Goal: Task Accomplishment & Management: Complete application form

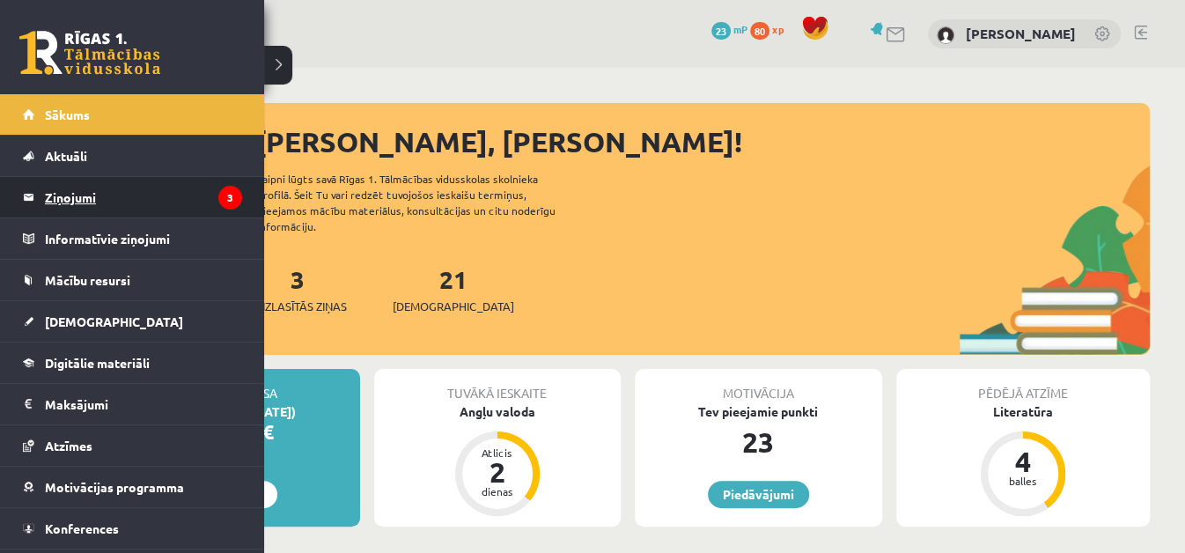
click at [128, 204] on legend "Ziņojumi 3" at bounding box center [143, 197] width 197 height 40
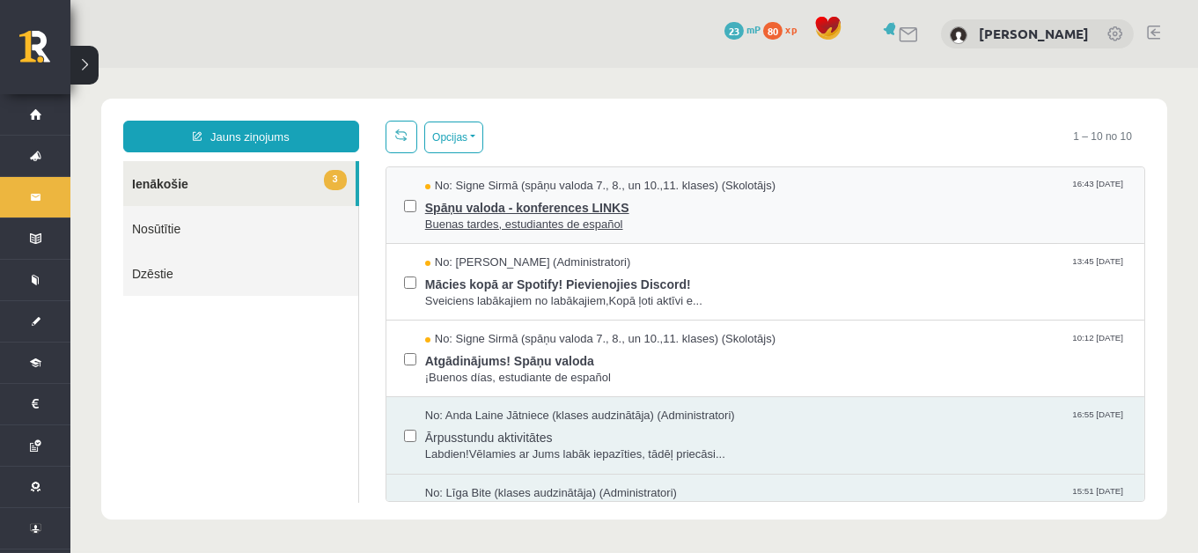
click at [740, 198] on span "Spāņu valoda - konferences LINKS" at bounding box center [776, 206] width 702 height 22
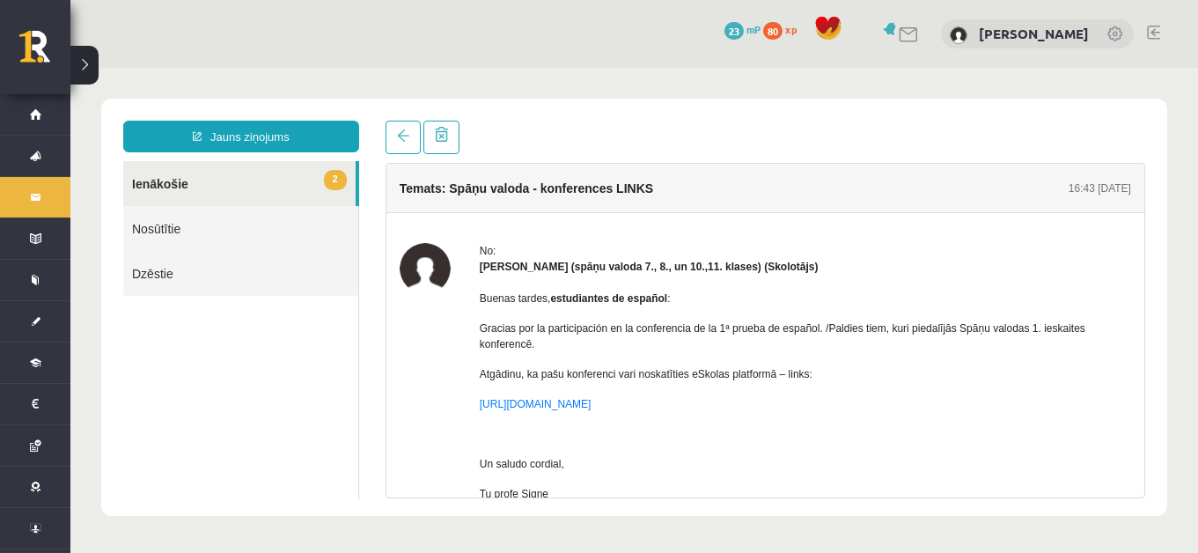
click at [280, 195] on link "2 Ienākošie" at bounding box center [239, 183] width 232 height 45
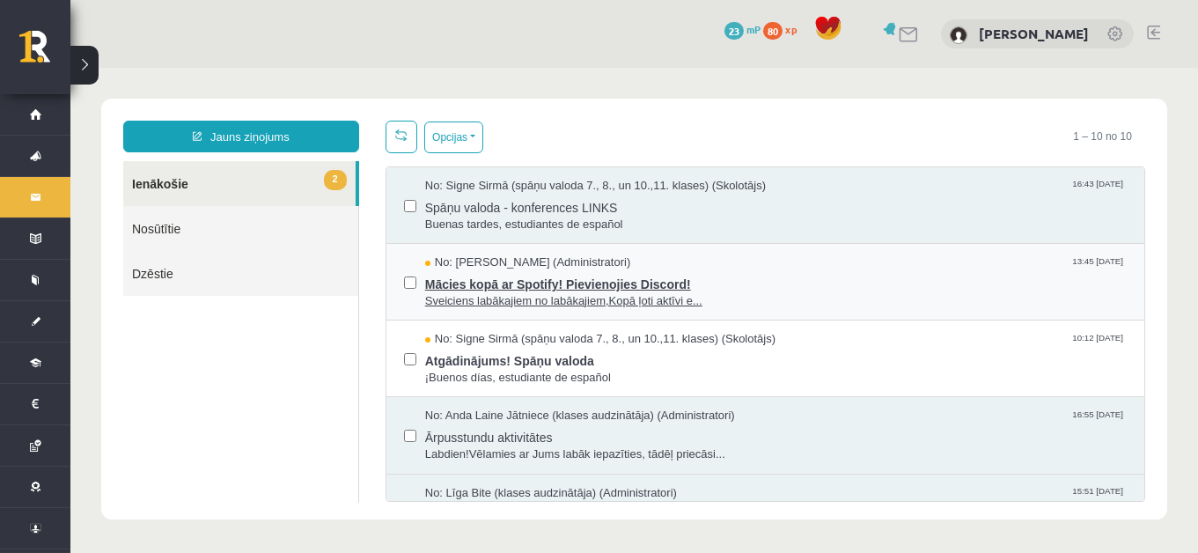
click at [607, 286] on span "Mācies kopā ar Spotify! Pievienojies Discord!" at bounding box center [776, 282] width 702 height 22
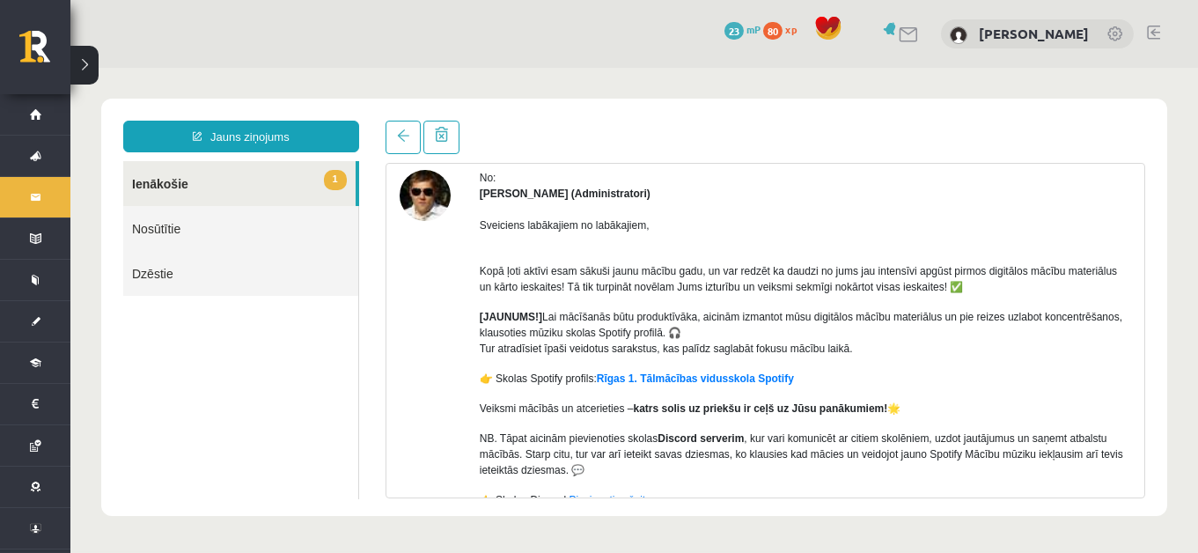
scroll to position [85, 0]
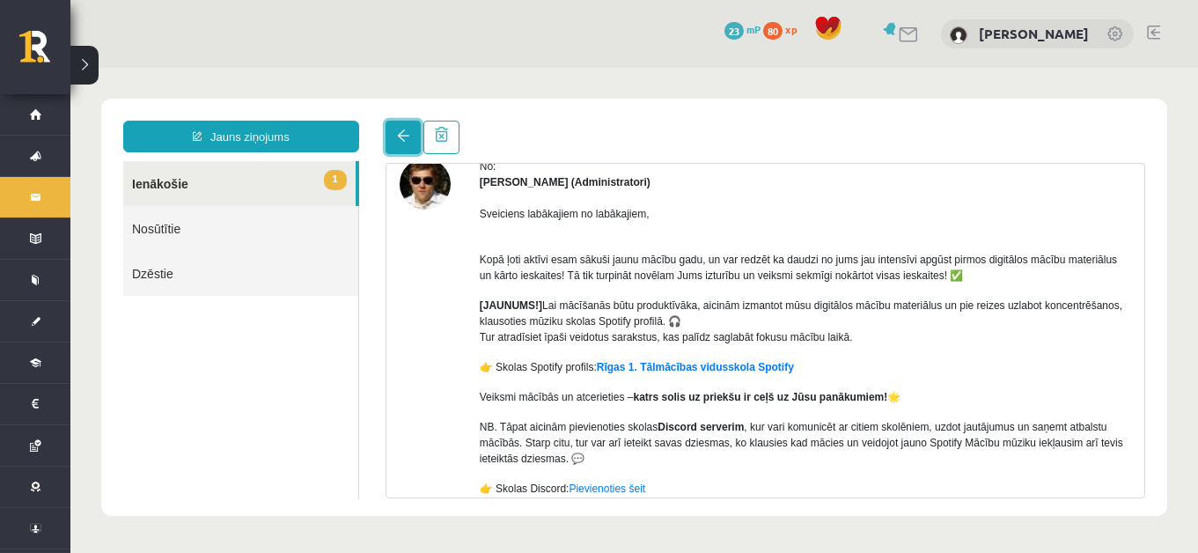
click at [403, 151] on link at bounding box center [403, 137] width 35 height 33
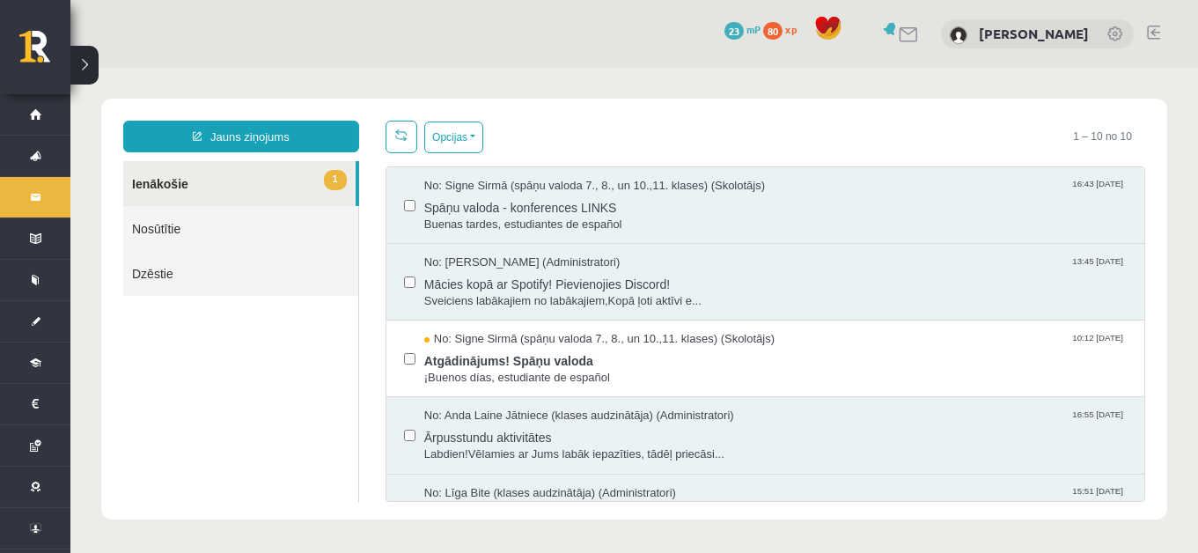
scroll to position [0, 0]
click at [638, 372] on span "¡Buenos días, estudiante de español" at bounding box center [776, 378] width 702 height 17
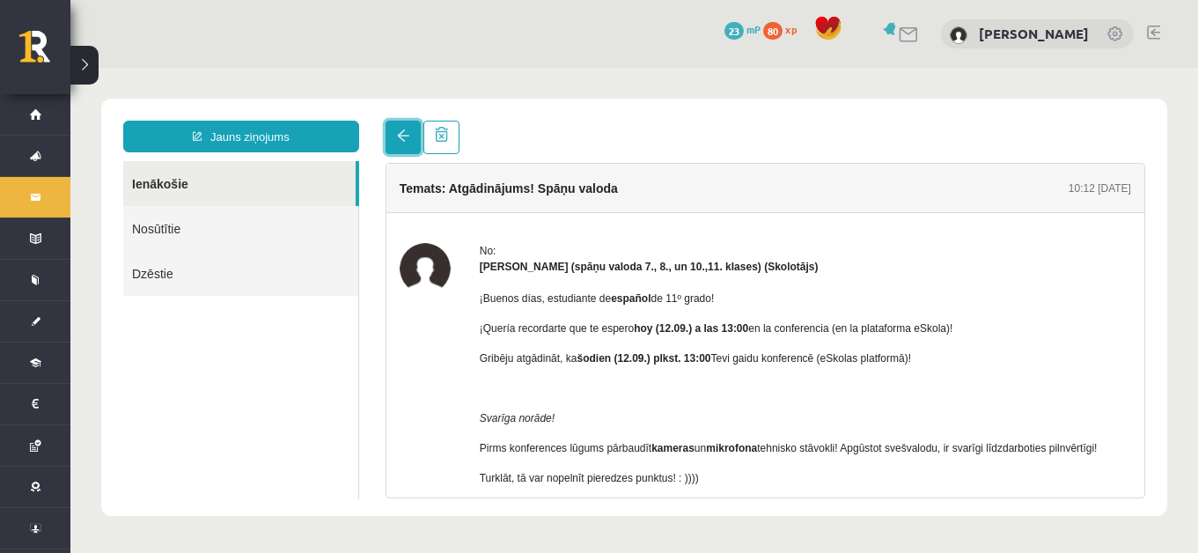
click at [398, 132] on span at bounding box center [403, 135] width 12 height 12
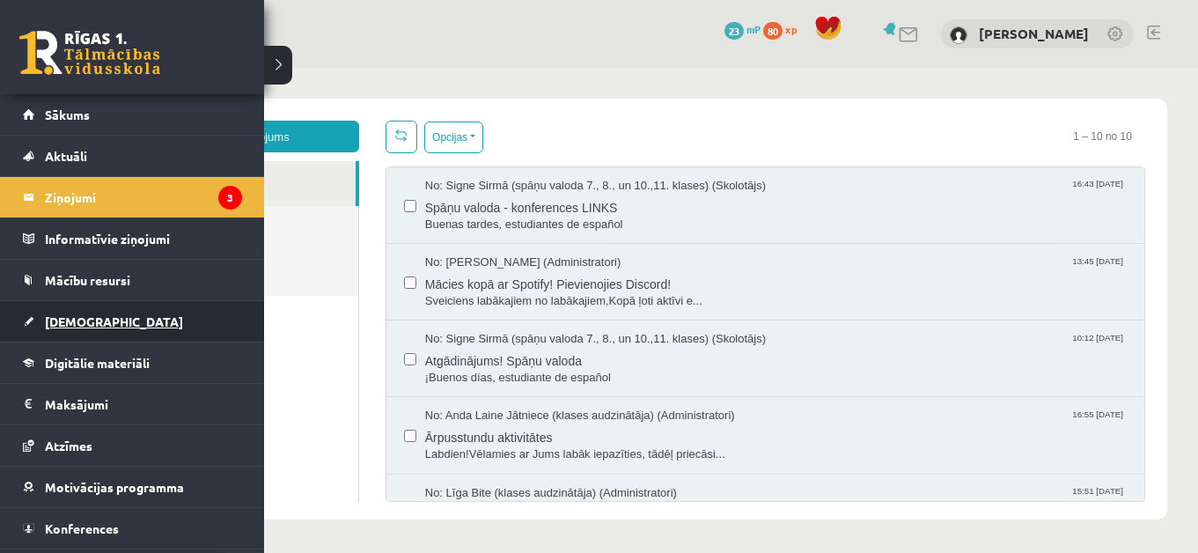
click at [135, 313] on link "[DEMOGRAPHIC_DATA]" at bounding box center [132, 321] width 219 height 40
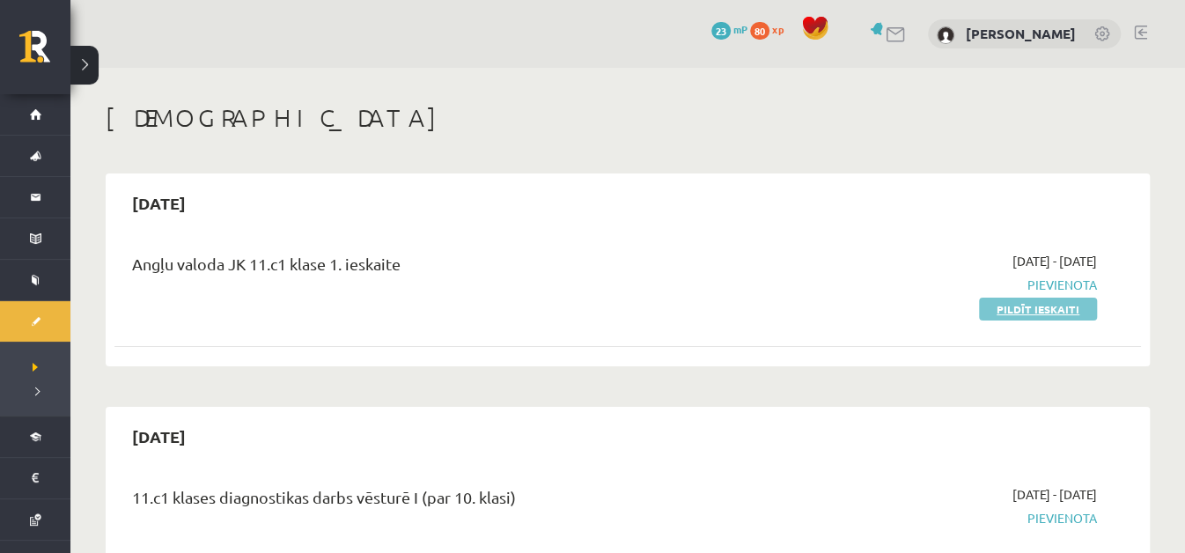
click at [1066, 311] on link "Pildīt ieskaiti" at bounding box center [1038, 309] width 118 height 23
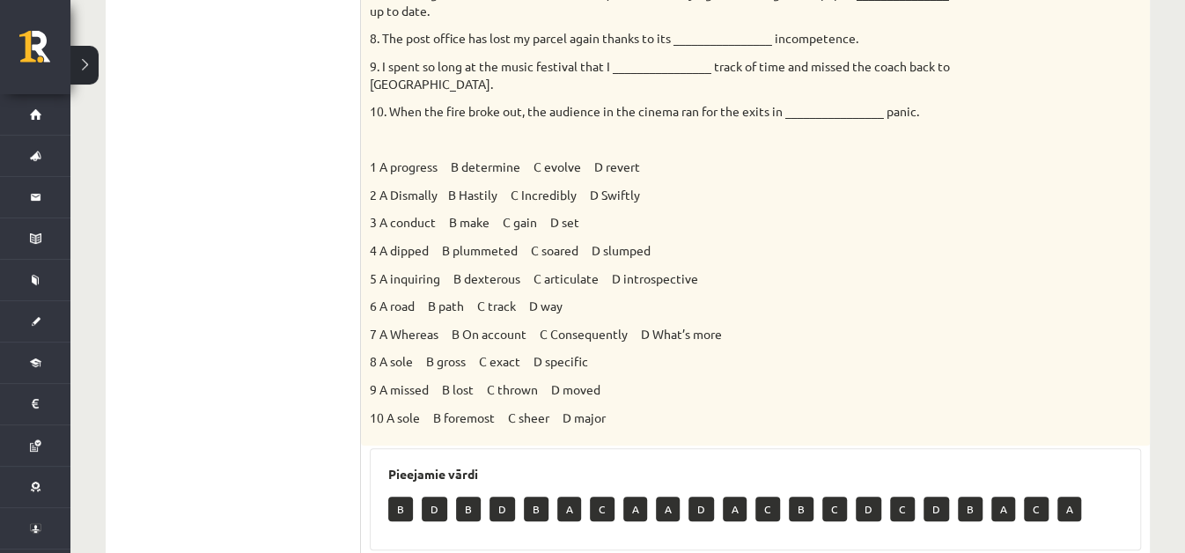
scroll to position [717, 0]
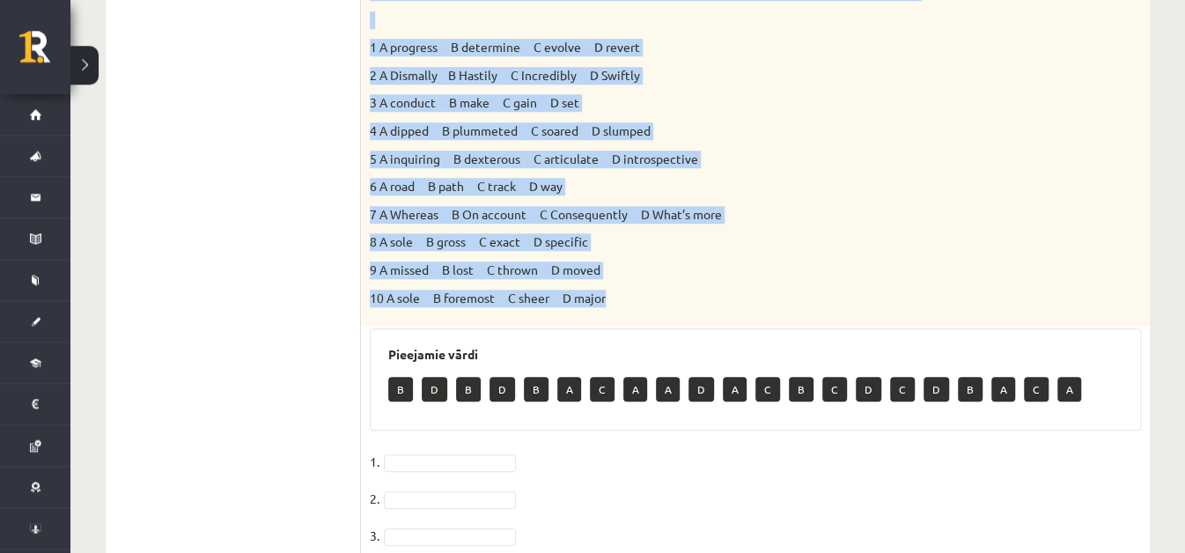
drag, startPoint x: 369, startPoint y: 64, endPoint x: 703, endPoint y: 286, distance: 401.4
copy div "1. The genes we inherit from our parents ________________ our appearance and, i…"
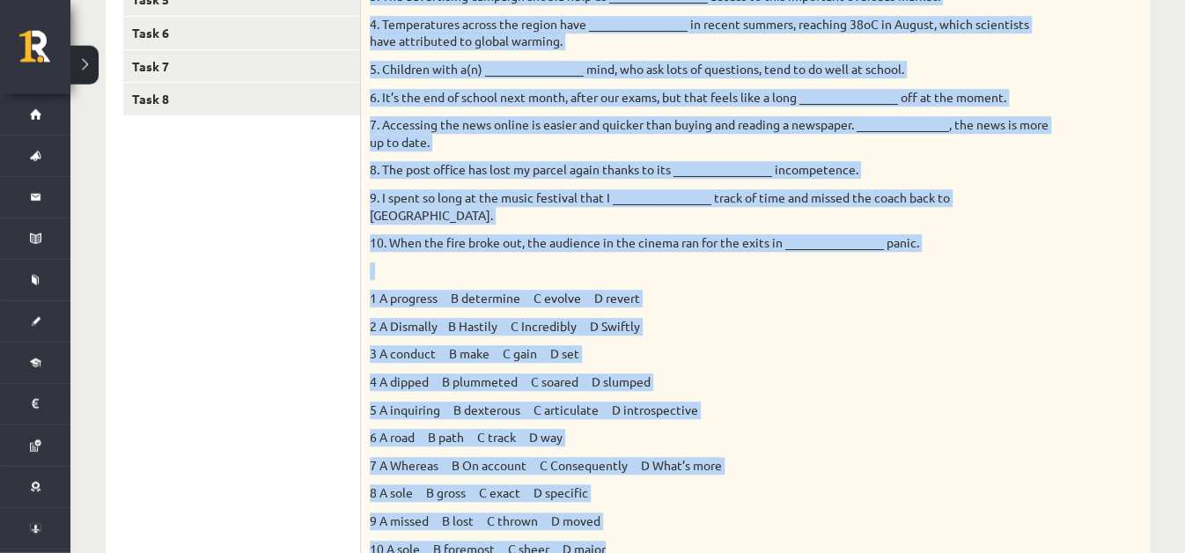
scroll to position [438, 0]
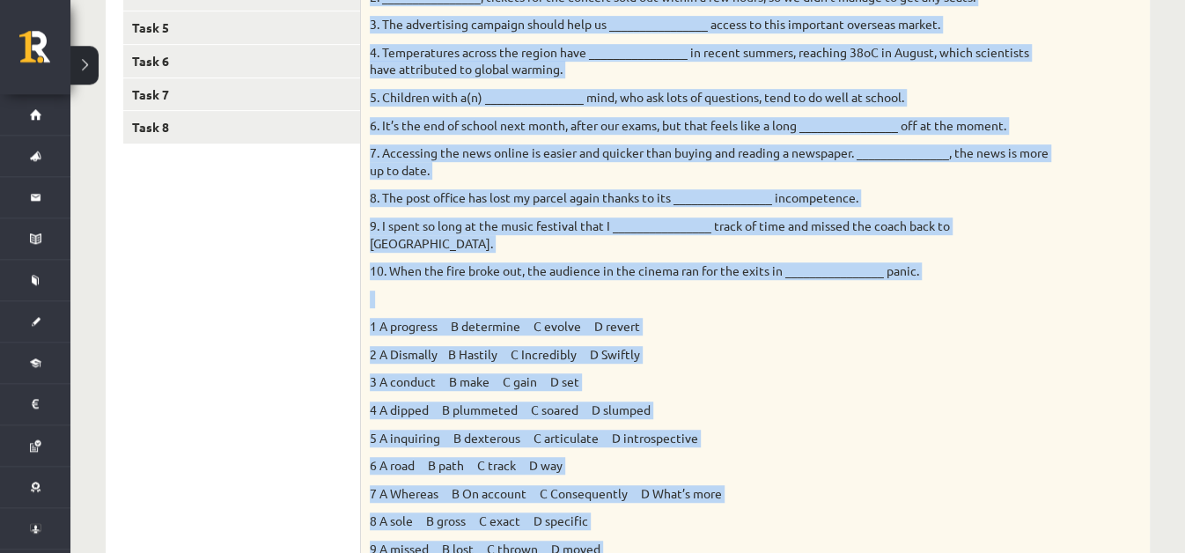
copy div "1. The genes we inherit from our parents ________________ our appearance and, i…"
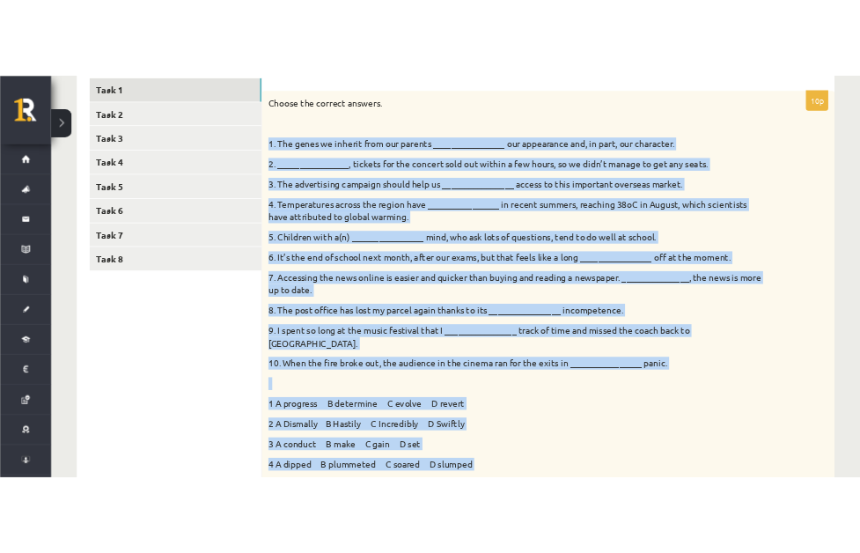
scroll to position [283, 0]
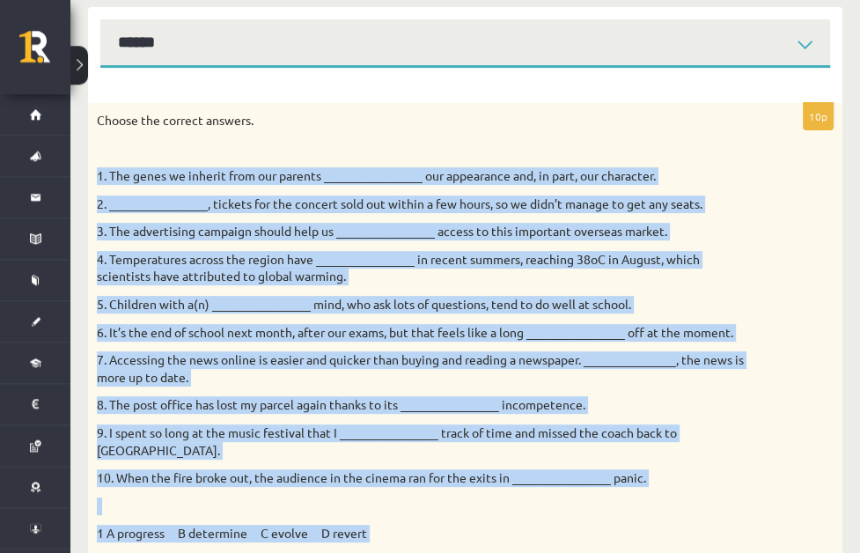
click at [354, 223] on p "3. The advertising campaign should help us ________________ access to this impo…" at bounding box center [421, 232] width 649 height 18
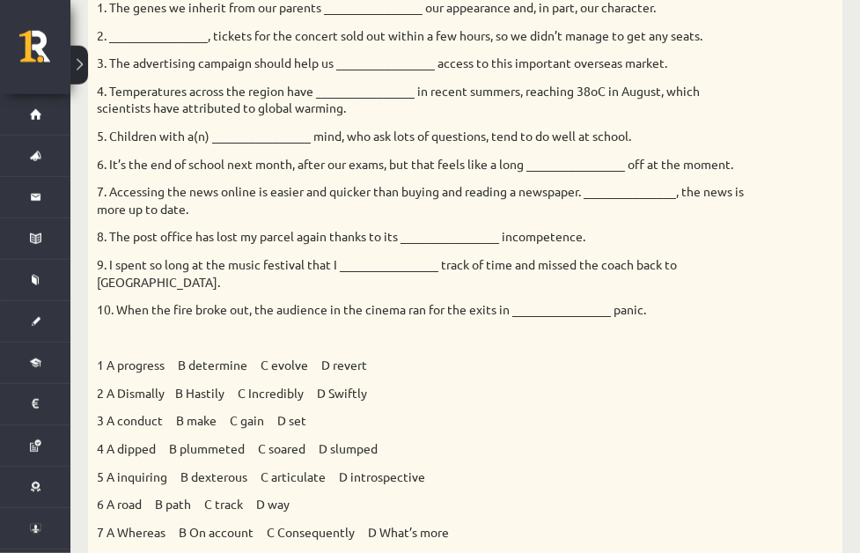
scroll to position [499, 0]
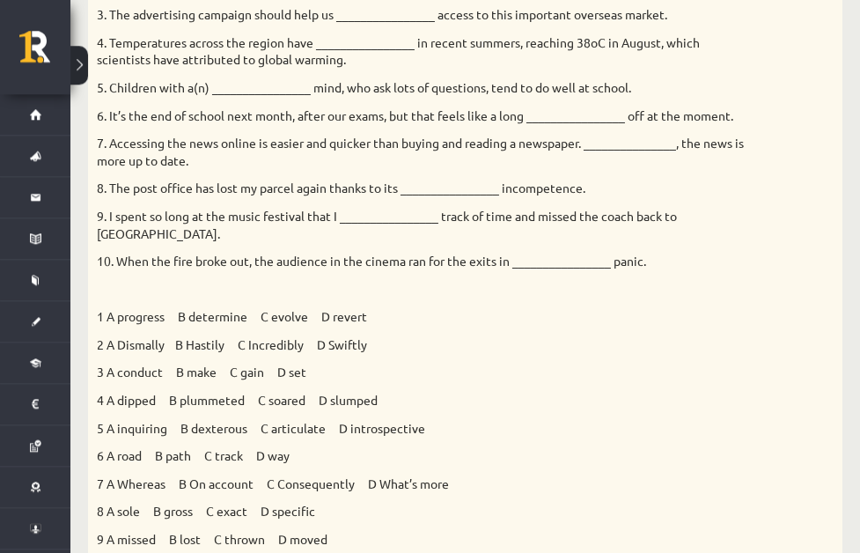
click at [313, 326] on p "1 A progress B determine C evolve D revert" at bounding box center [421, 317] width 649 height 18
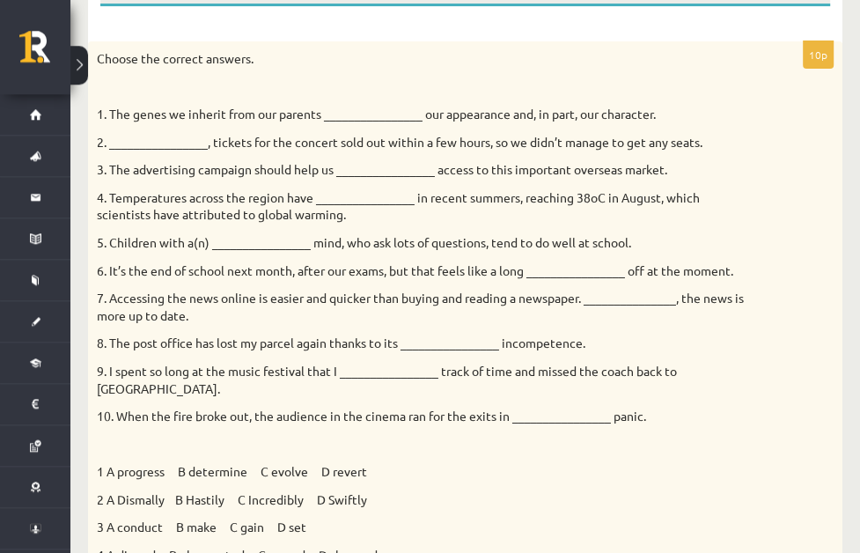
scroll to position [220, 0]
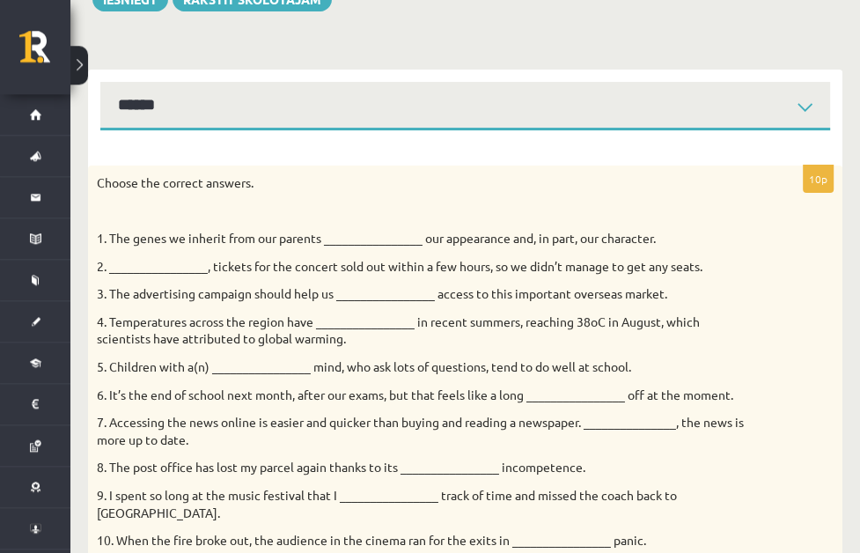
click at [474, 230] on p "1. The genes we inherit from our parents ________________ our appearance and, i…" at bounding box center [421, 239] width 649 height 18
click at [447, 230] on p "1. The genes we inherit from our parents ________________ our appearance and, i…" at bounding box center [421, 239] width 649 height 18
click at [412, 230] on p "1. The genes we inherit from our parents ________________ our appearance and, i…" at bounding box center [421, 239] width 649 height 18
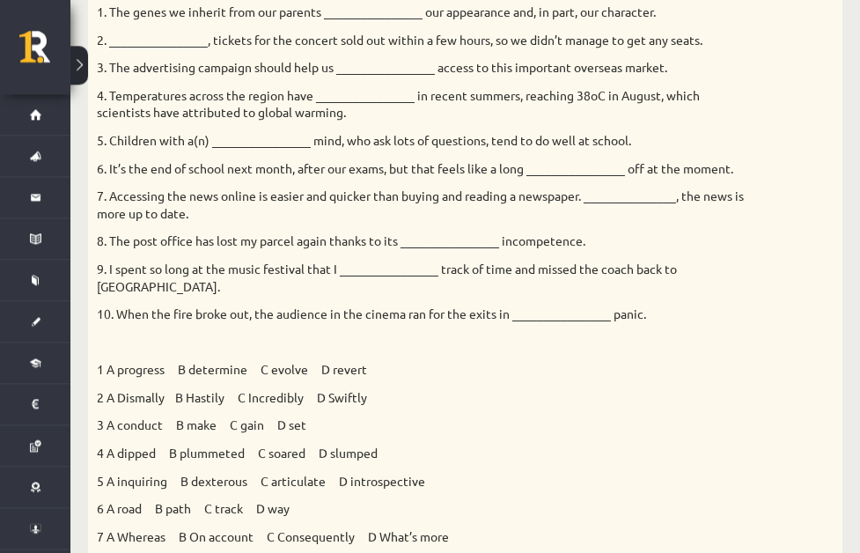
scroll to position [468, 0]
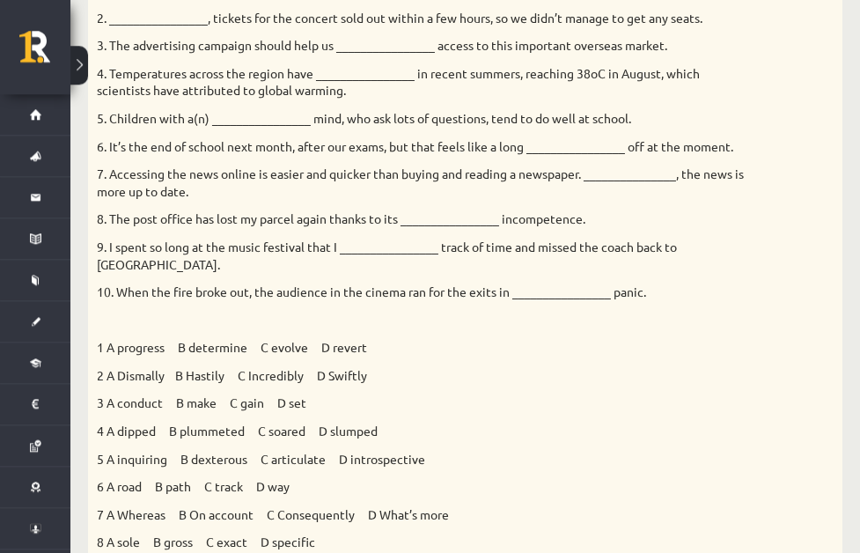
click at [278, 357] on p "1 A progress B determine C evolve D revert" at bounding box center [421, 348] width 649 height 18
drag, startPoint x: 268, startPoint y: 379, endPoint x: 279, endPoint y: 375, distance: 12.0
click at [279, 357] on p "1 A progress B determine C evolve D revert" at bounding box center [421, 348] width 649 height 18
click at [308, 357] on p "1 A progress B determine C evolve D revert" at bounding box center [421, 348] width 649 height 18
click at [288, 357] on p "1 A progress B determine C evolve D revert" at bounding box center [421, 348] width 649 height 18
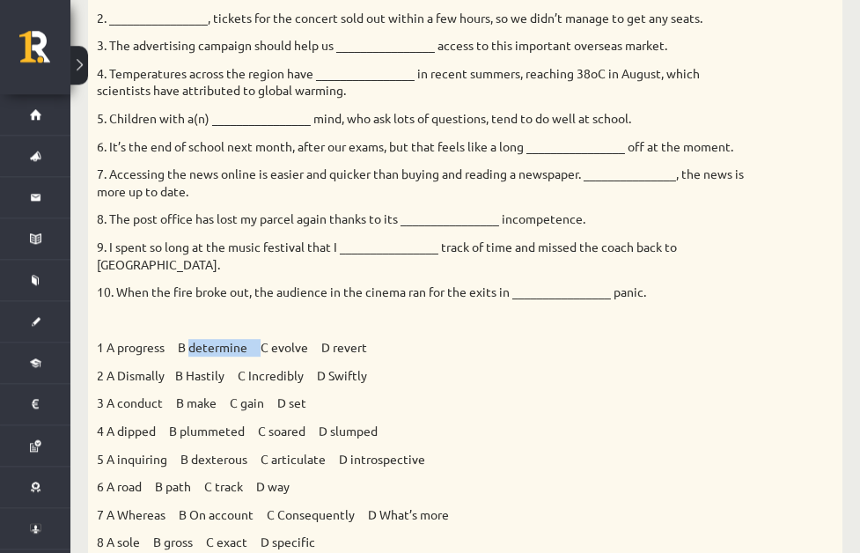
click at [288, 357] on p "1 A progress B determine C evolve D revert" at bounding box center [421, 348] width 649 height 18
click at [262, 357] on p "1 A progress B determine C evolve D revert" at bounding box center [421, 348] width 649 height 18
click at [210, 357] on p "1 A progress B determine C evolve D revert" at bounding box center [421, 348] width 649 height 18
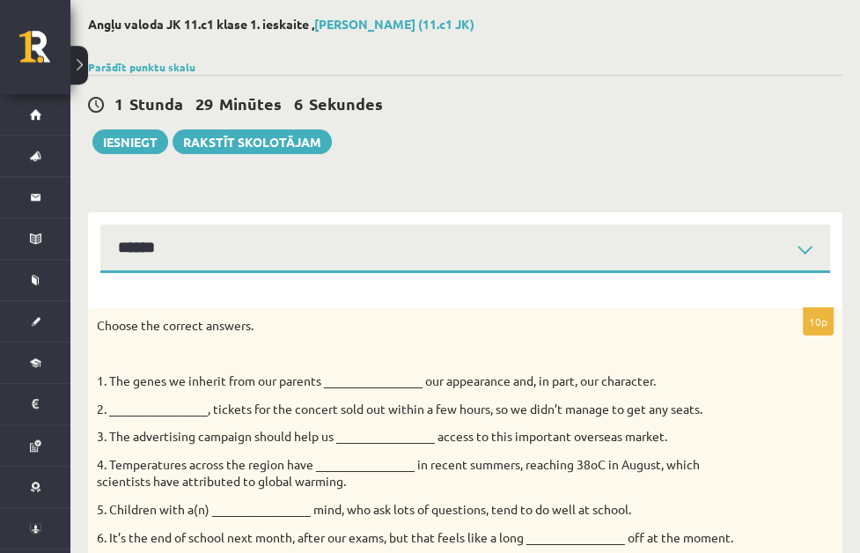
scroll to position [65, 0]
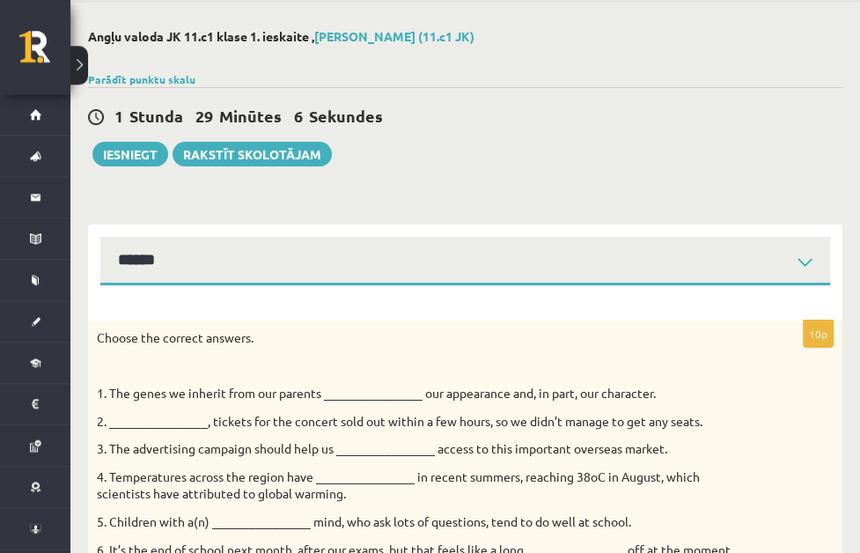
click at [429, 385] on p "1. The genes we inherit from our parents ________________ our appearance and, i…" at bounding box center [421, 394] width 649 height 18
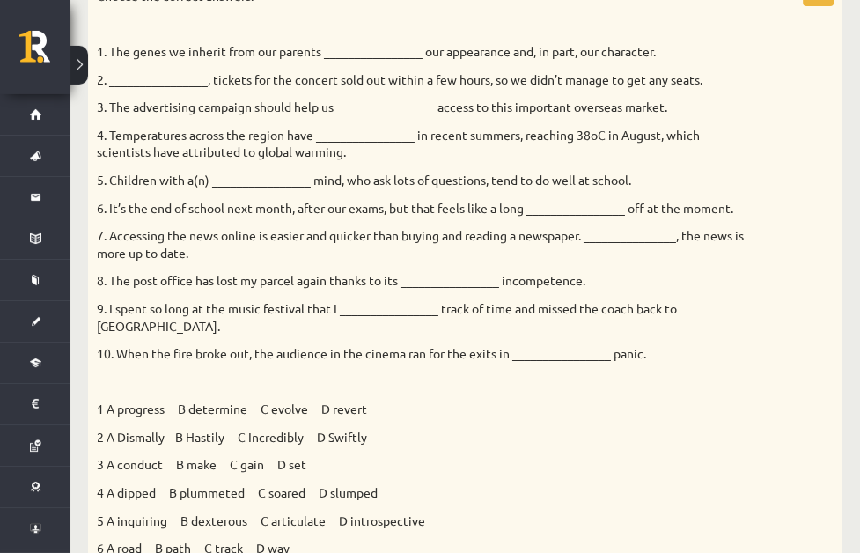
scroll to position [468, 0]
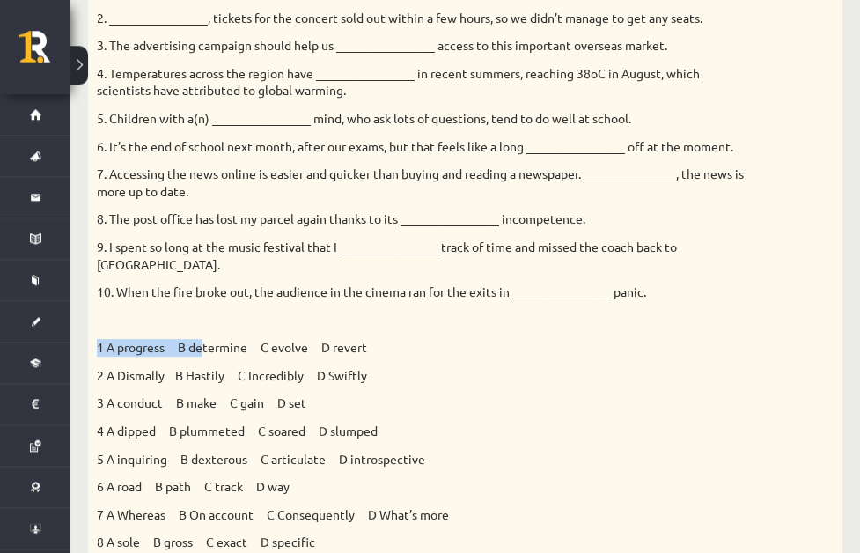
drag, startPoint x: 290, startPoint y: 393, endPoint x: 299, endPoint y: 355, distance: 39.1
click at [299, 355] on div "Choose the correct answers. 1. The genes we inherit from our parents __________…" at bounding box center [465, 271] width 754 height 709
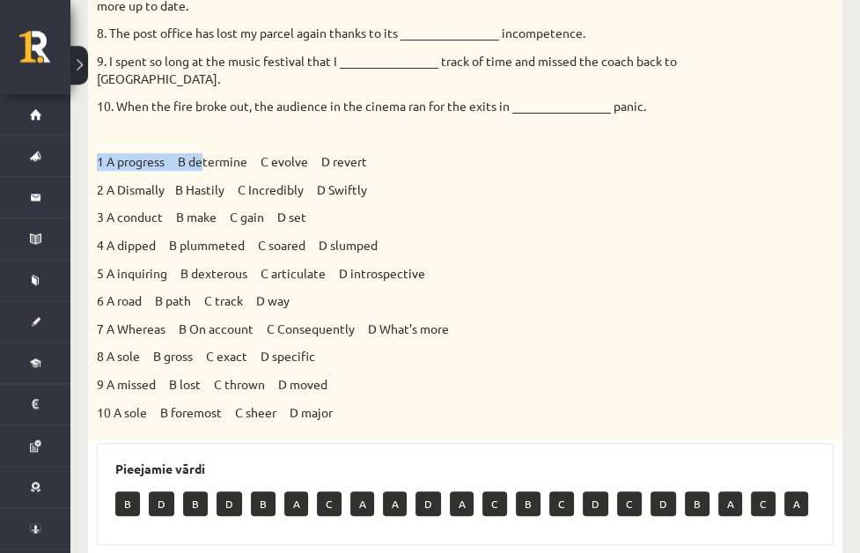
scroll to position [778, 0]
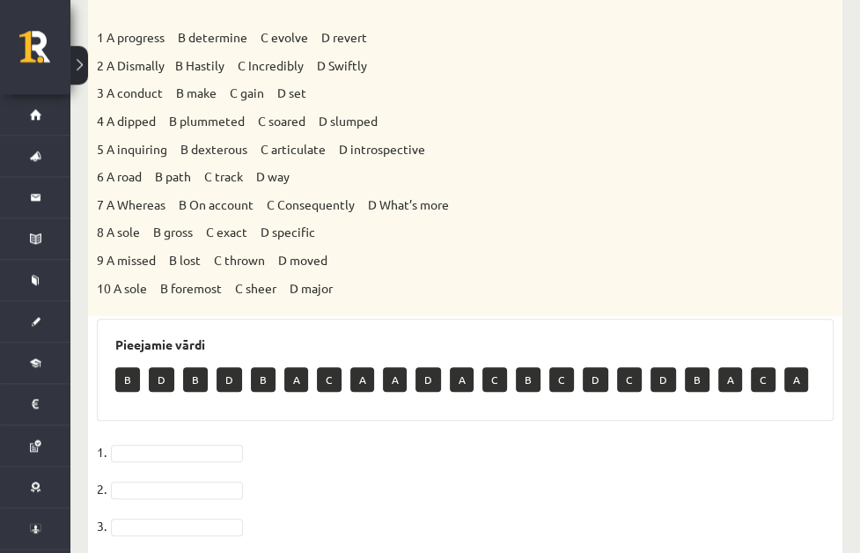
click at [388, 214] on p "7 A Whereas B On account C Consequently D What’s more" at bounding box center [421, 205] width 649 height 18
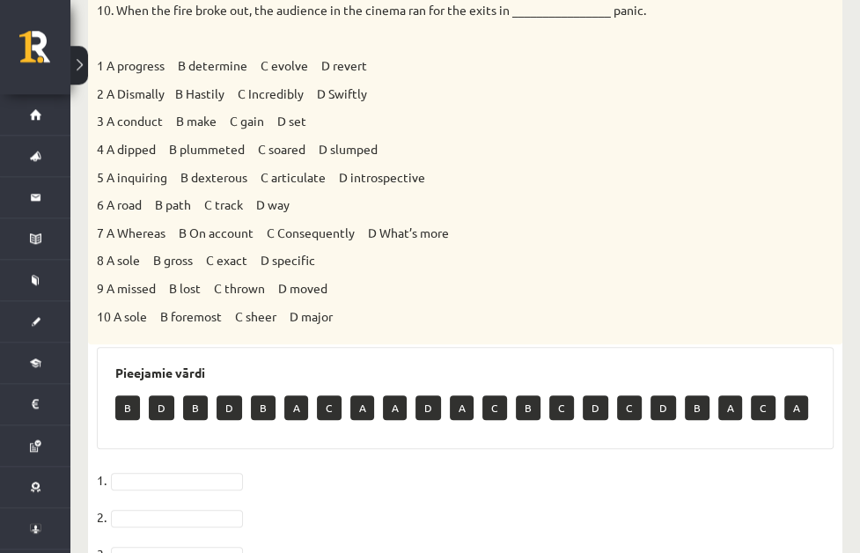
scroll to position [717, 0]
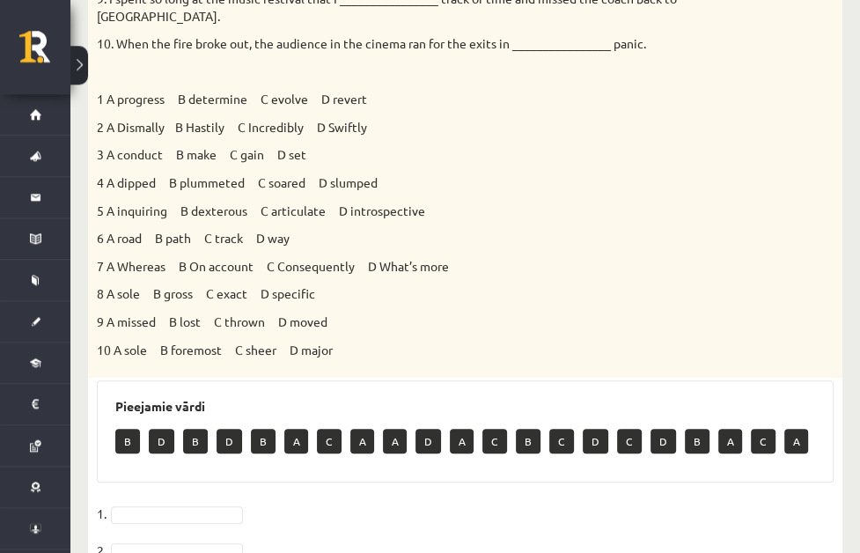
click at [140, 453] on p "B" at bounding box center [127, 441] width 25 height 25
drag, startPoint x: 213, startPoint y: 477, endPoint x: 226, endPoint y: 448, distance: 31.9
click at [226, 448] on div "Pieejamie vārdi B D B D B A C A A D A C B C D C D B A C A" at bounding box center [465, 431] width 737 height 102
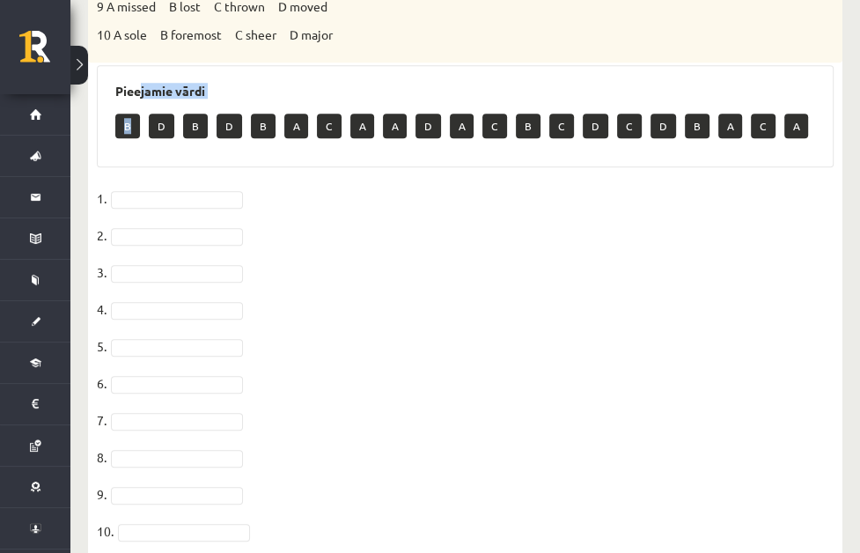
scroll to position [995, 0]
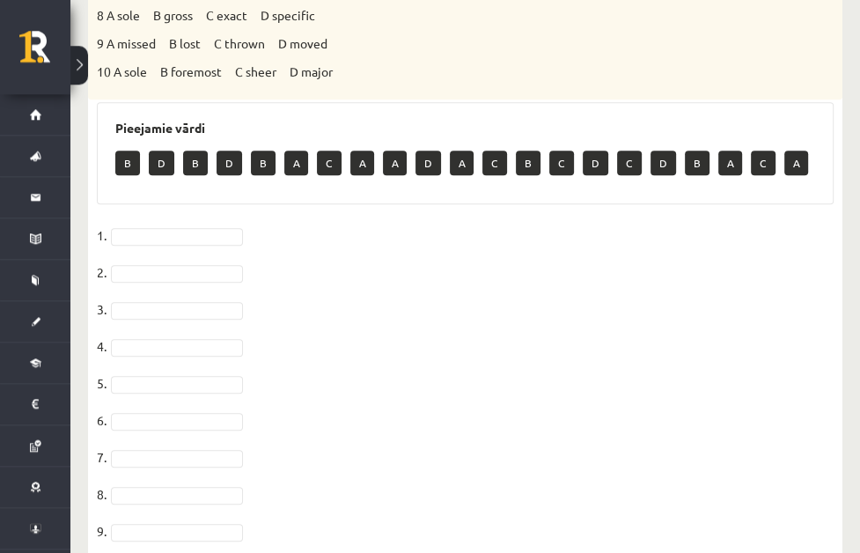
click at [214, 186] on div "B D B D B A C A A D A C B C D C D B A C A" at bounding box center [465, 164] width 700 height 41
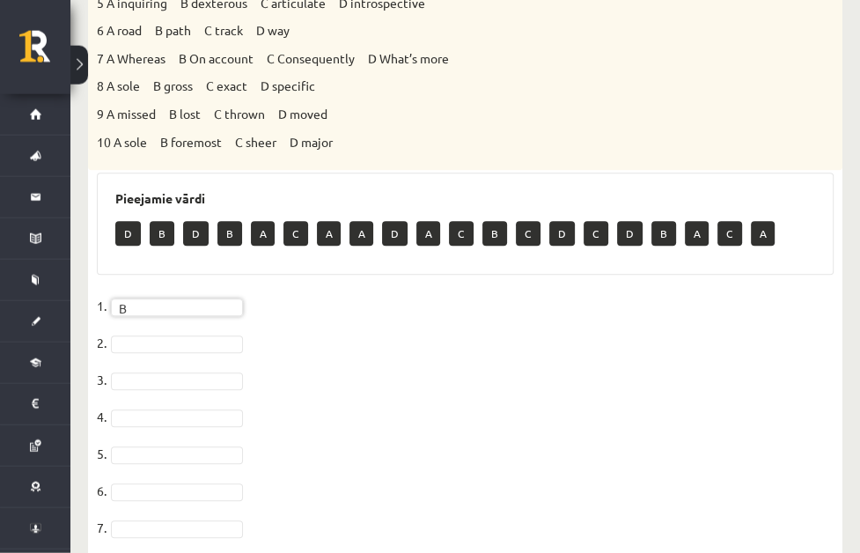
scroll to position [964, 0]
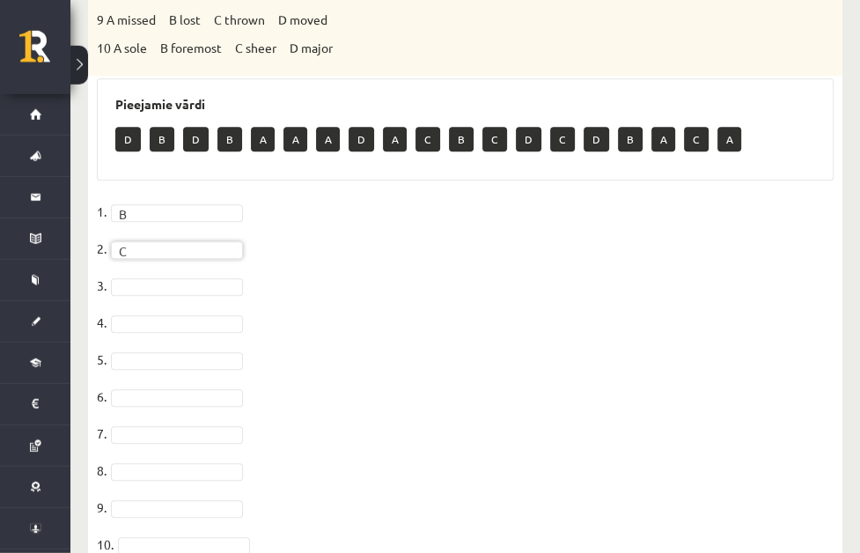
scroll to position [1057, 0]
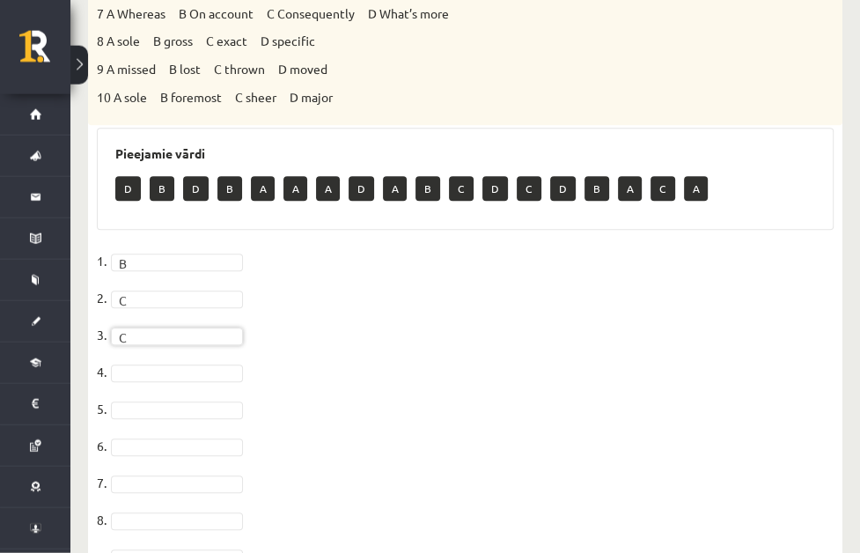
scroll to position [995, 0]
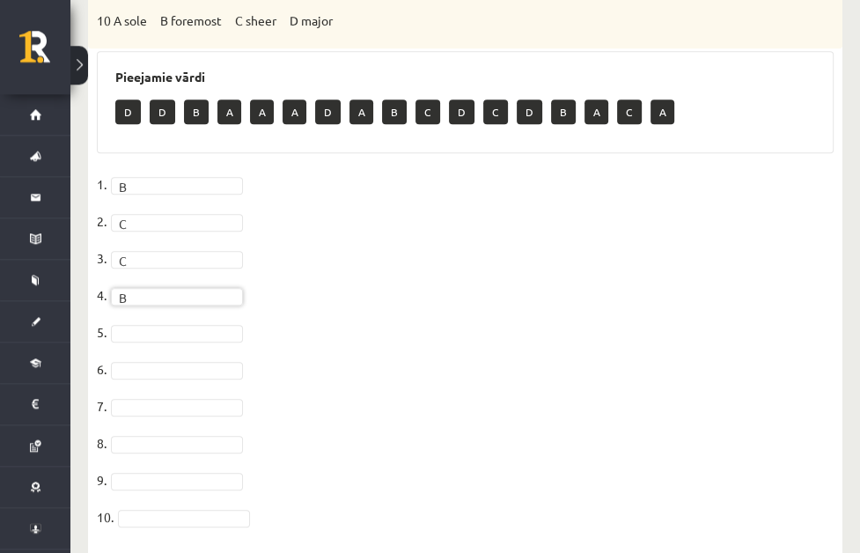
scroll to position [1119, 0]
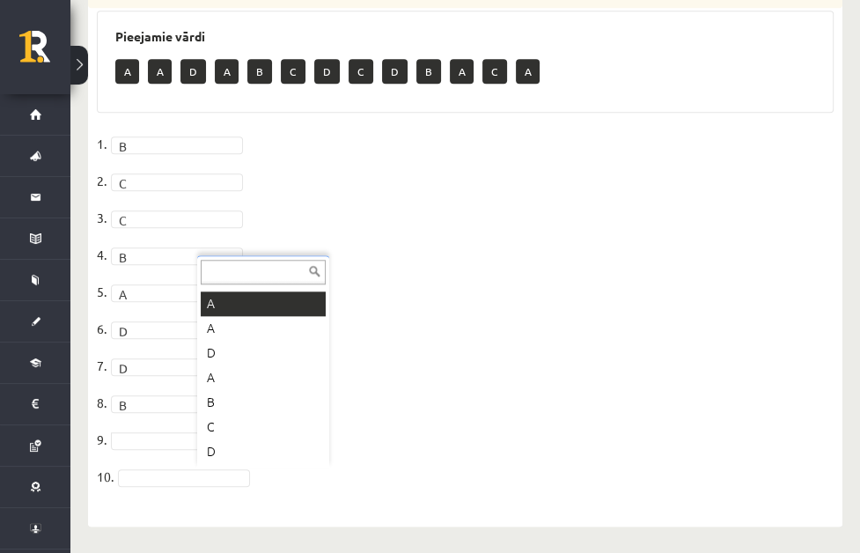
scroll to position [0, 0]
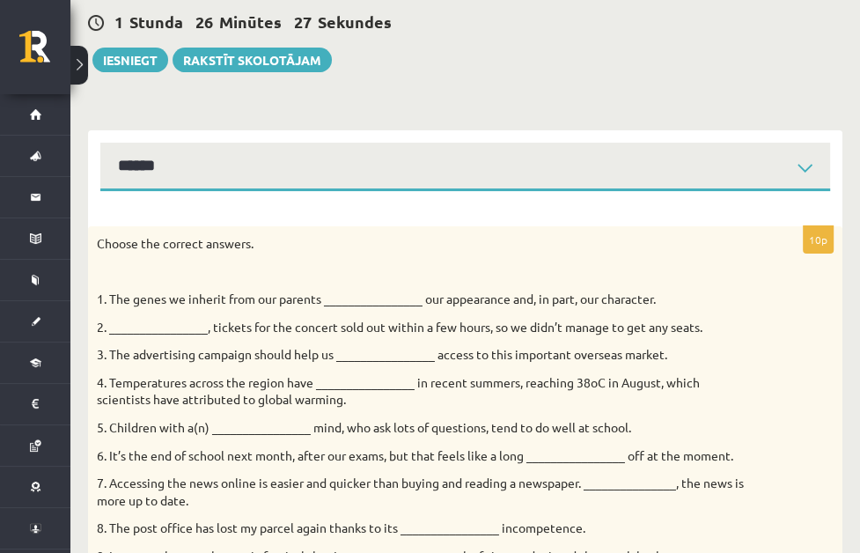
scroll to position [136, 0]
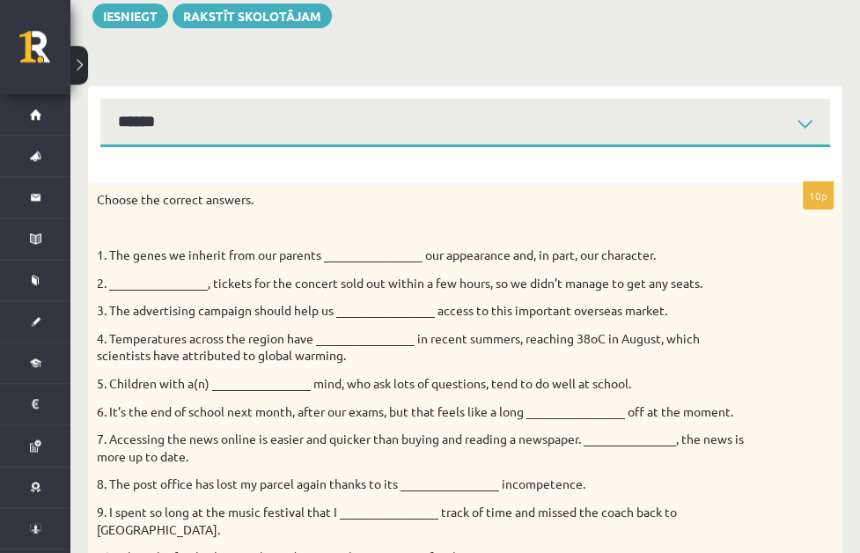
scroll to position [230, 0]
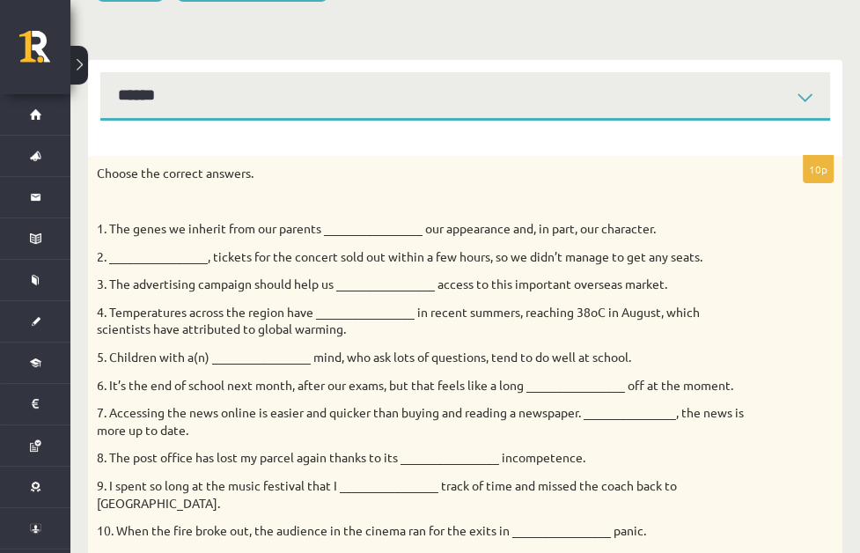
click at [0, 0] on link "Task 2" at bounding box center [0, 0] width 0 height 0
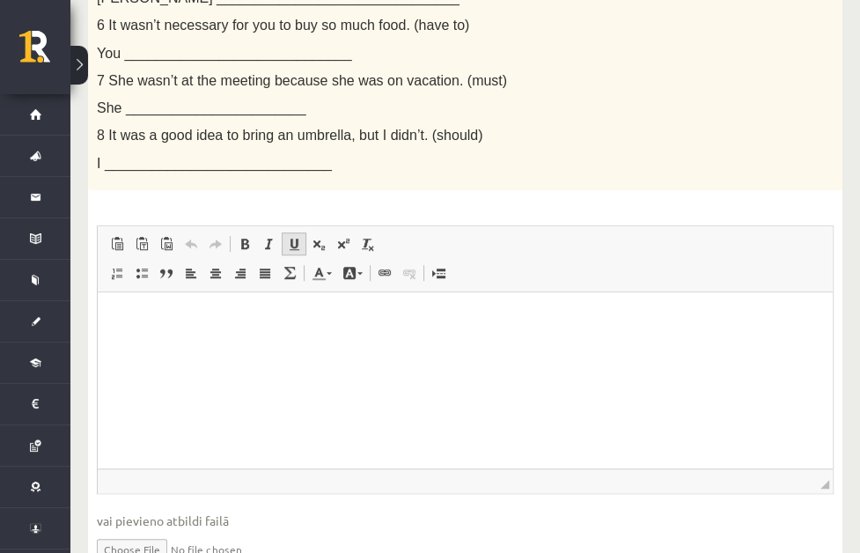
scroll to position [760, 0]
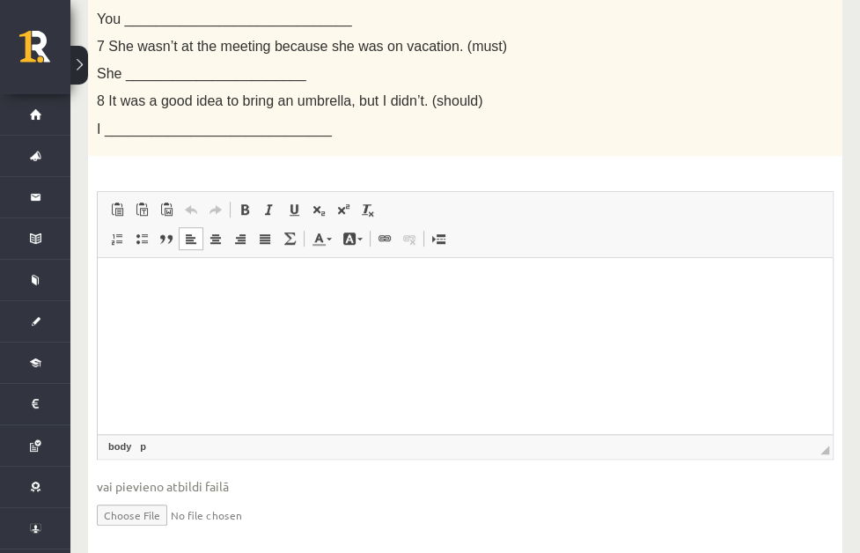
click at [271, 302] on html at bounding box center [465, 345] width 735 height 176
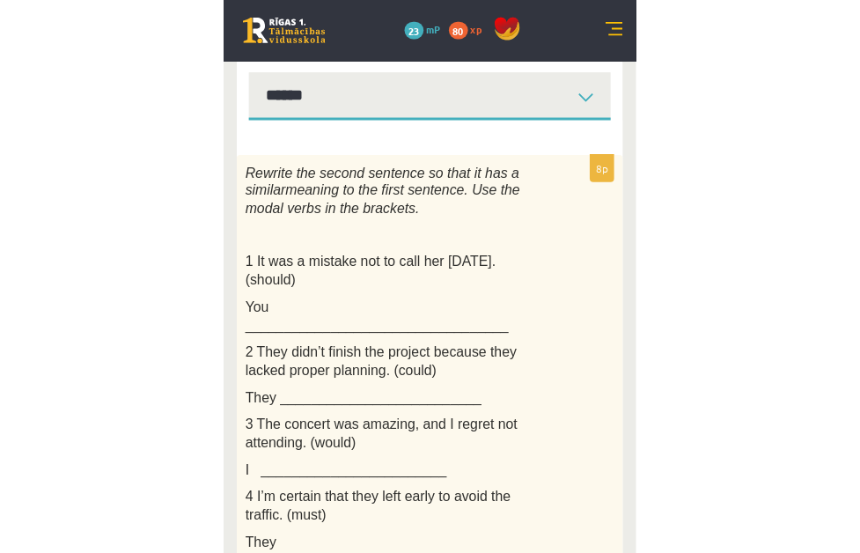
scroll to position [195, 0]
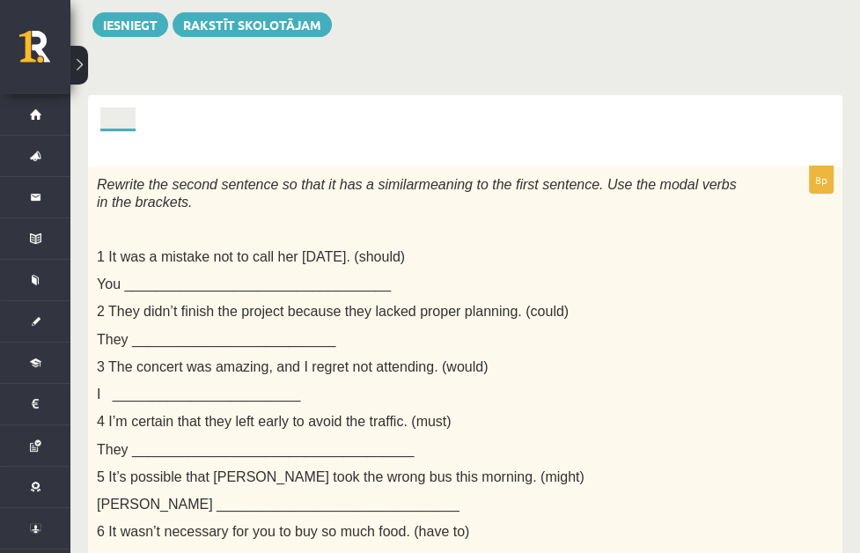
drag, startPoint x: 361, startPoint y: 178, endPoint x: 178, endPoint y: 151, distance: 185.1
click at [178, 166] on div "Rewrite the second sentence so that it has a similar meaning to the first sente…" at bounding box center [465, 431] width 754 height 530
copy span "Rewrite the second sentence so that it has a similar meaning to the first sente…"
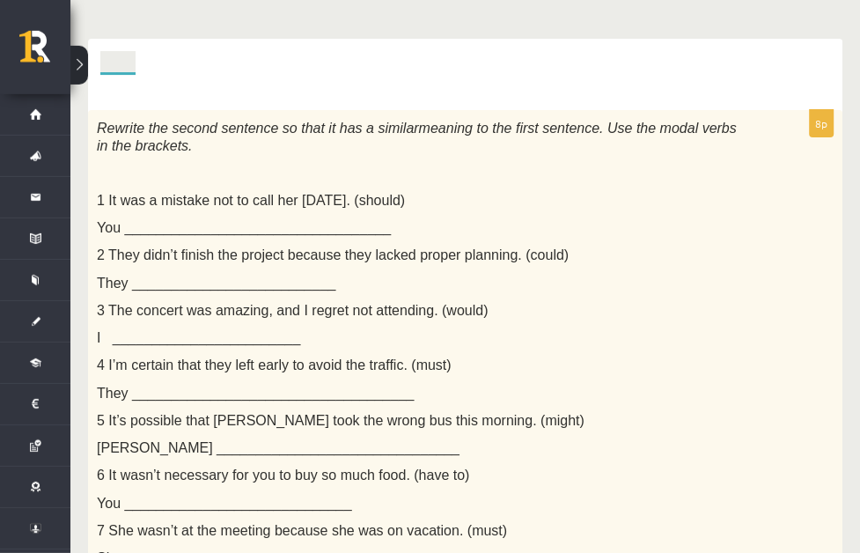
scroll to position [257, 0]
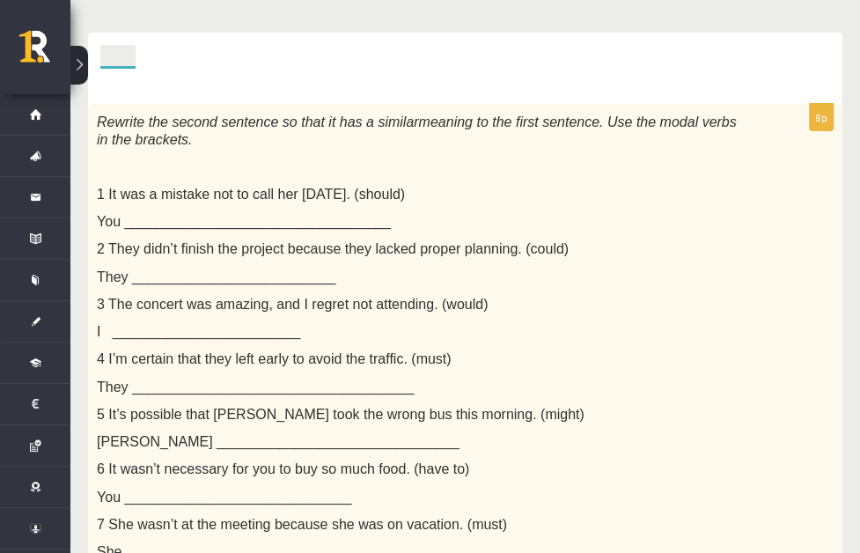
click at [465, 241] on span "2 They didn’t finish the project because they lacked proper planning. (could)" at bounding box center [333, 248] width 472 height 15
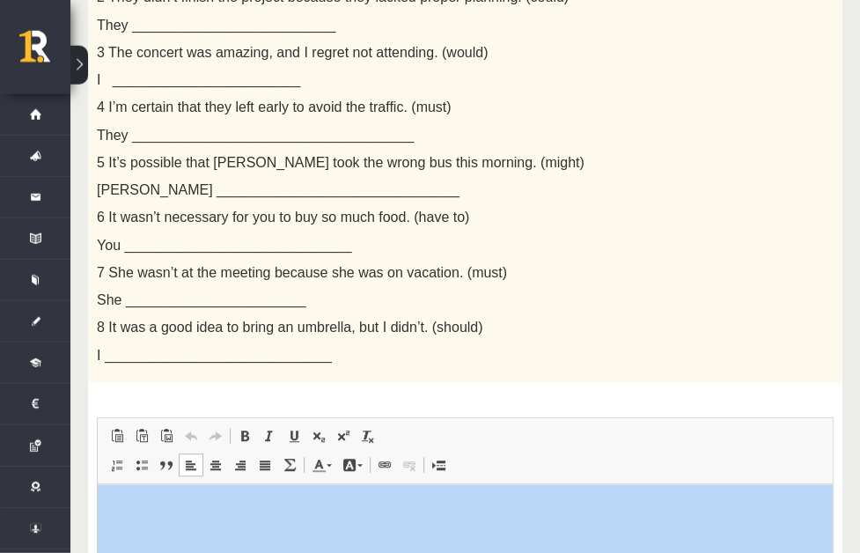
scroll to position [513, 0]
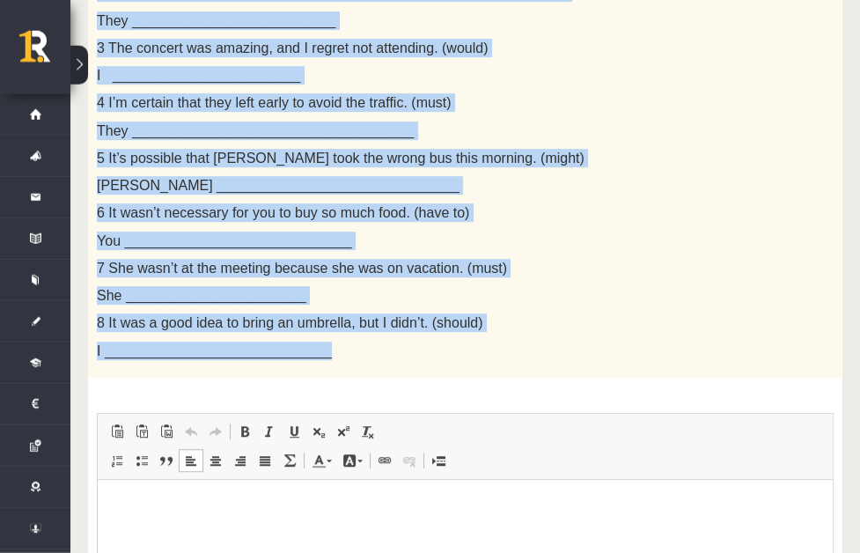
drag, startPoint x: 180, startPoint y: 0, endPoint x: 526, endPoint y: 326, distance: 475.2
click at [526, 326] on div "Rewrite the second sentence so that it has a similar meaning to the first sente…" at bounding box center [465, 113] width 754 height 530
copy div "Rewrite the second sentence so that it has a similar meaning to the first sente…"
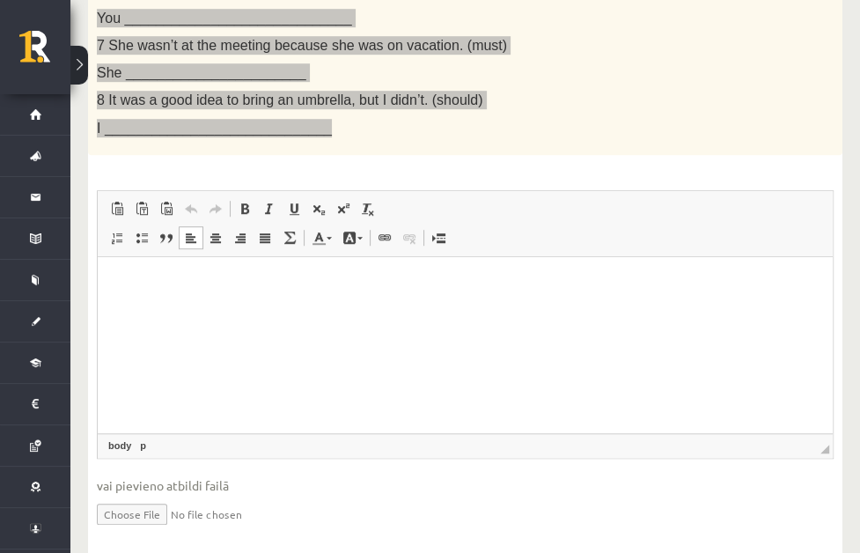
scroll to position [760, 0]
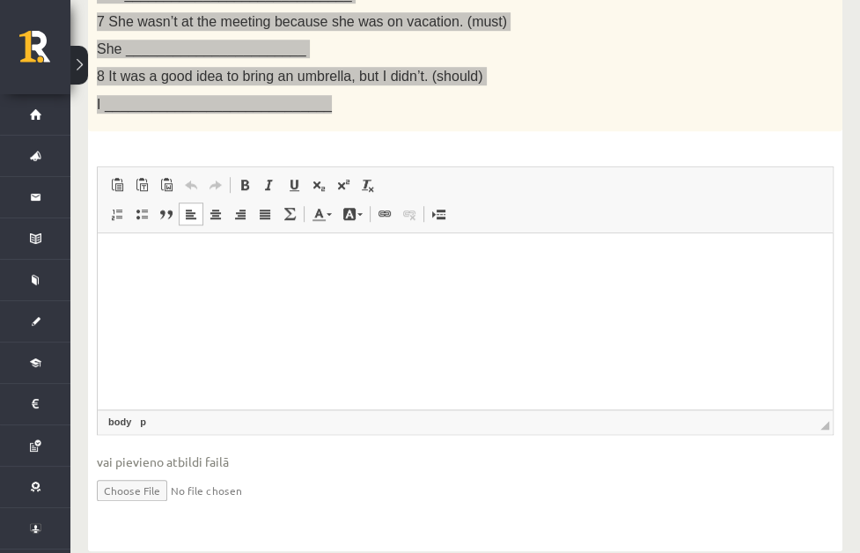
click at [318, 262] on p "Визуальный текстовый редактор, wiswyg-editor-user-answer-47024762272140" at bounding box center [465, 259] width 700 height 18
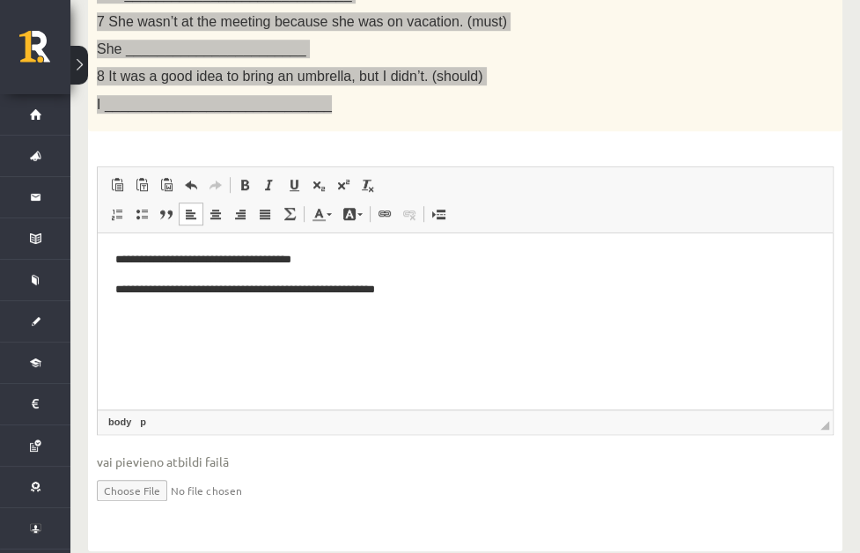
drag, startPoint x: 431, startPoint y: 294, endPoint x: 475, endPoint y: 300, distance: 44.4
click at [433, 294] on p "**********" at bounding box center [413, 289] width 597 height 18
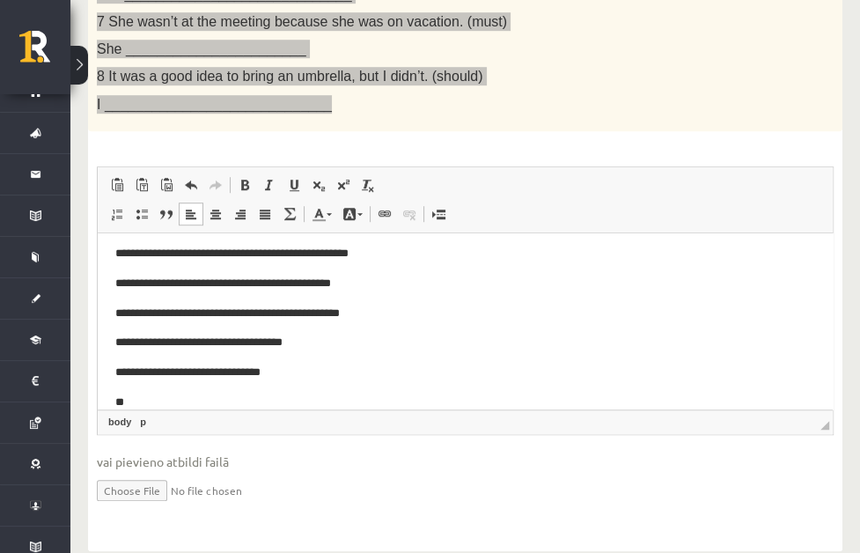
scroll to position [0, 0]
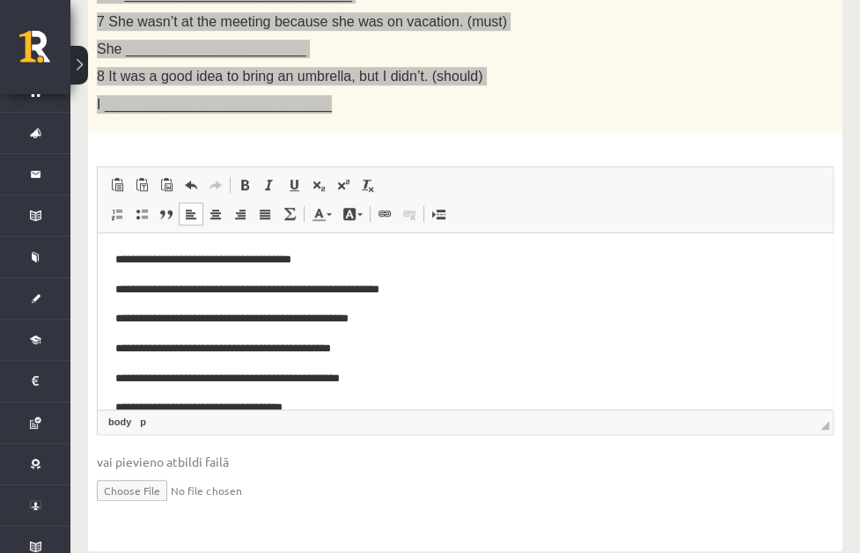
click at [438, 310] on p "**********" at bounding box center [407, 318] width 584 height 18
click at [445, 276] on body "**********" at bounding box center [465, 363] width 700 height 226
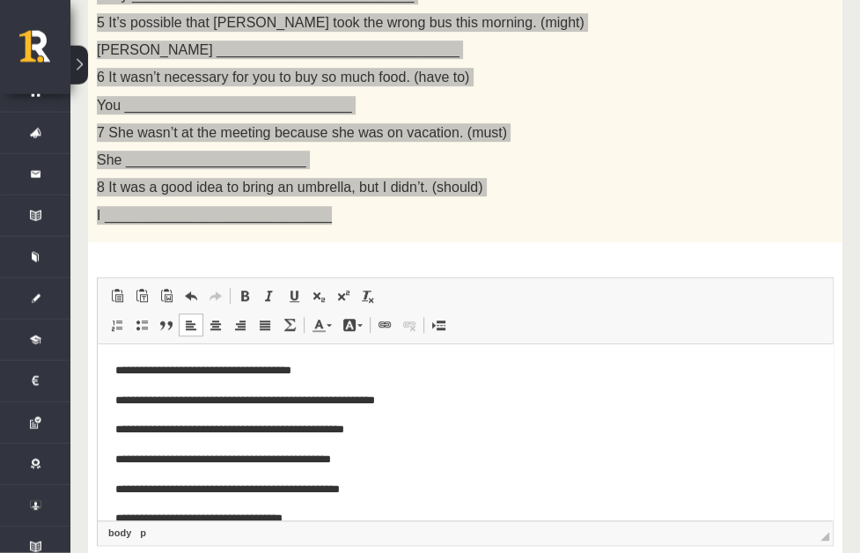
scroll to position [605, 0]
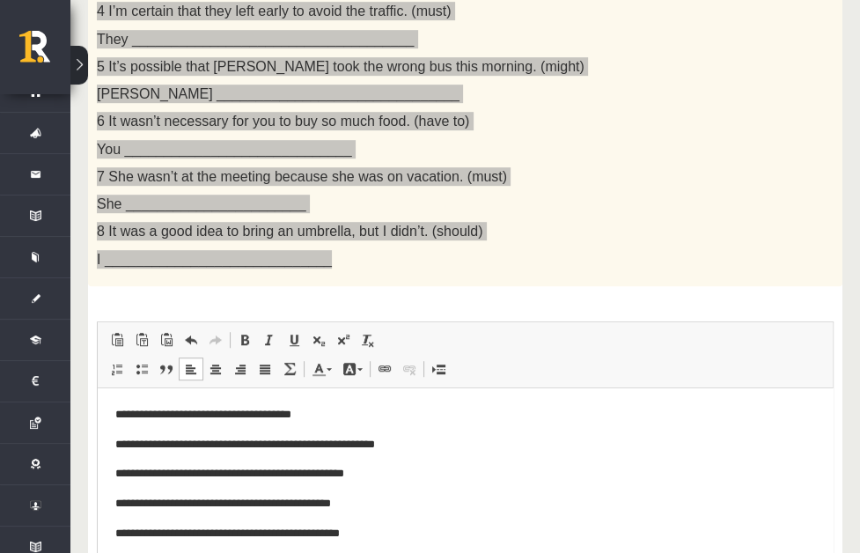
click at [451, 411] on p "**********" at bounding box center [407, 414] width 584 height 18
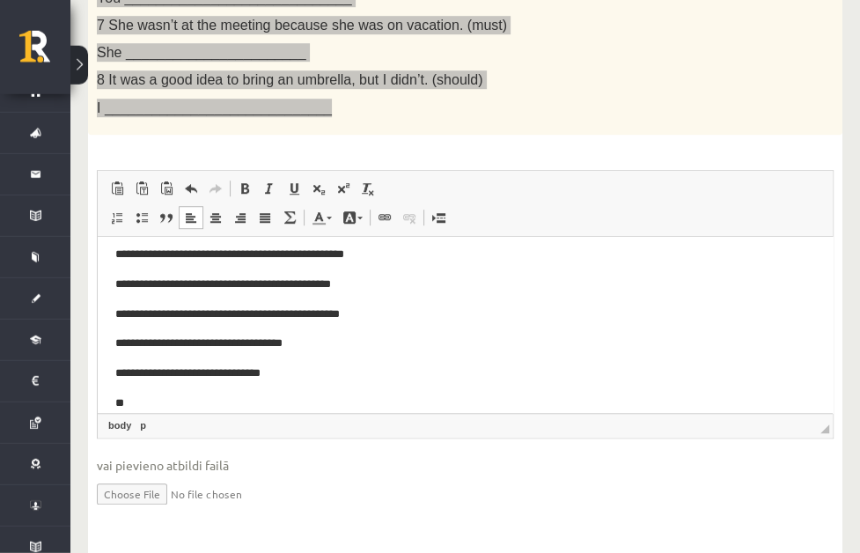
scroll to position [760, 0]
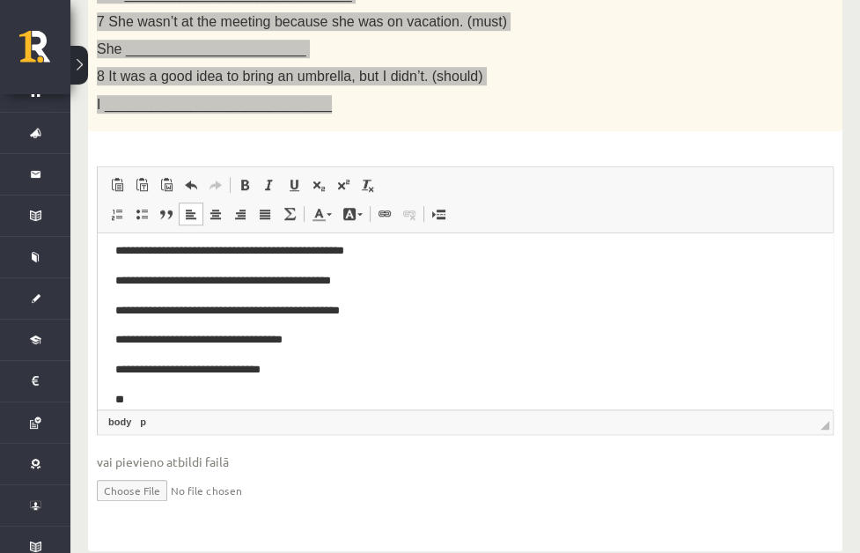
click at [329, 396] on p "**" at bounding box center [407, 399] width 584 height 18
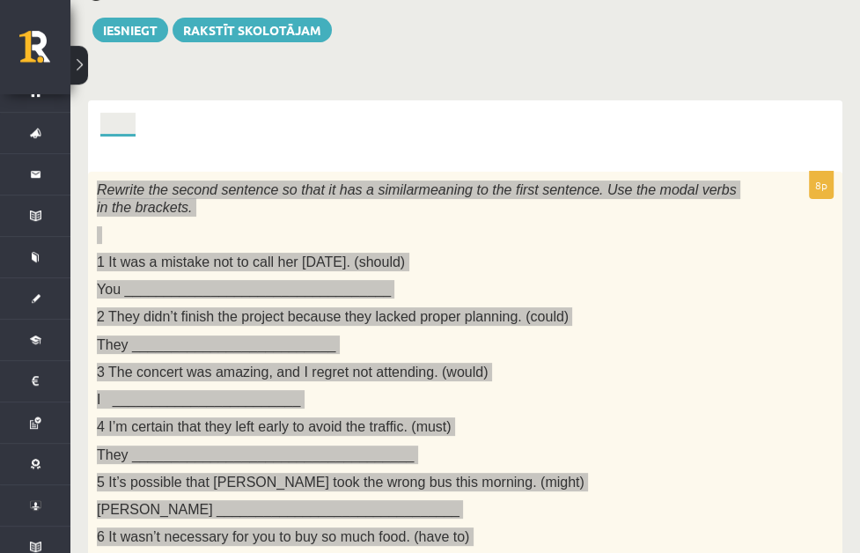
scroll to position [171, 0]
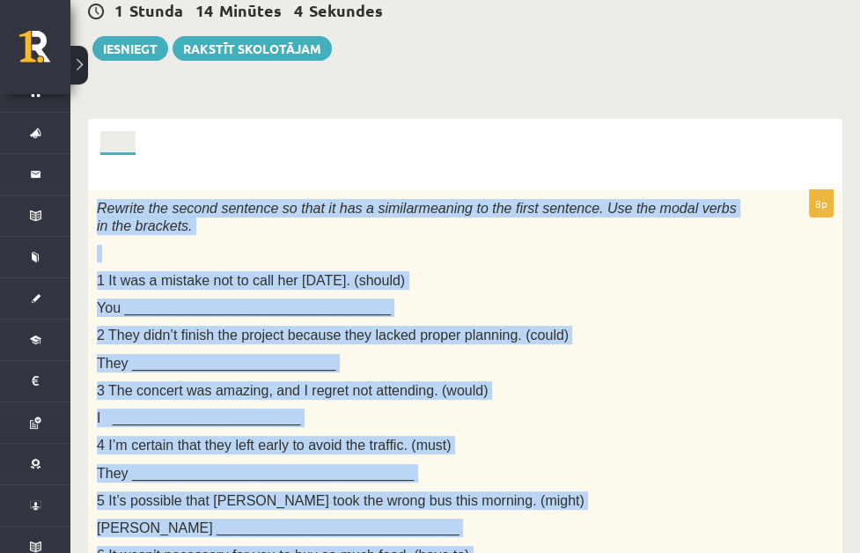
click at [0, 0] on link "Task 3" at bounding box center [0, 0] width 0 height 0
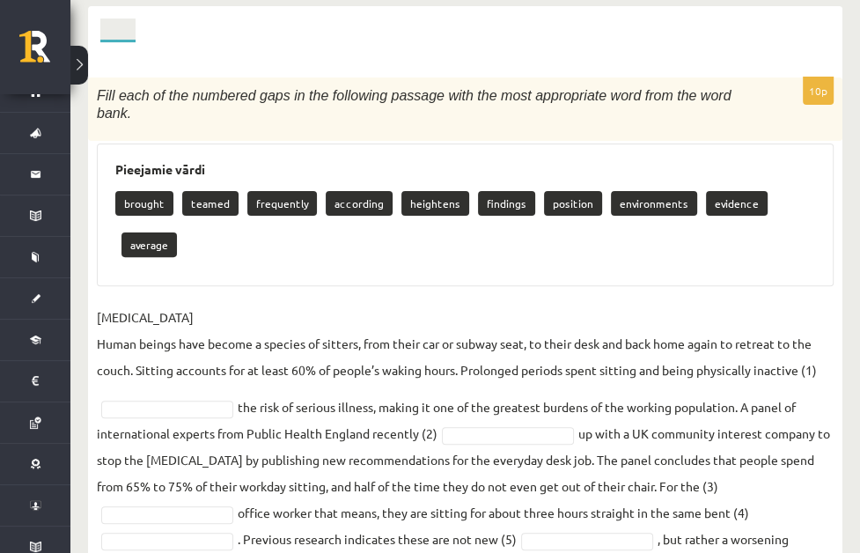
scroll to position [326, 0]
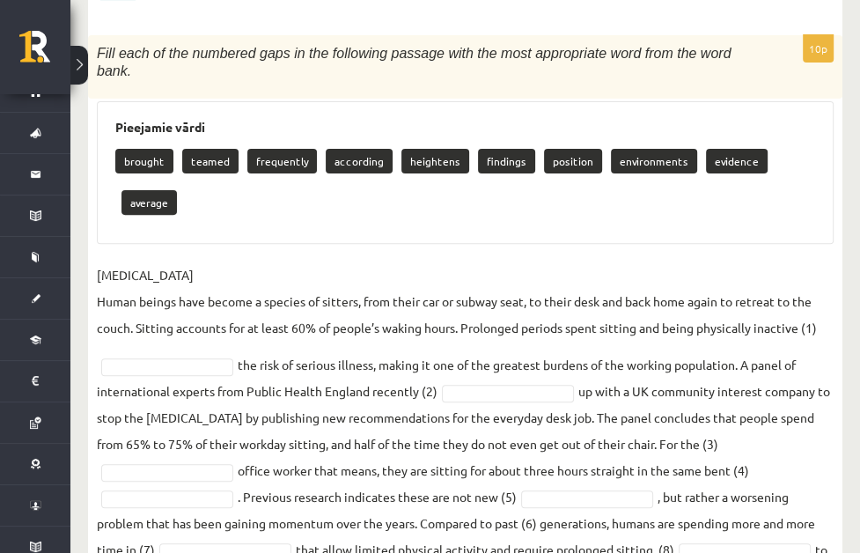
click at [405, 261] on p "SEDENTARY LIFESTYLE Human beings have become a species of sitters, from their c…" at bounding box center [465, 300] width 737 height 79
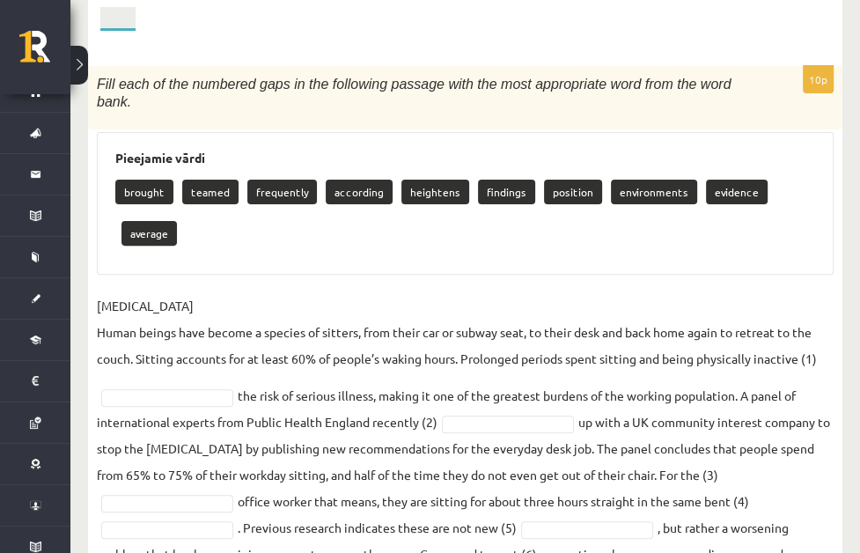
scroll to position [295, 0]
drag, startPoint x: 184, startPoint y: 56, endPoint x: 314, endPoint y: 99, distance: 137.3
click at [314, 99] on div "Fill each of the numbered gaps in the following passage with the most appropria…" at bounding box center [465, 97] width 754 height 63
copy span "Fill each of the numbered gaps in the following passage with the most appropria…"
click at [347, 314] on p "SEDENTARY LIFESTYLE Human beings have become a species of sitters, from their c…" at bounding box center [465, 331] width 737 height 79
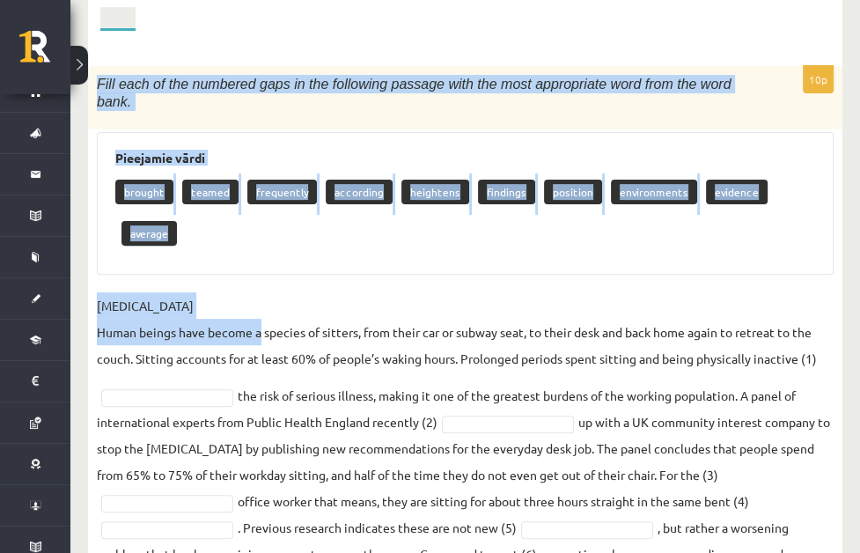
click at [180, 66] on div "Fill each of the numbered gaps in the following passage with the most appropria…" at bounding box center [465, 97] width 754 height 63
click at [246, 66] on div "Fill each of the numbered gaps in the following passage with the most appropria…" at bounding box center [465, 97] width 754 height 63
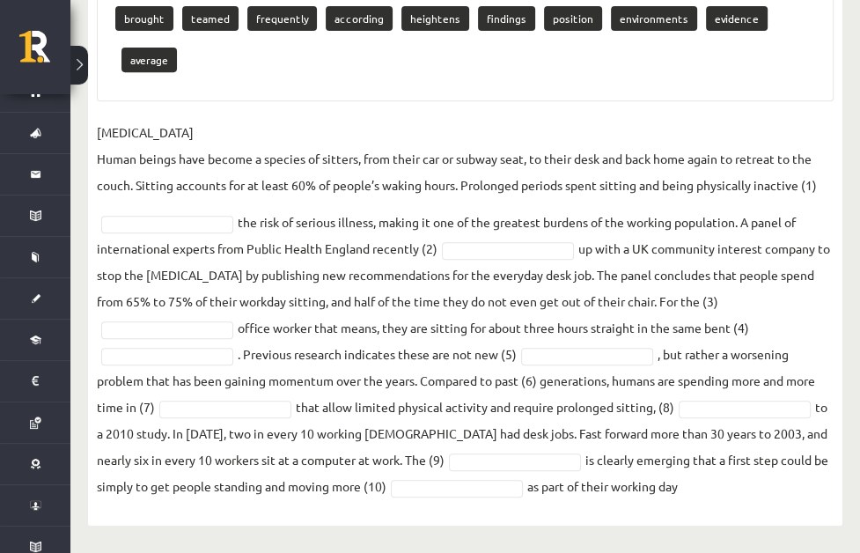
scroll to position [527, 0]
drag, startPoint x: 180, startPoint y: 52, endPoint x: 703, endPoint y: 474, distance: 671.8
copy fieldset "as part of their working day"
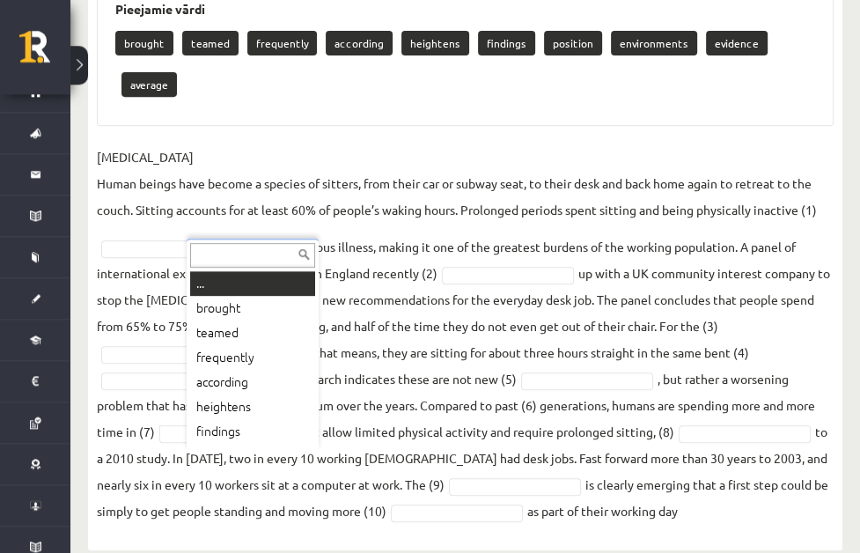
scroll to position [372, 0]
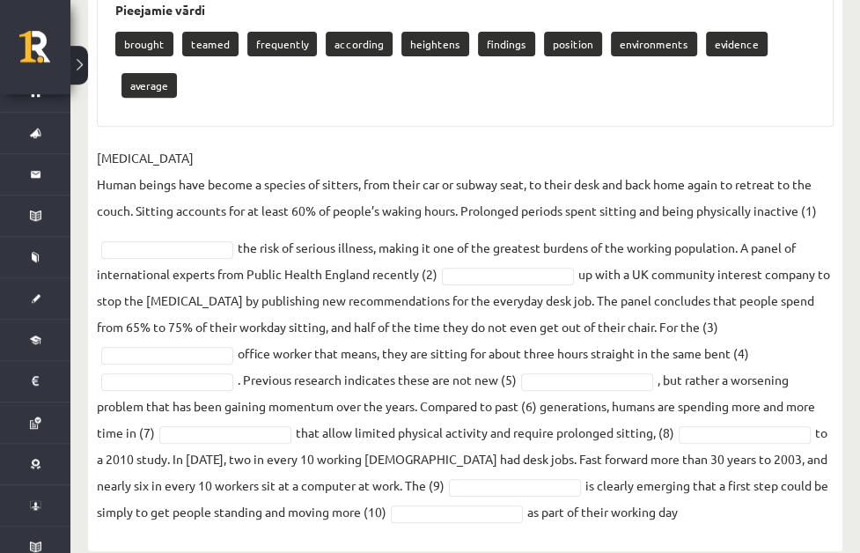
scroll to position [527, 0]
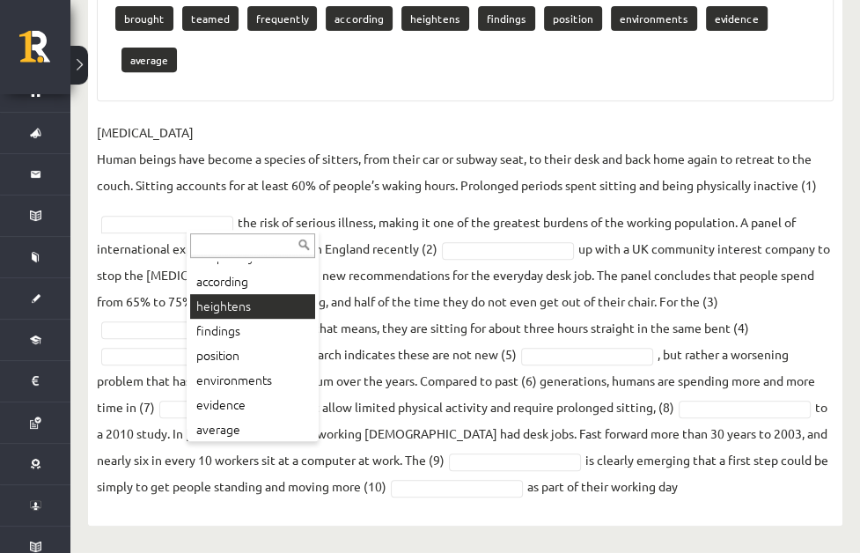
scroll to position [94, 0]
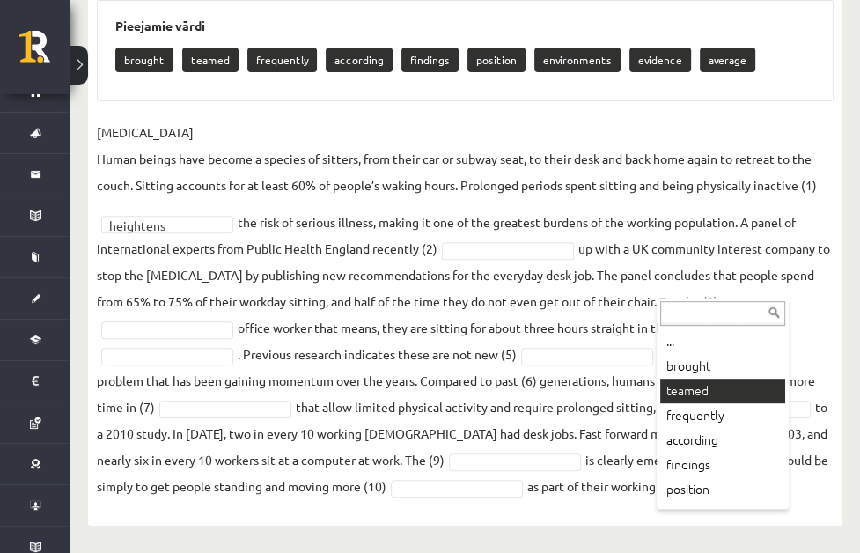
scroll to position [486, 0]
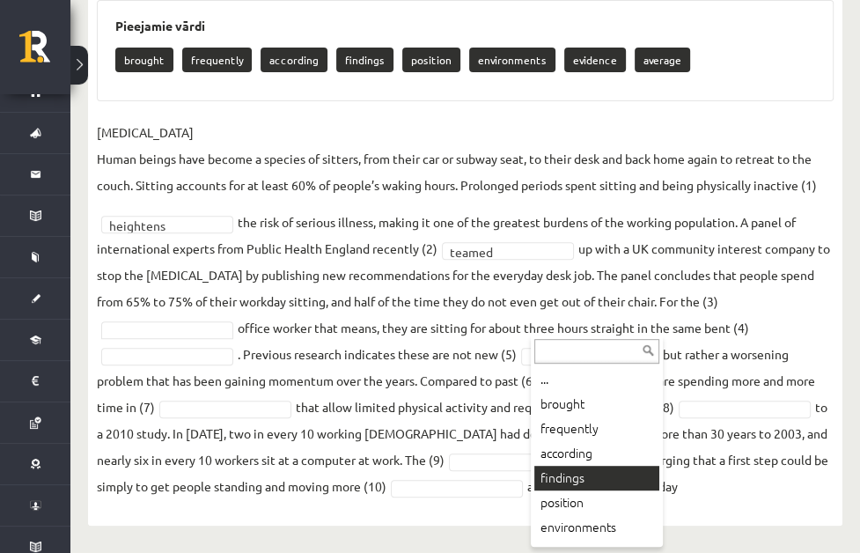
scroll to position [46, 0]
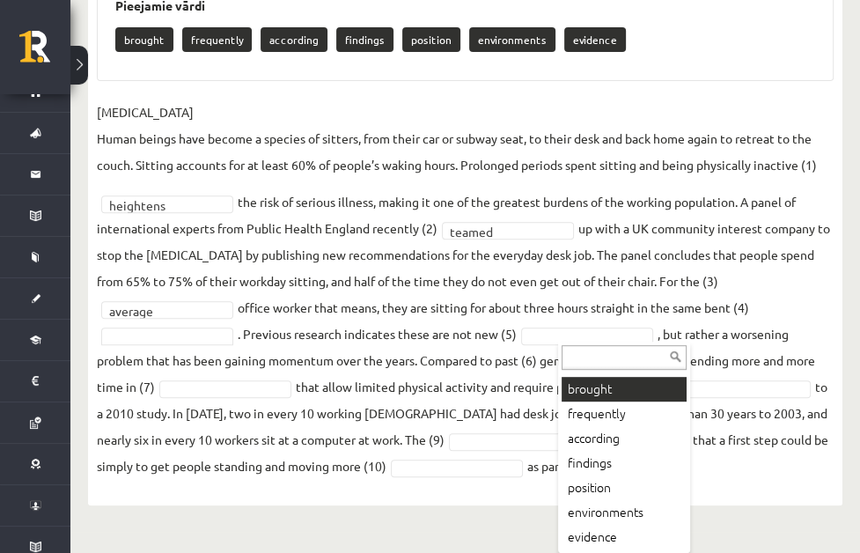
scroll to position [0, 0]
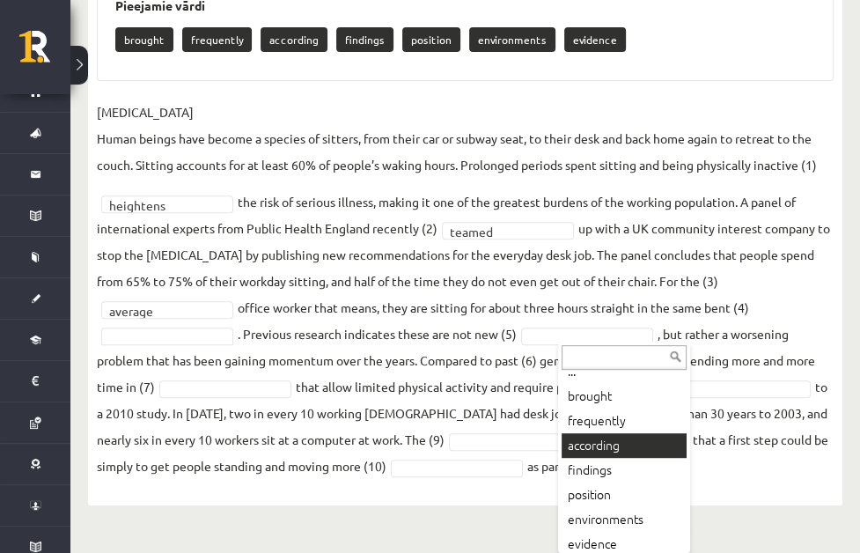
scroll to position [21, 0]
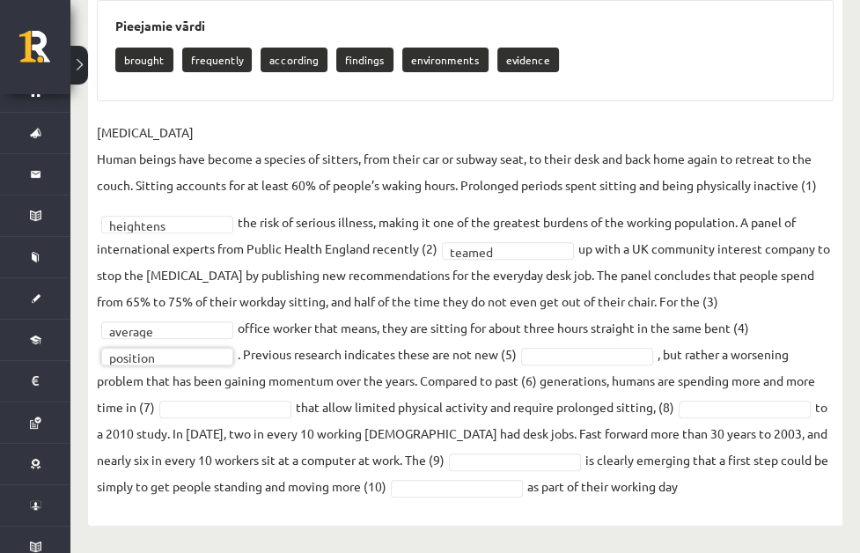
click at [491, 350] on fieldset "SEDENTARY LIFESTYLE Human beings have become a species of sitters, from their c…" at bounding box center [465, 309] width 737 height 380
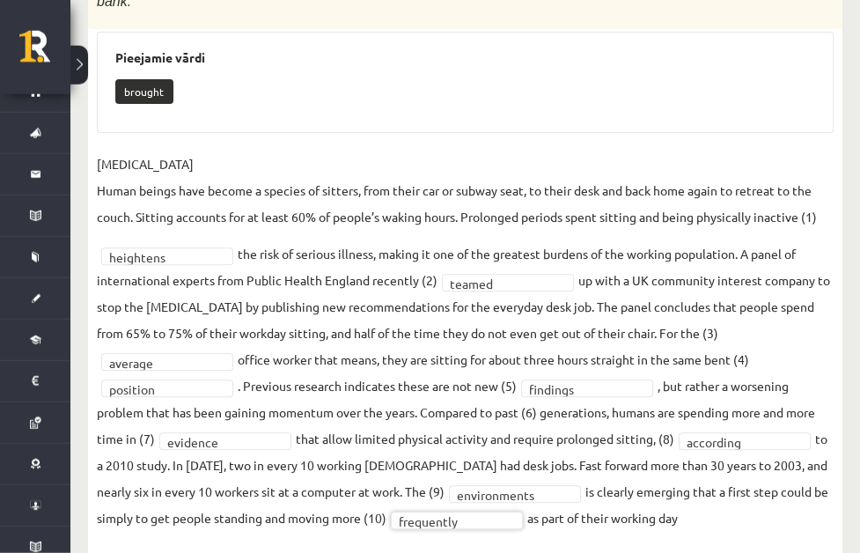
scroll to position [486, 0]
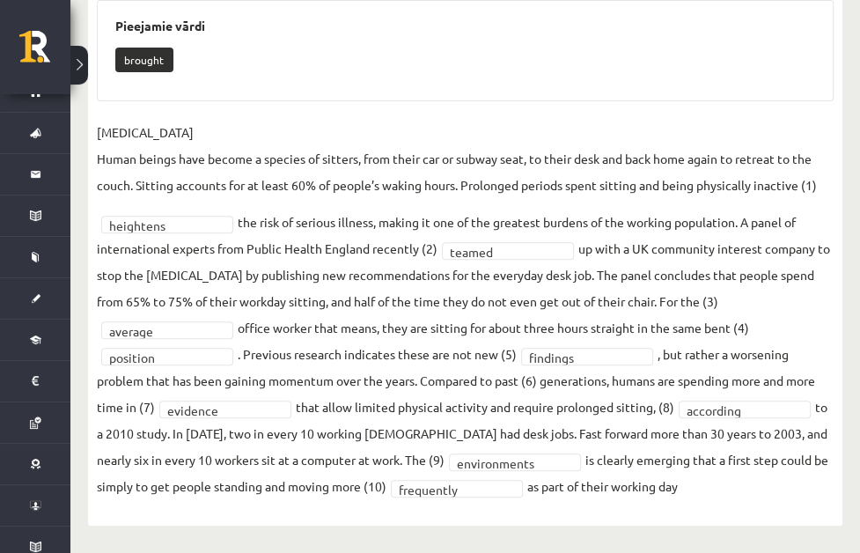
click at [568, 504] on div "10p Fill each of the numbered gaps in the following passage with the most appro…" at bounding box center [465, 213] width 754 height 628
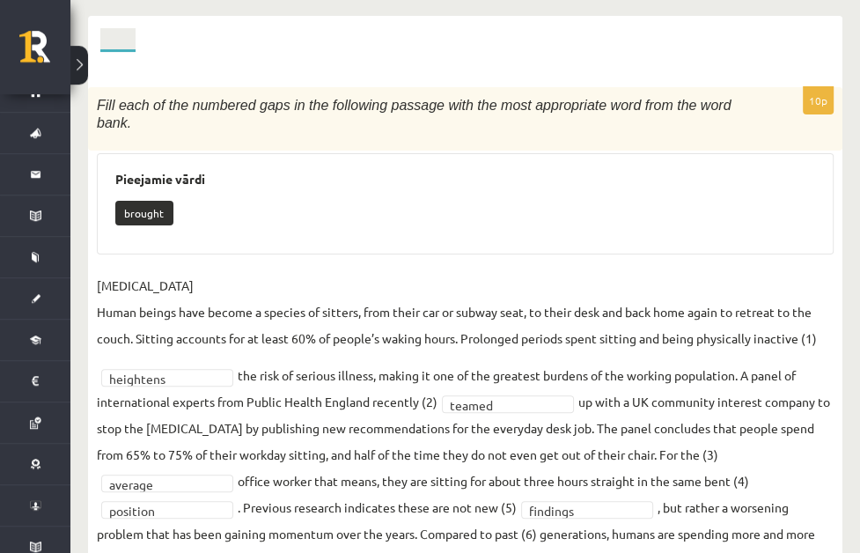
scroll to position [238, 0]
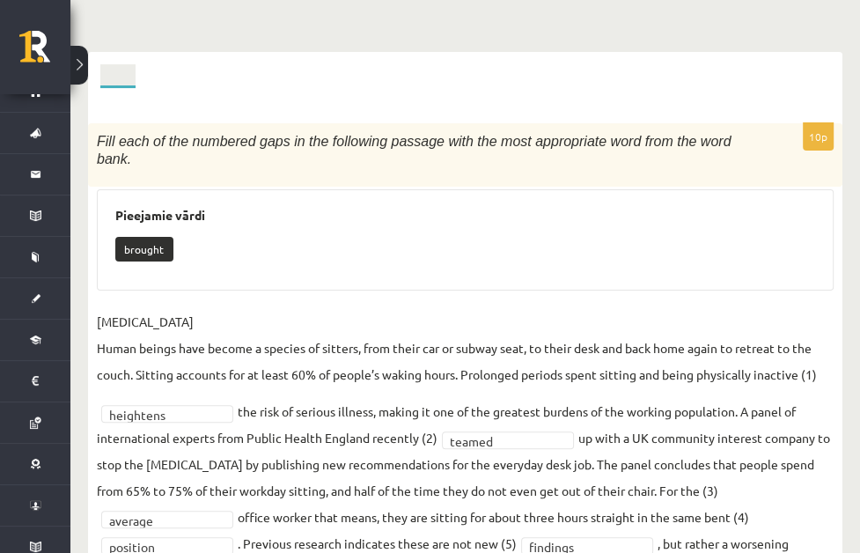
click at [0, 0] on link "Task 4" at bounding box center [0, 0] width 0 height 0
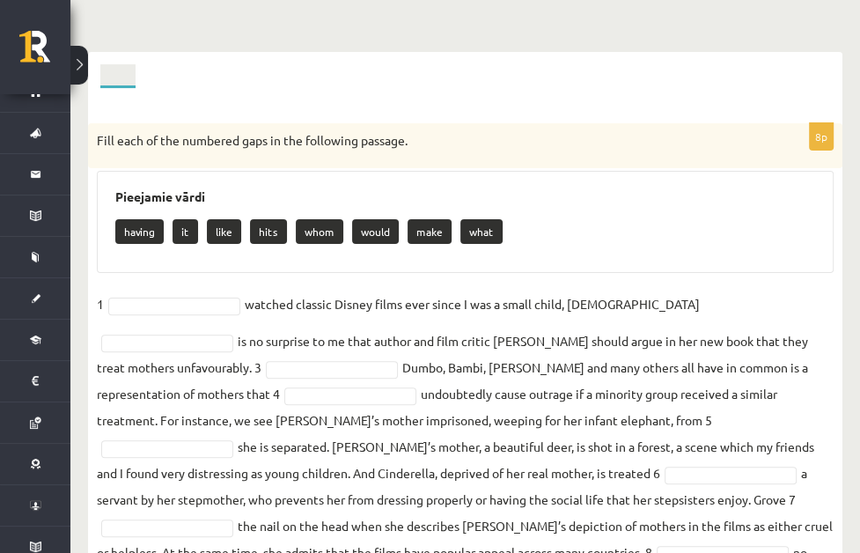
click at [679, 180] on div "Pieejamie vārdi having it like hits whom would make what" at bounding box center [465, 222] width 737 height 102
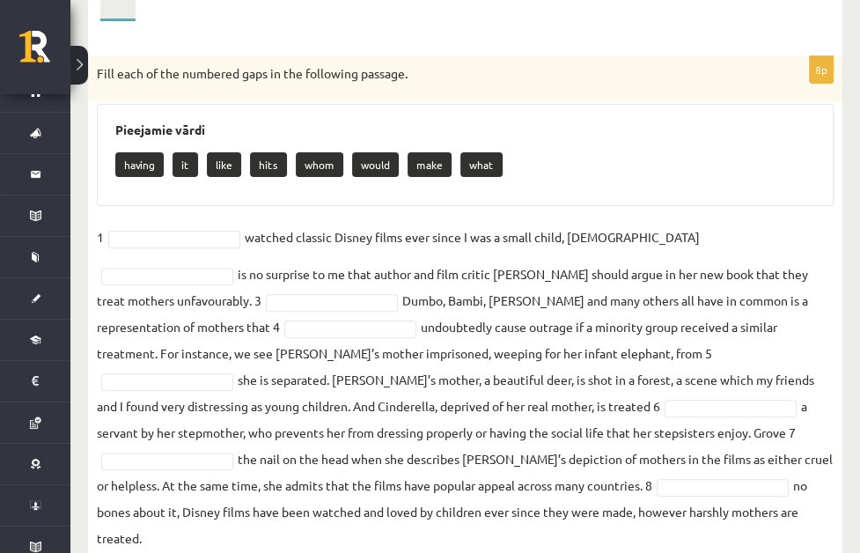
scroll to position [336, 0]
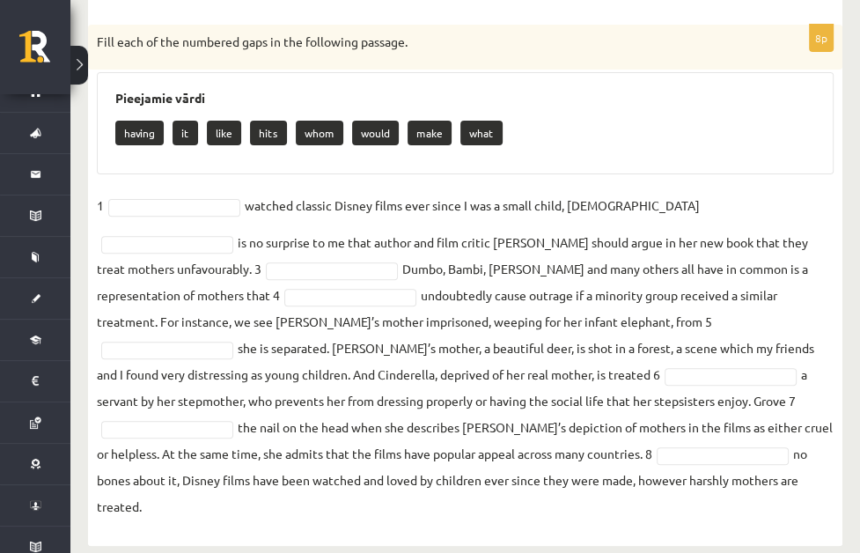
drag, startPoint x: 183, startPoint y: 13, endPoint x: 871, endPoint y: 533, distance: 861.7
click at [843, 70] on div "Fill each of the numbered gaps in the following passage." at bounding box center [465, 48] width 754 height 46
copy fieldset "no bones about it, Disney films have been watched and loved by children ever si…"
click at [345, 142] on div "Pieejamie vārdi having it like hits whom would make what" at bounding box center [465, 123] width 737 height 102
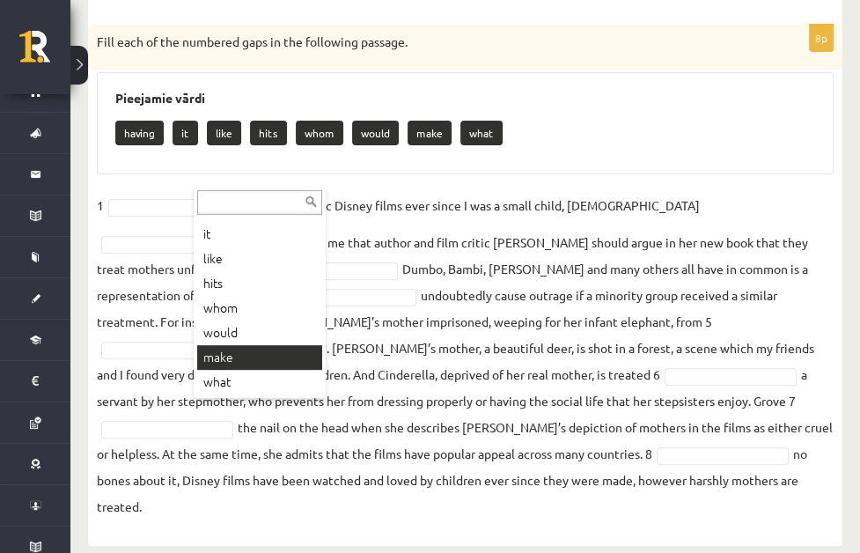
scroll to position [0, 0]
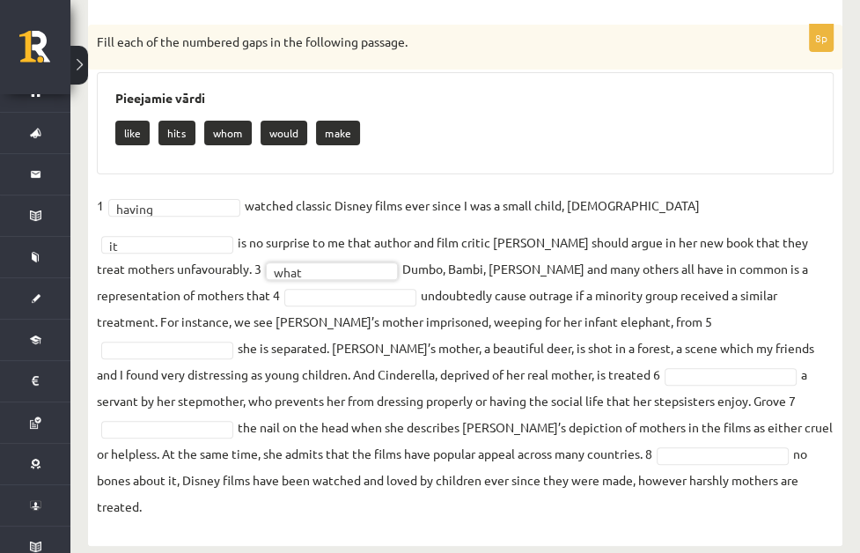
click at [272, 313] on fieldset "1 having ****** watched classic Disney films ever since I was a small child, 2 …" at bounding box center [465, 355] width 737 height 327
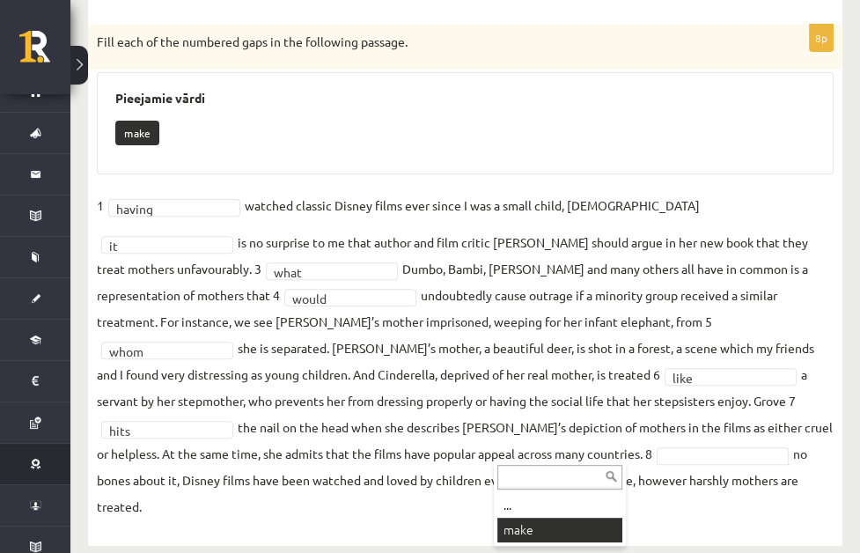
scroll to position [295, 0]
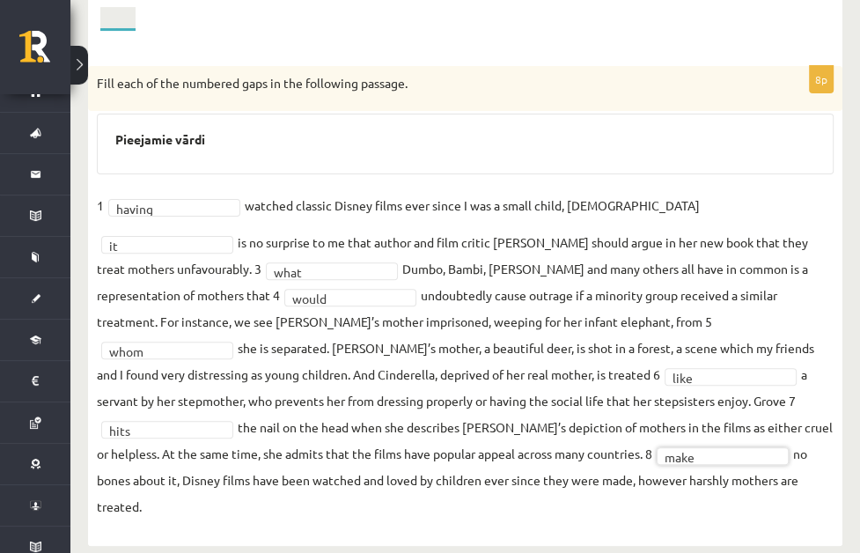
click at [0, 0] on link "Task 5" at bounding box center [0, 0] width 0 height 0
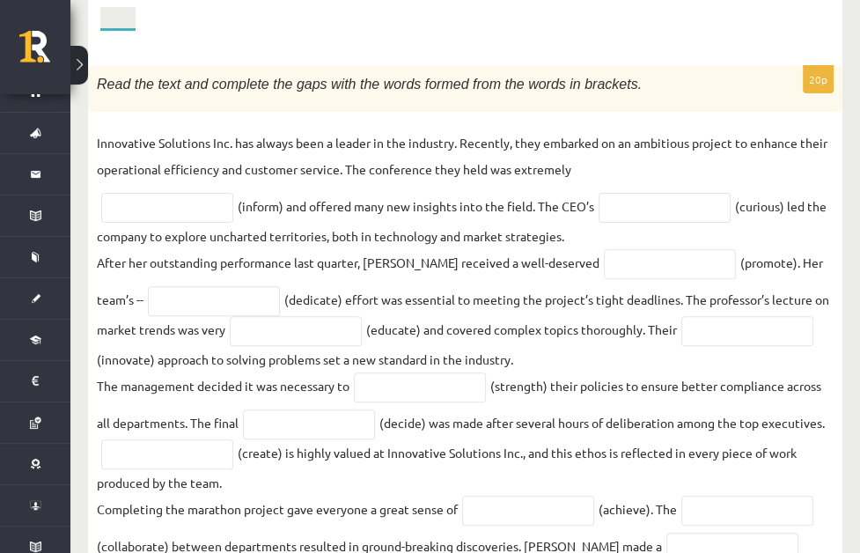
scroll to position [23, 0]
click at [534, 158] on fieldset "Innovative Solutions Inc. has always been a leader in the industry. Recently, t…" at bounding box center [465, 513] width 737 height 769
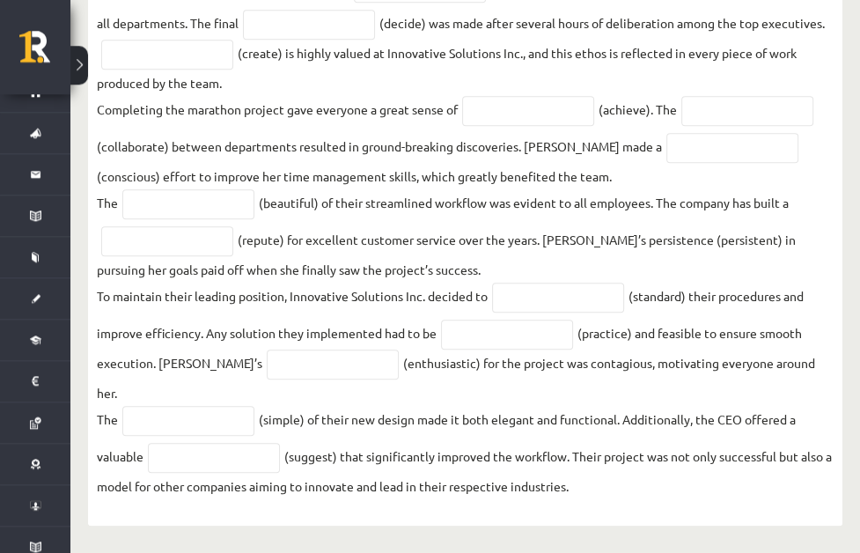
scroll to position [794, 0]
drag, startPoint x: 204, startPoint y: 103, endPoint x: 716, endPoint y: 522, distance: 661.2
copy div "Read the text and complete the gaps with the words formed from the words in bra…"
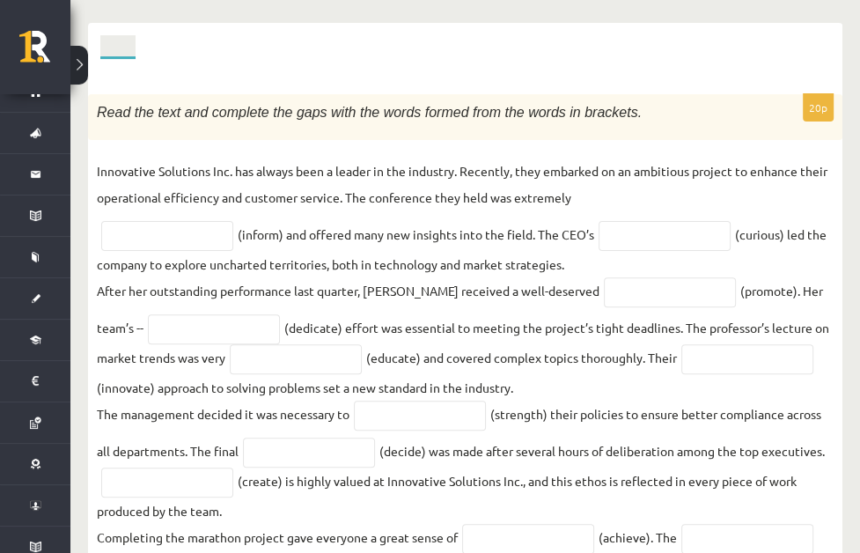
scroll to position [236, 0]
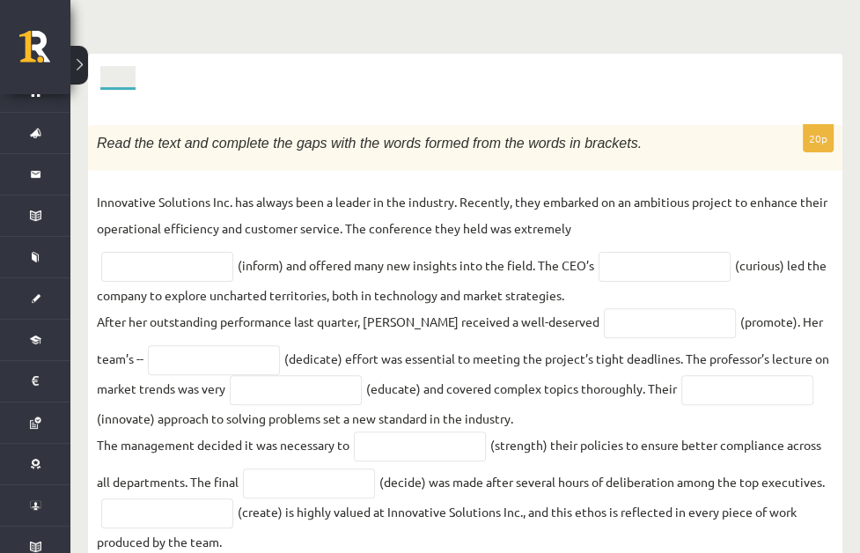
click at [398, 335] on p "After her outstanding performance last quarter, Jane received a well-deserved" at bounding box center [348, 321] width 503 height 26
click at [233, 252] on input "text" at bounding box center [167, 267] width 132 height 30
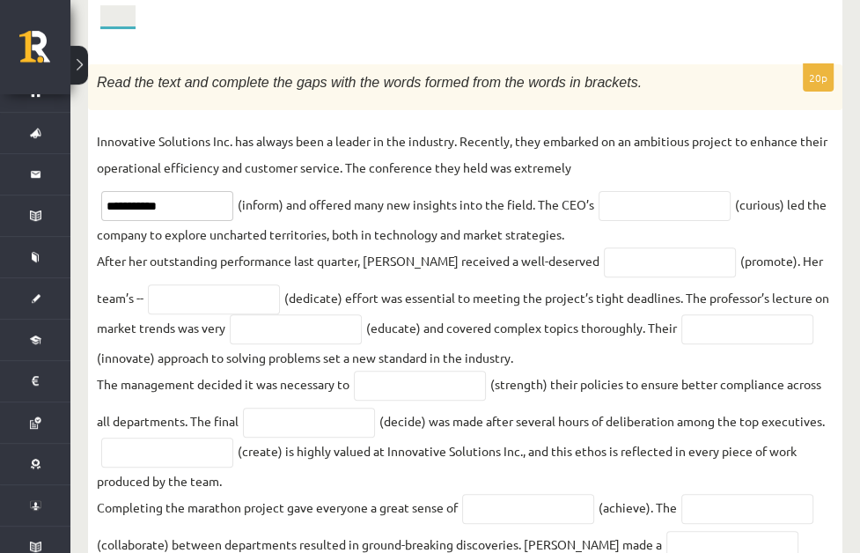
scroll to position [329, 0]
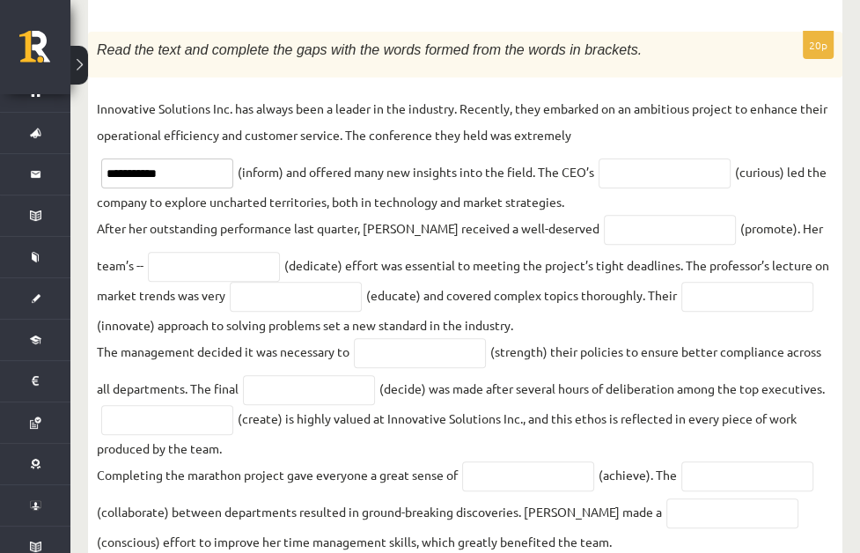
type input "**********"
click at [599, 181] on input "text" at bounding box center [665, 173] width 132 height 30
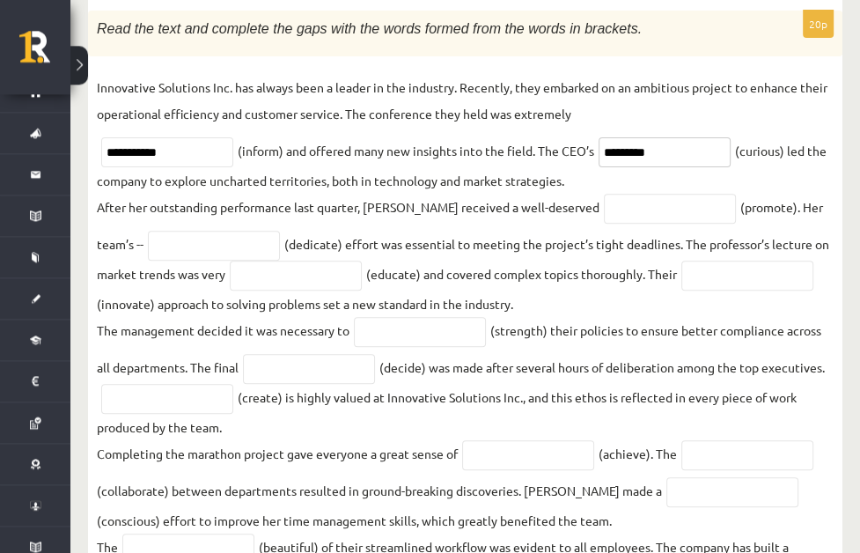
scroll to position [391, 0]
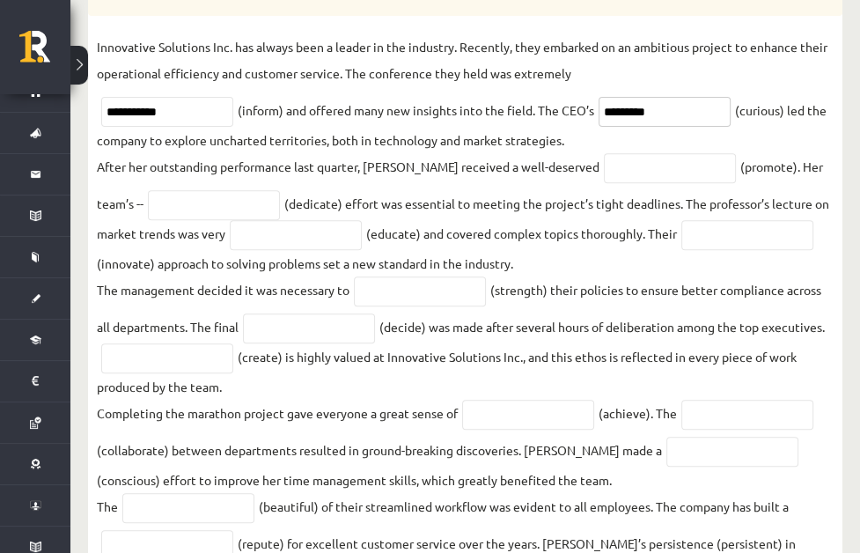
type input "*********"
click at [280, 205] on input "text" at bounding box center [214, 205] width 132 height 30
click at [684, 171] on input "text" at bounding box center [670, 168] width 132 height 30
type input "*********"
click at [280, 207] on input "text" at bounding box center [214, 205] width 132 height 30
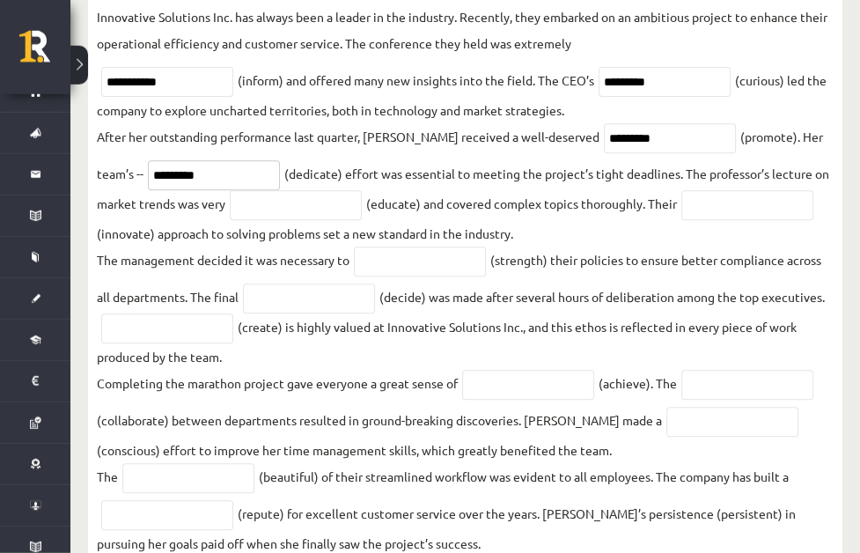
scroll to position [453, 0]
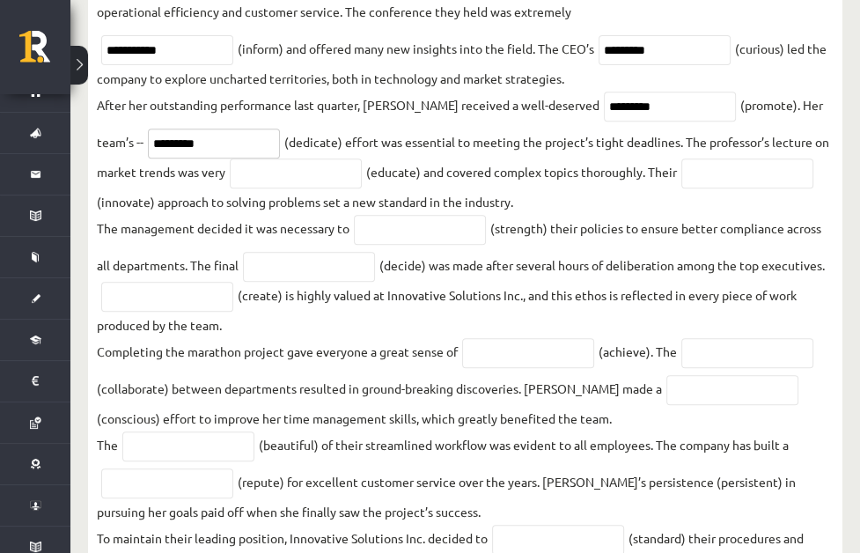
type input "*********"
click at [362, 188] on input "text" at bounding box center [296, 173] width 132 height 30
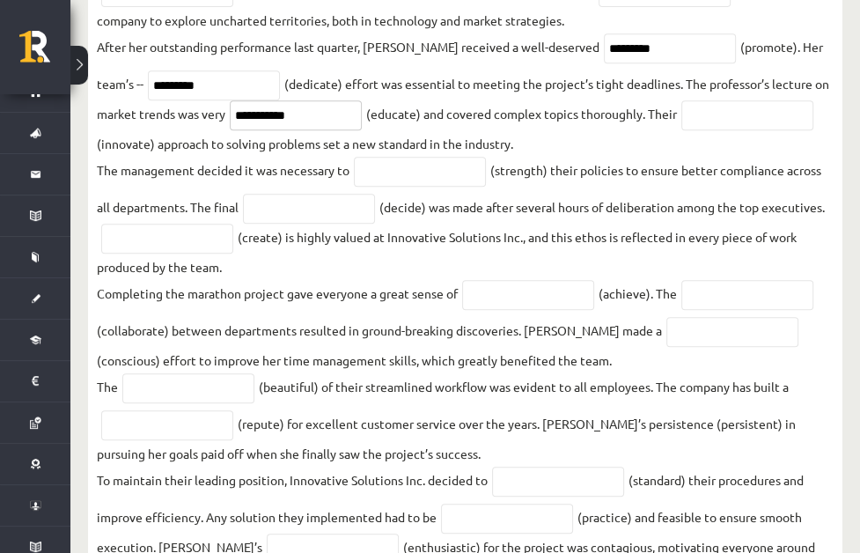
scroll to position [515, 0]
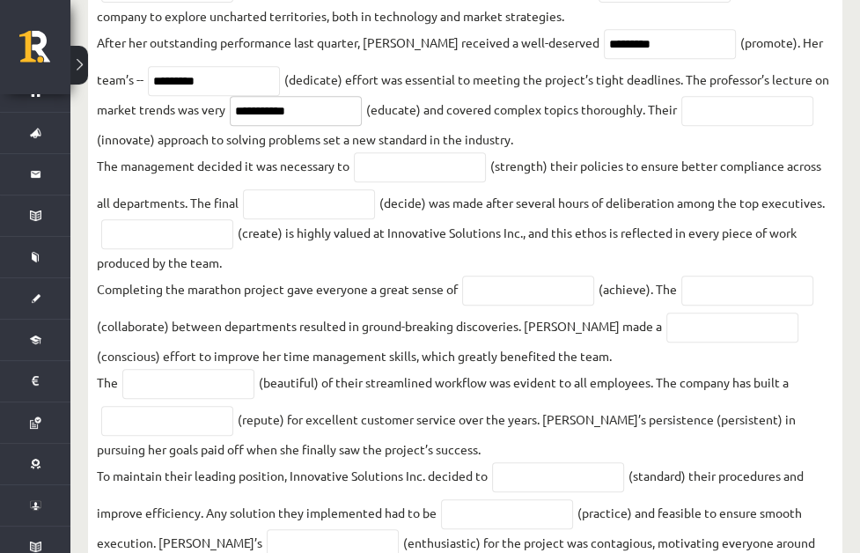
type input "**********"
click at [681, 126] on input "text" at bounding box center [747, 111] width 132 height 30
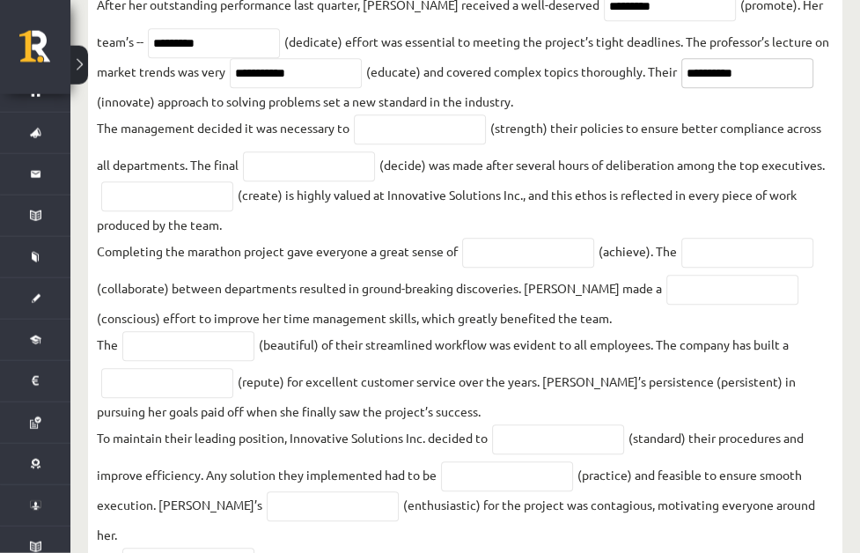
scroll to position [607, 0]
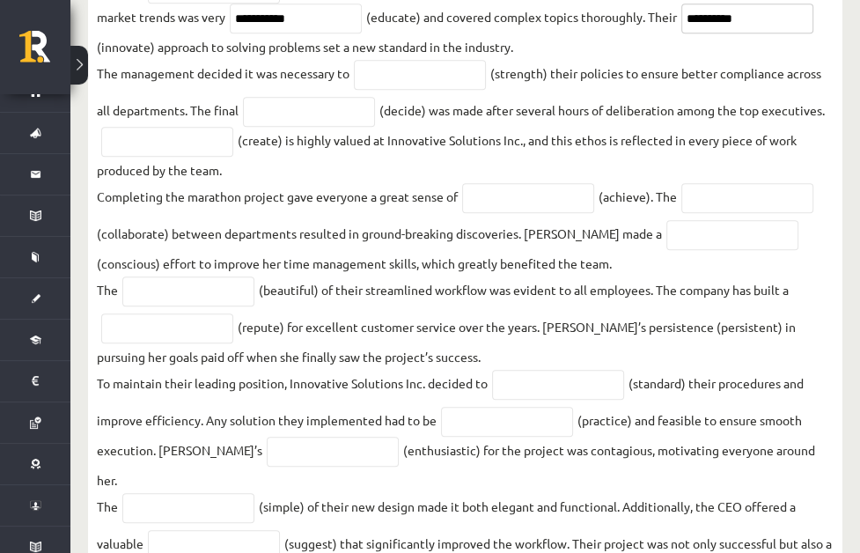
type input "**********"
click at [486, 90] on input "text" at bounding box center [420, 75] width 132 height 30
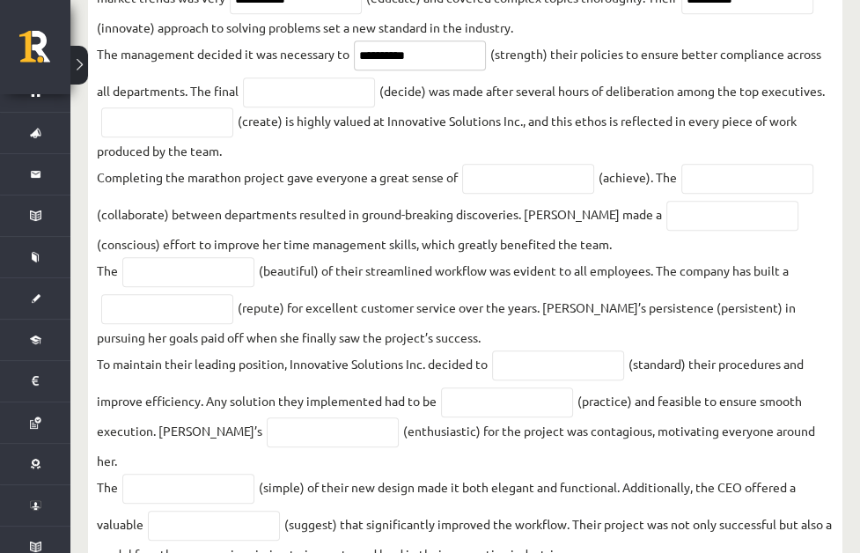
scroll to position [639, 0]
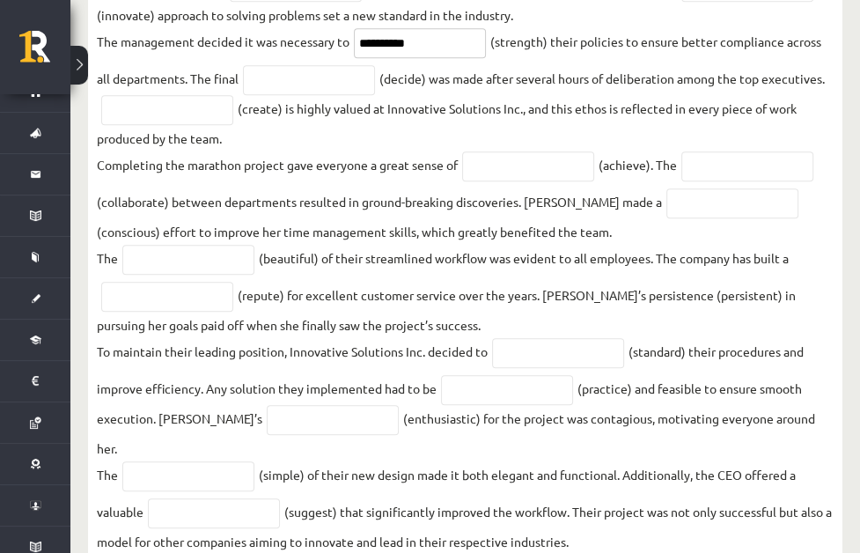
type input "**********"
click at [375, 95] on input "text" at bounding box center [309, 80] width 132 height 30
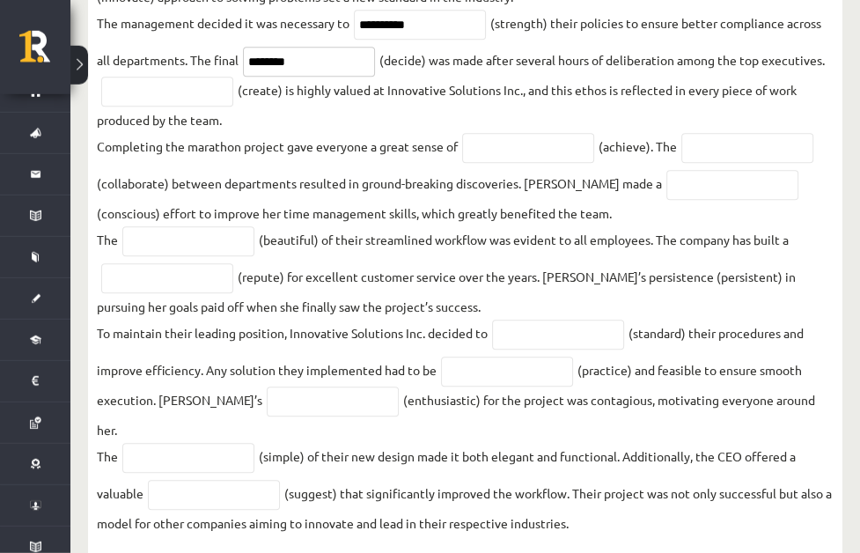
scroll to position [670, 0]
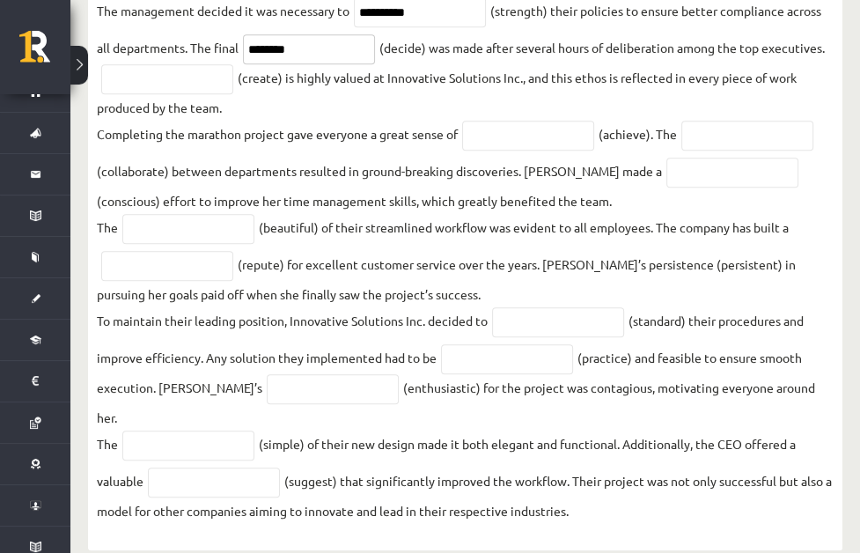
type input "********"
click at [233, 94] on input "text" at bounding box center [167, 79] width 132 height 30
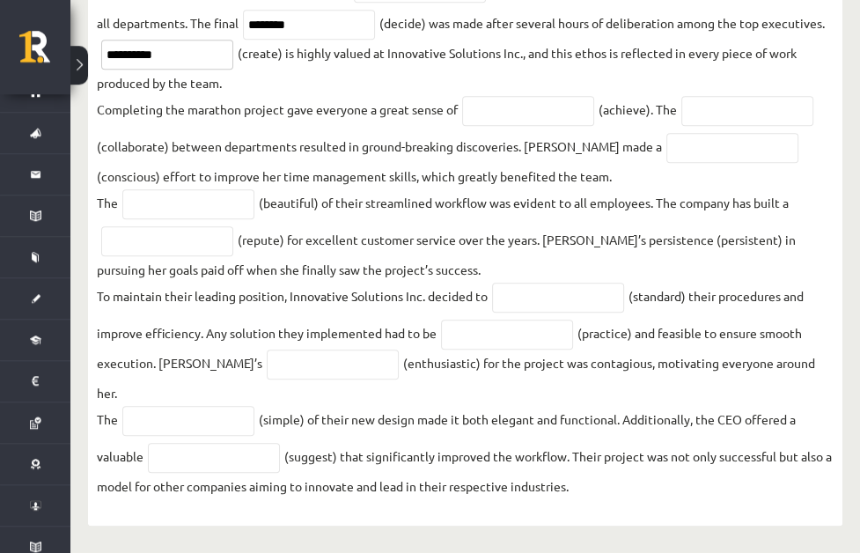
scroll to position [732, 0]
type input "**********"
click at [594, 119] on input "text" at bounding box center [528, 111] width 132 height 30
type input "**********"
click at [681, 126] on input "text" at bounding box center [747, 111] width 132 height 30
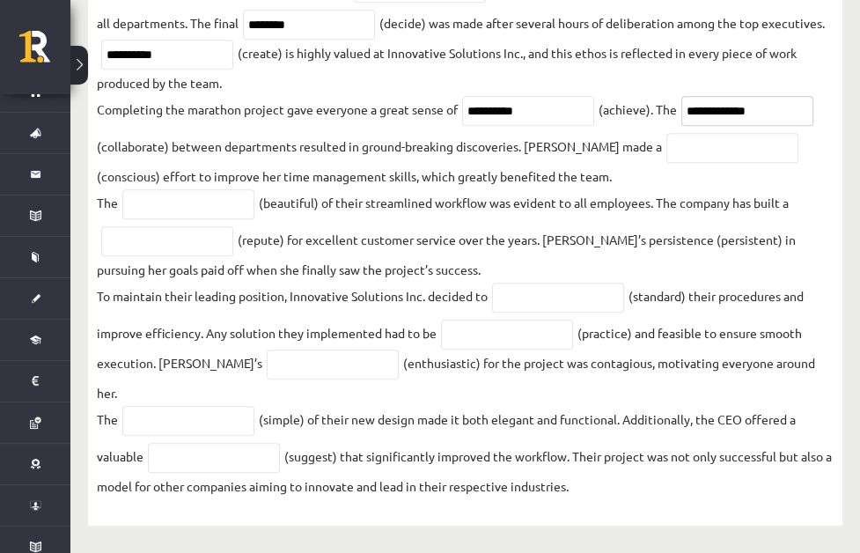
type input "**********"
click at [666, 163] on input "text" at bounding box center [732, 148] width 132 height 30
type input "*********"
click at [254, 219] on input "text" at bounding box center [188, 204] width 132 height 30
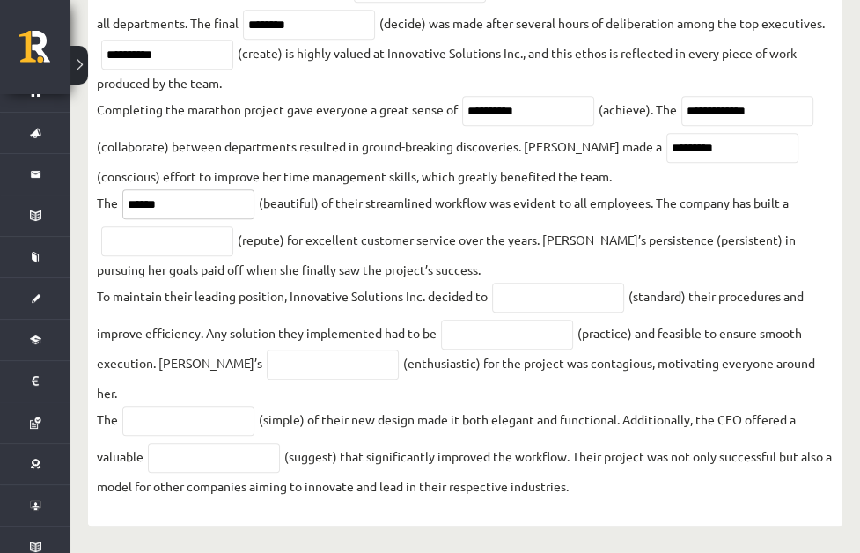
type input "******"
click at [233, 226] on input "text" at bounding box center [167, 241] width 132 height 30
type input "**********"
click at [624, 283] on input "text" at bounding box center [558, 298] width 132 height 30
type input "**********"
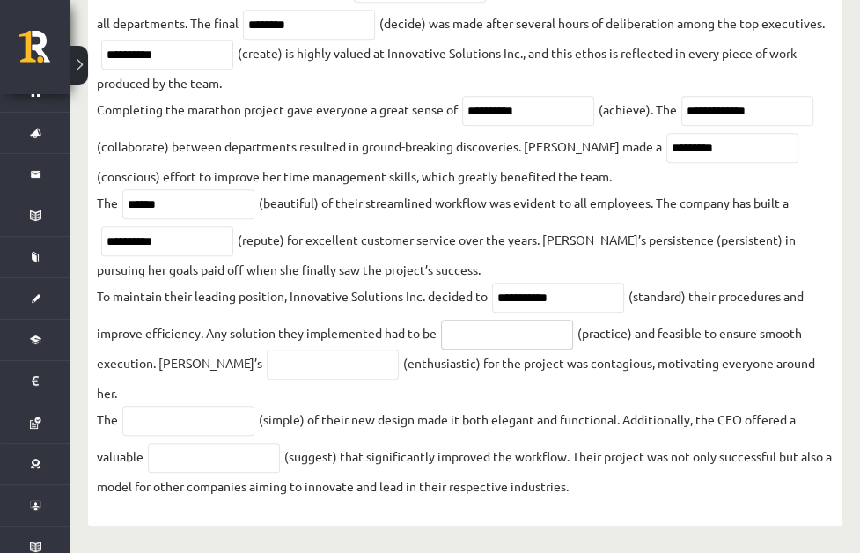
click at [573, 320] on input "text" at bounding box center [507, 335] width 132 height 30
type input "*********"
click at [399, 350] on input "text" at bounding box center [333, 365] width 132 height 30
type input "**********"
click at [254, 406] on input "text" at bounding box center [188, 421] width 132 height 30
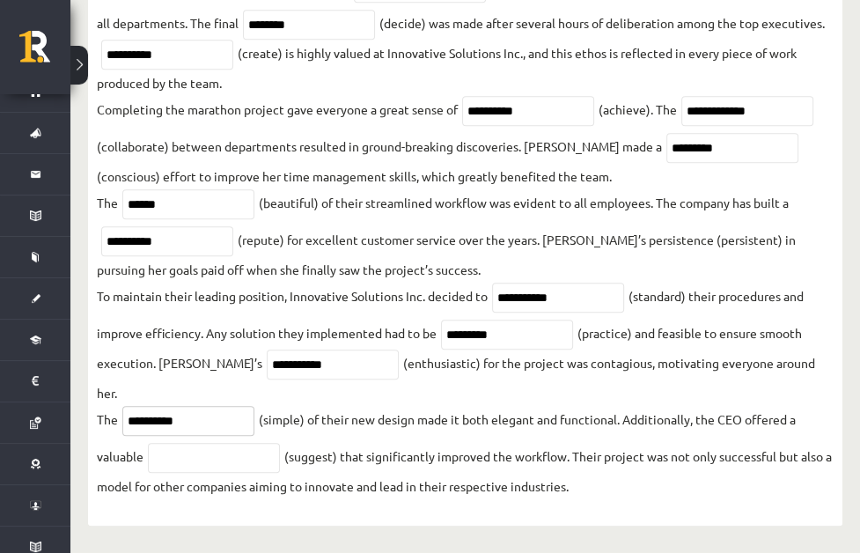
type input "**********"
click at [280, 443] on input "text" at bounding box center [214, 458] width 132 height 30
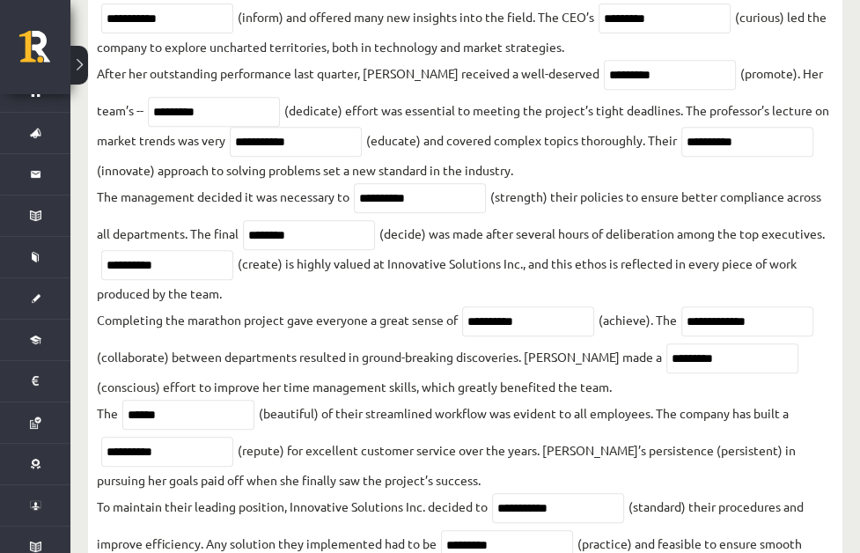
scroll to position [360, 0]
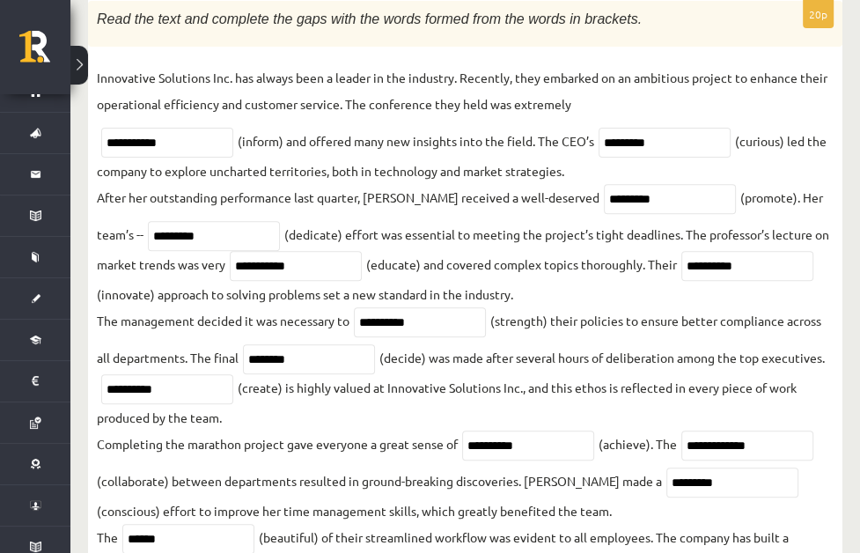
type input "**********"
click at [0, 0] on link "Task 6" at bounding box center [0, 0] width 0 height 0
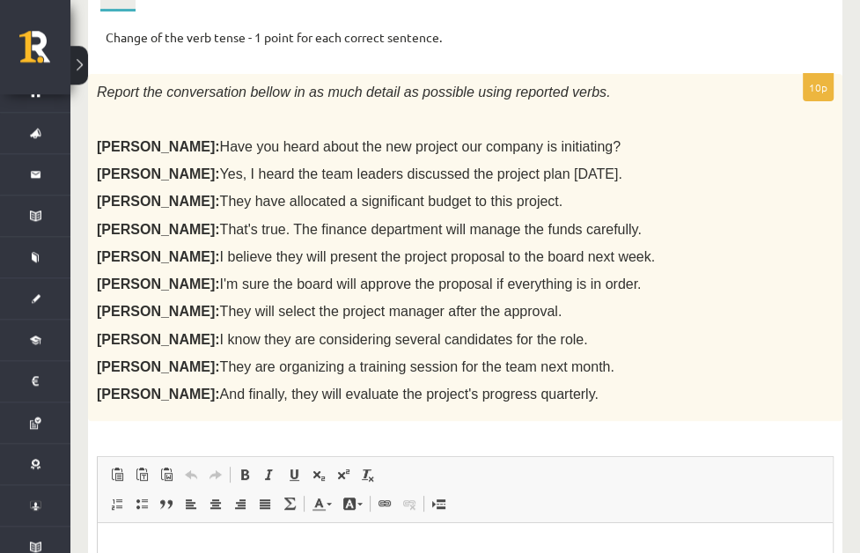
scroll to position [295, 0]
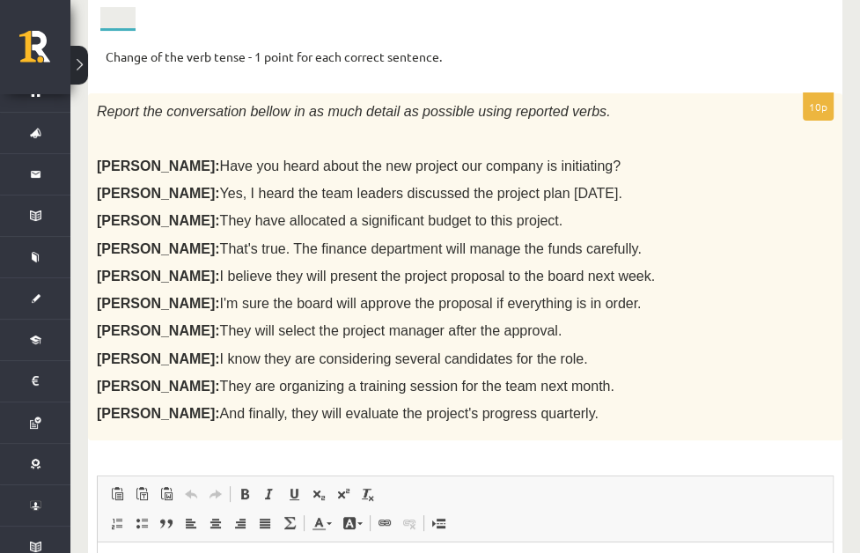
drag, startPoint x: 673, startPoint y: 90, endPoint x: 180, endPoint y: 77, distance: 492.3
click at [180, 93] on div "Report the conversation bellow in as much detail as possible using reported ver…" at bounding box center [465, 266] width 754 height 347
copy span "Report the conversation bellow in as much detail as possible using reported ver…"
click at [280, 130] on p at bounding box center [421, 139] width 649 height 18
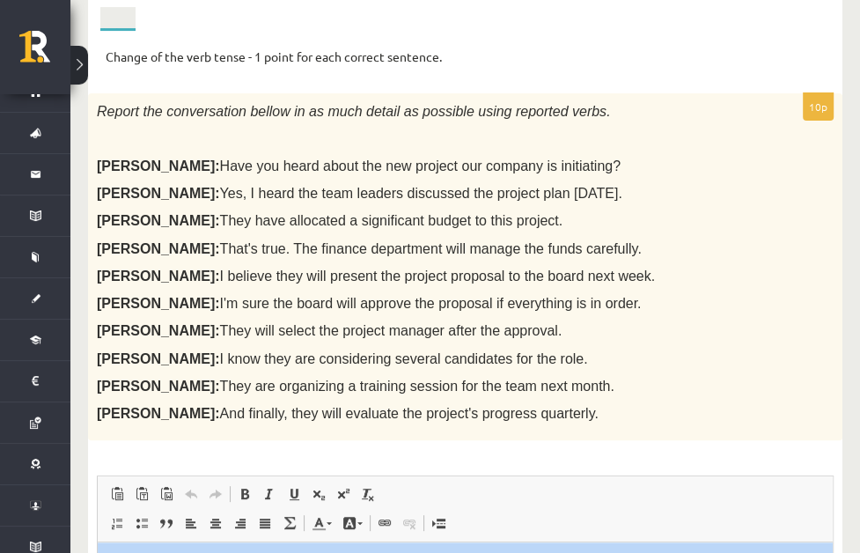
drag, startPoint x: 185, startPoint y: 17, endPoint x: 692, endPoint y: 433, distance: 656.2
click at [692, 433] on div "Change of the verb tense - 1 point for each correct sentence. 10p Report the co…" at bounding box center [465, 446] width 754 height 830
copy span "Нажмите ALT-0 для открытия справки"
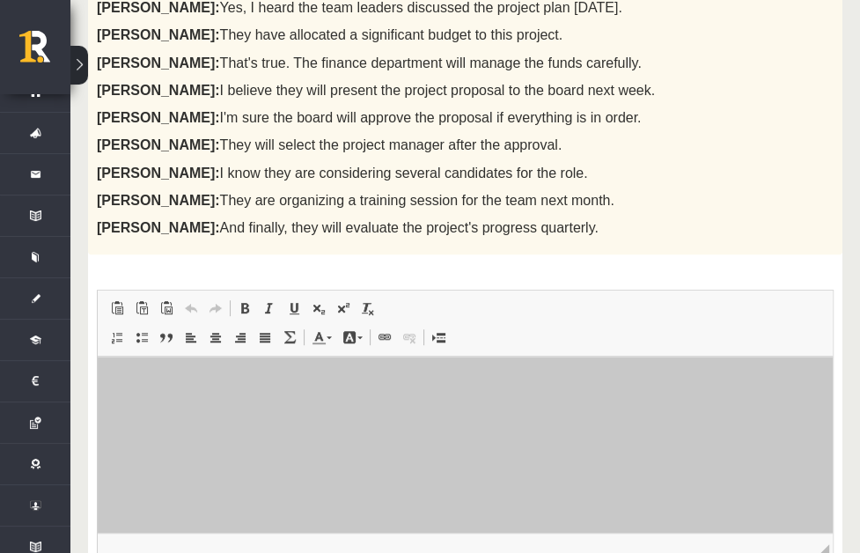
scroll to position [605, 0]
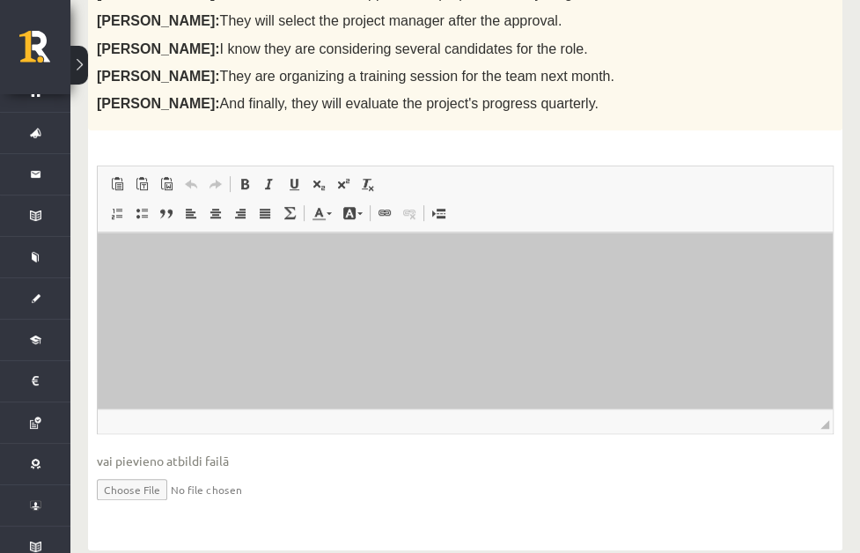
click at [195, 278] on html at bounding box center [465, 320] width 735 height 176
click at [221, 259] on p "Визуальный текстовый редактор, wiswyg-editor-user-answer-47024772453920" at bounding box center [465, 259] width 700 height 18
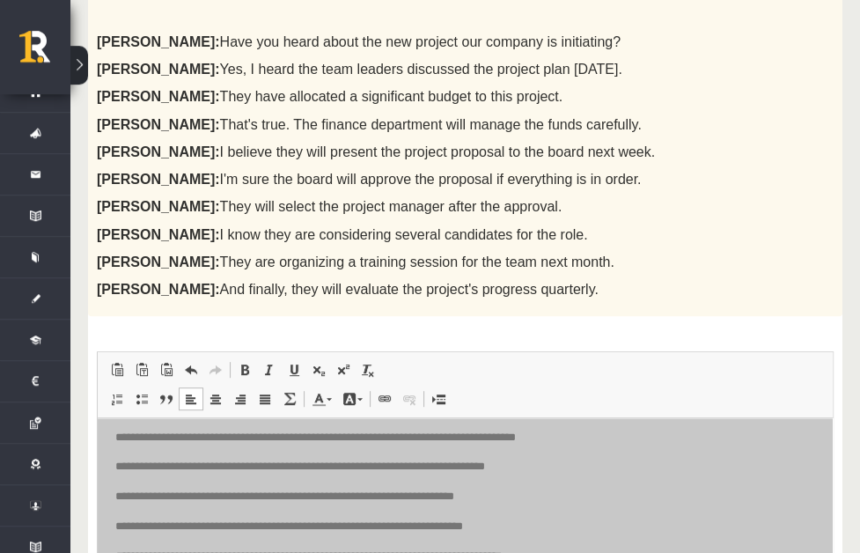
scroll to position [418, 0]
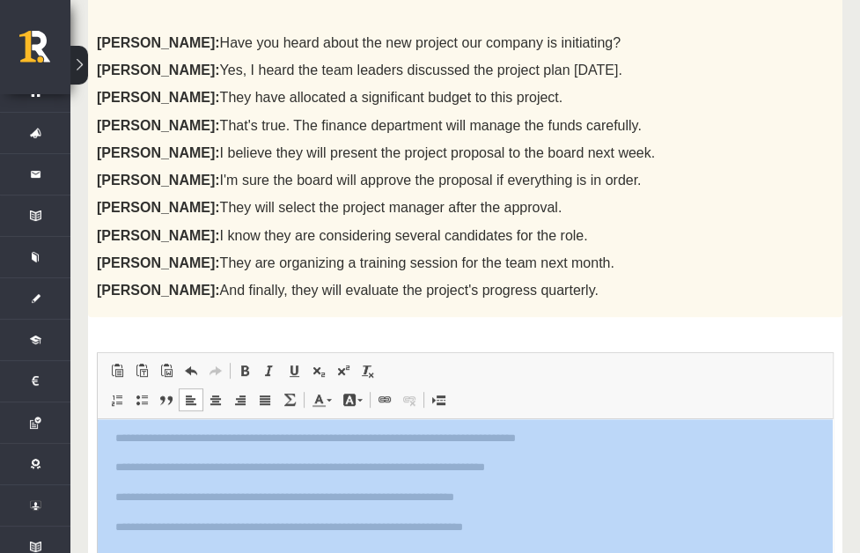
click at [0, 0] on link "Task 7" at bounding box center [0, 0] width 0 height 0
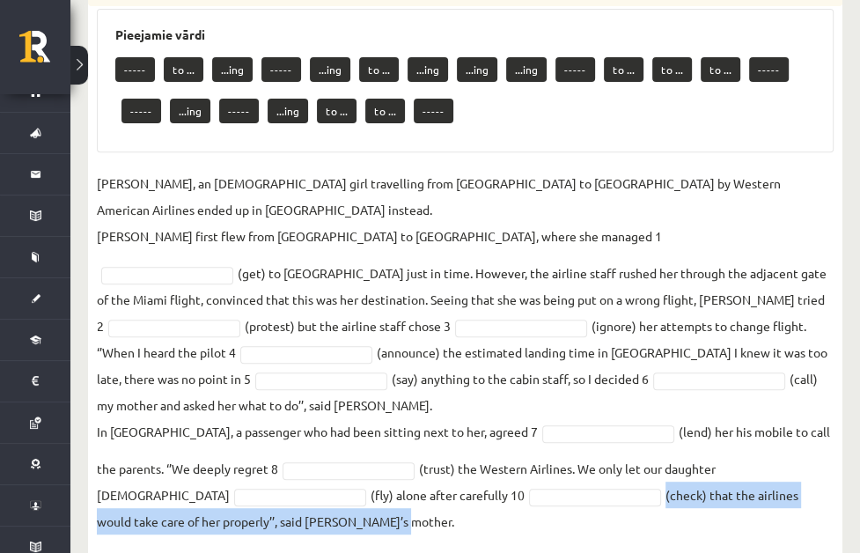
scroll to position [440, 0]
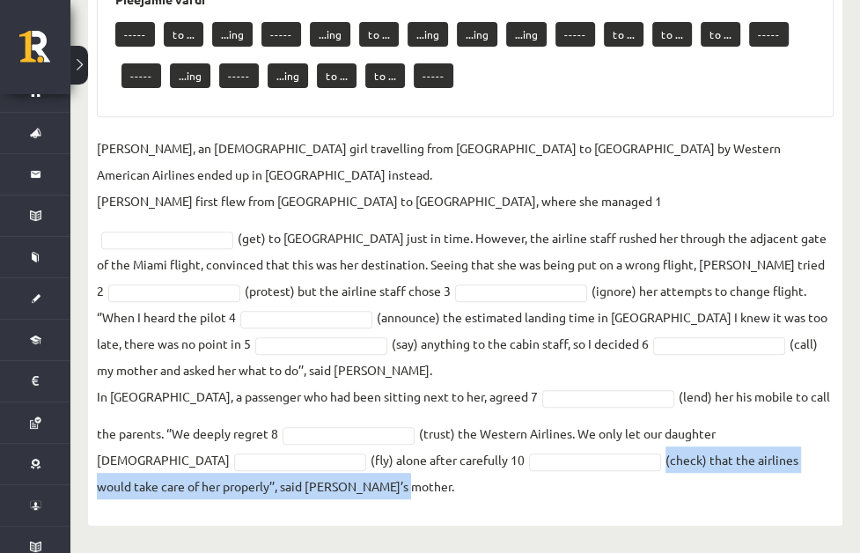
drag, startPoint x: 184, startPoint y: 55, endPoint x: 668, endPoint y: 467, distance: 635.8
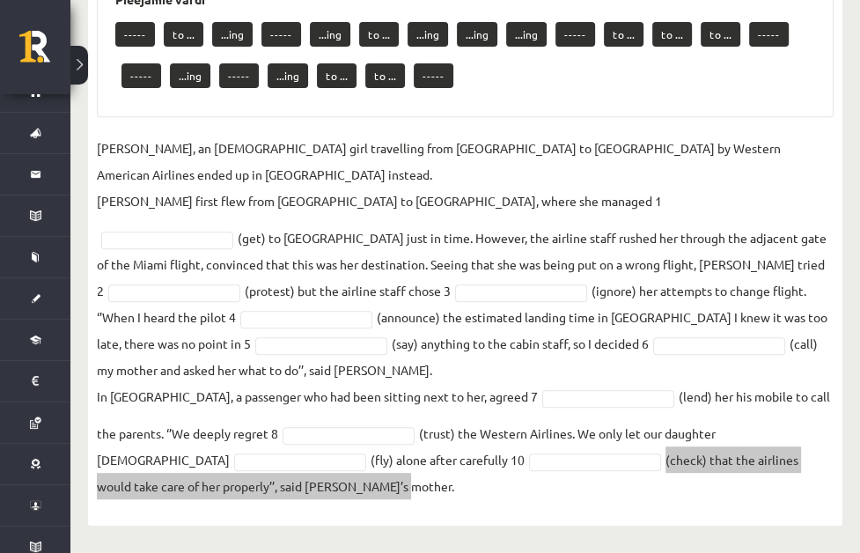
click at [393, 135] on p "Jenny Adams, an 11-year-old girl travelling from San Francisco to Philadelphia …" at bounding box center [465, 174] width 737 height 79
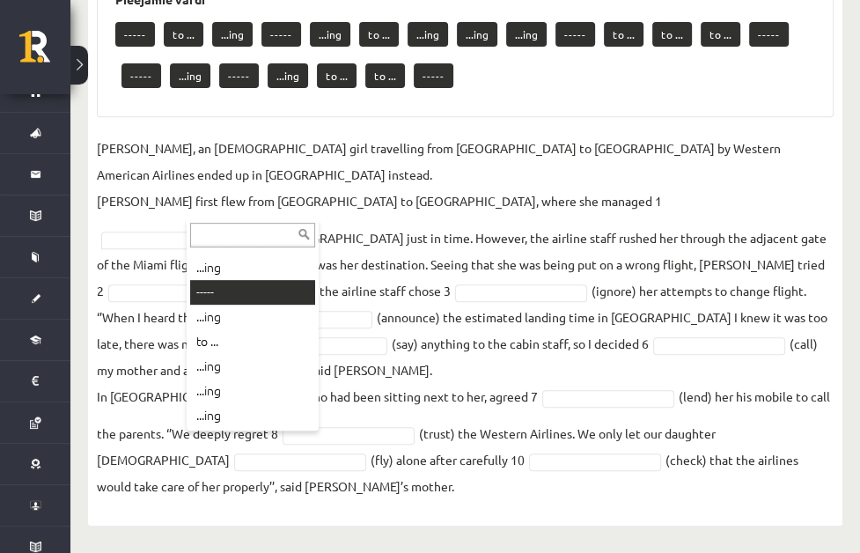
scroll to position [23, 0]
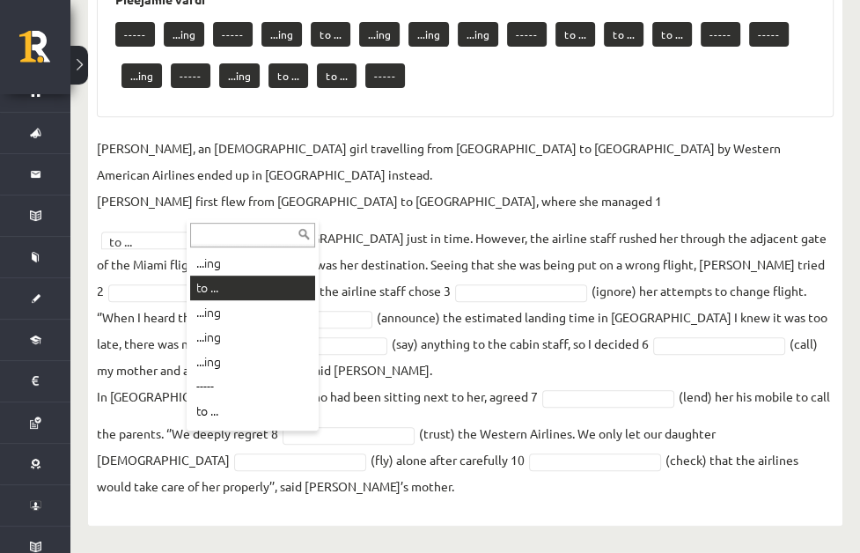
scroll to position [92, 0]
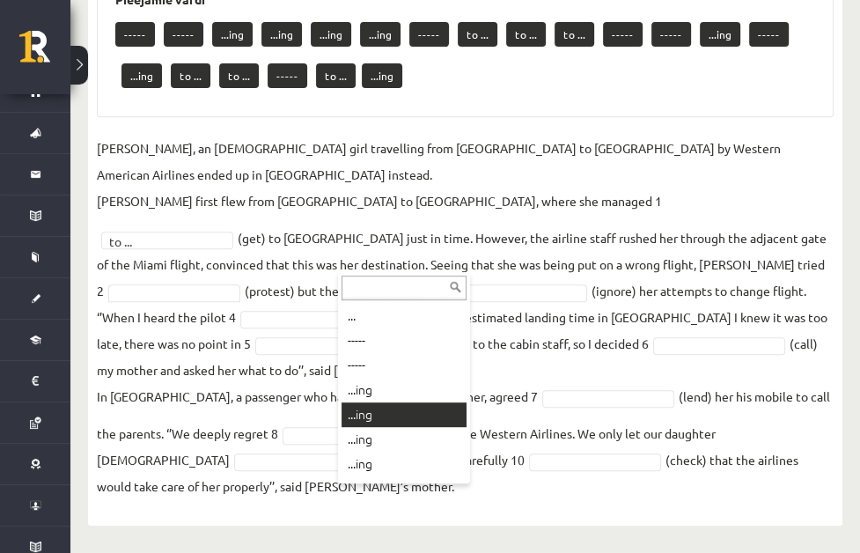
scroll to position [116, 0]
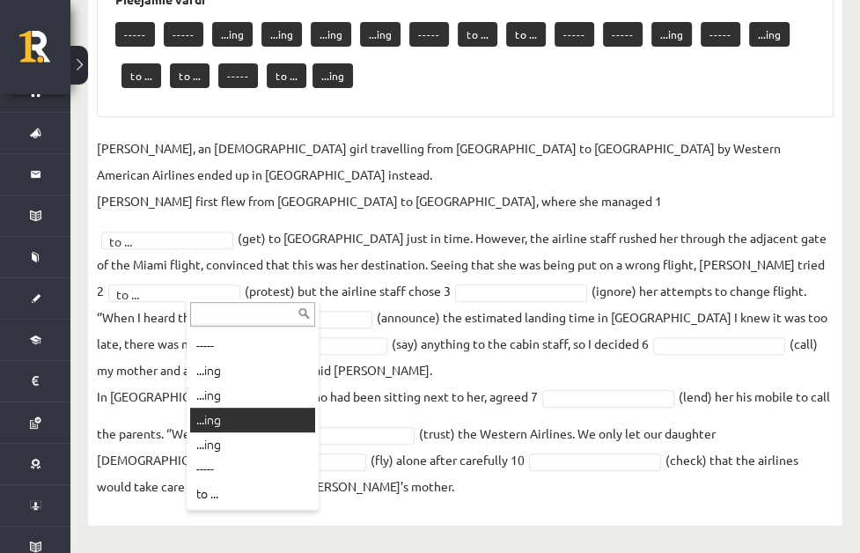
scroll to position [139, 0]
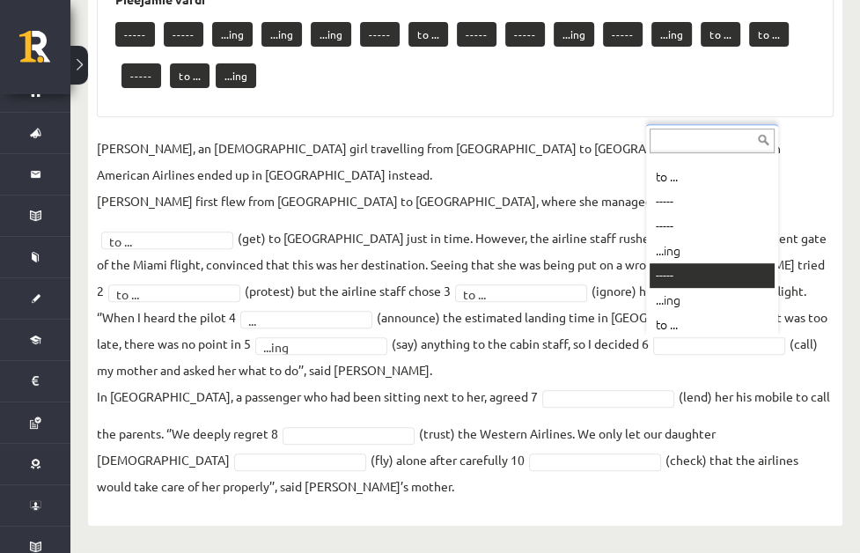
scroll to position [116, 0]
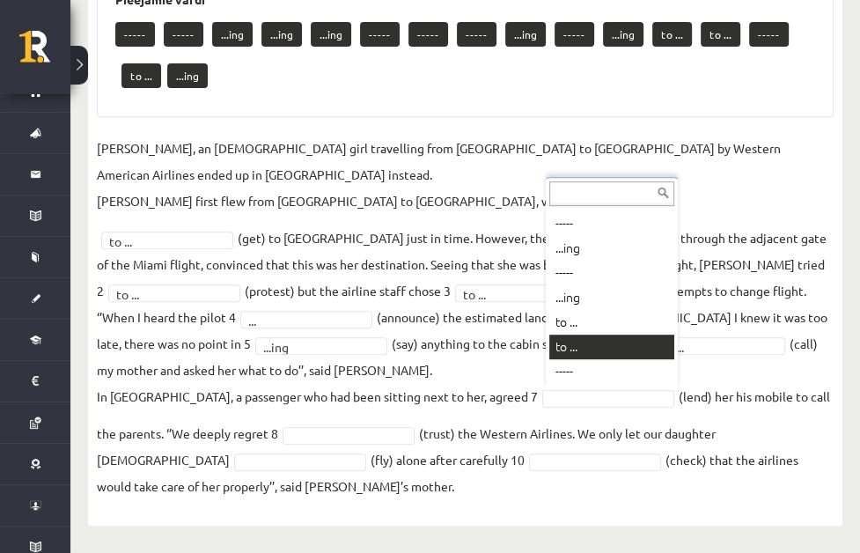
scroll to position [207, 0]
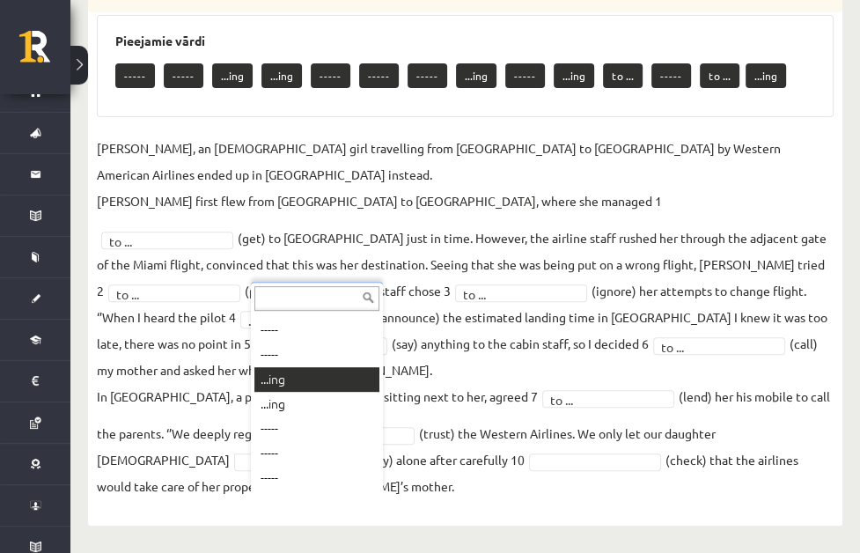
scroll to position [399, 0]
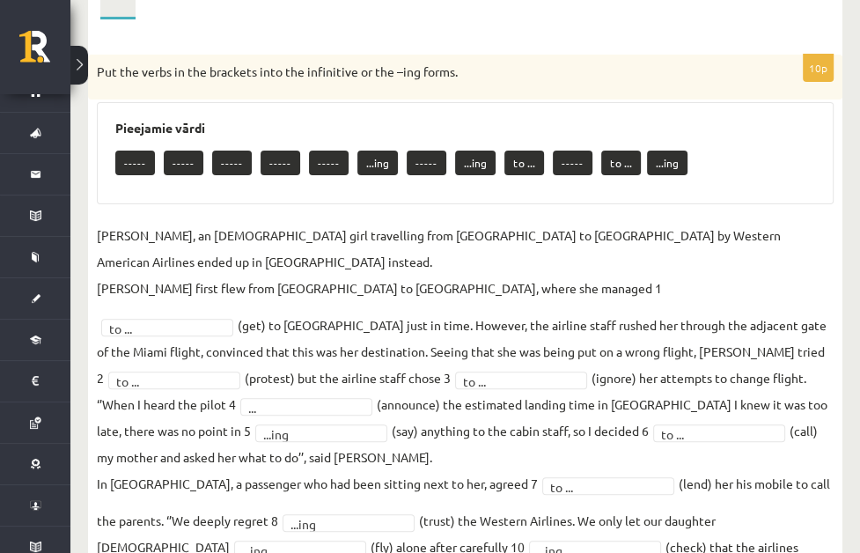
click at [0, 0] on link "Task 8" at bounding box center [0, 0] width 0 height 0
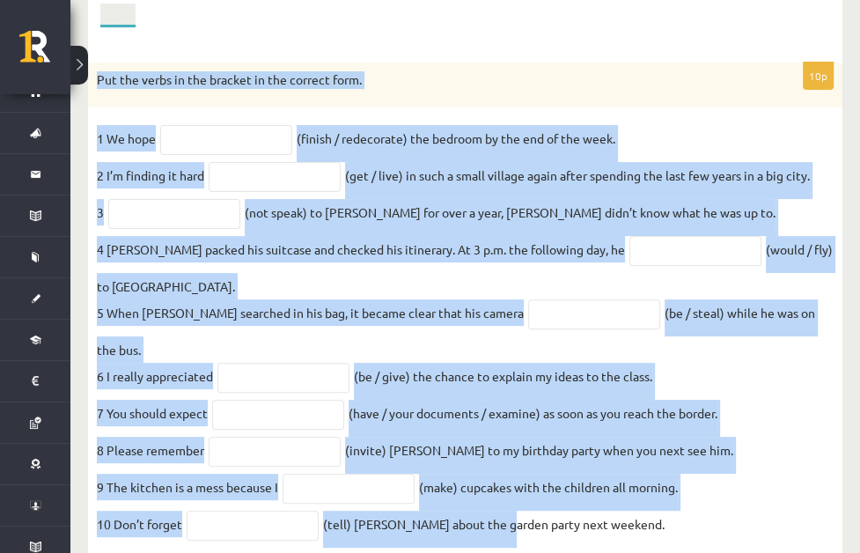
scroll to position [369, 0]
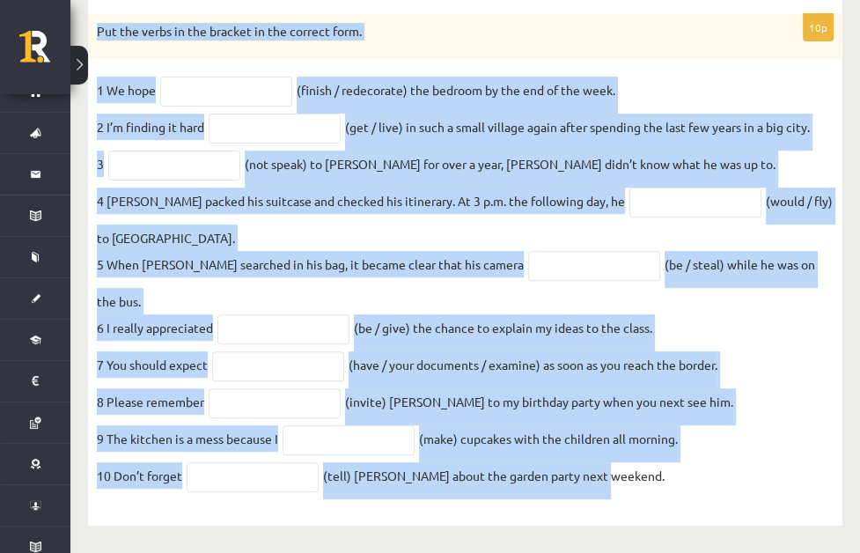
drag, startPoint x: 182, startPoint y: 166, endPoint x: 735, endPoint y: 483, distance: 637.7
click at [730, 60] on div "Put the verbs in the bracket in the correct form." at bounding box center [465, 37] width 754 height 46
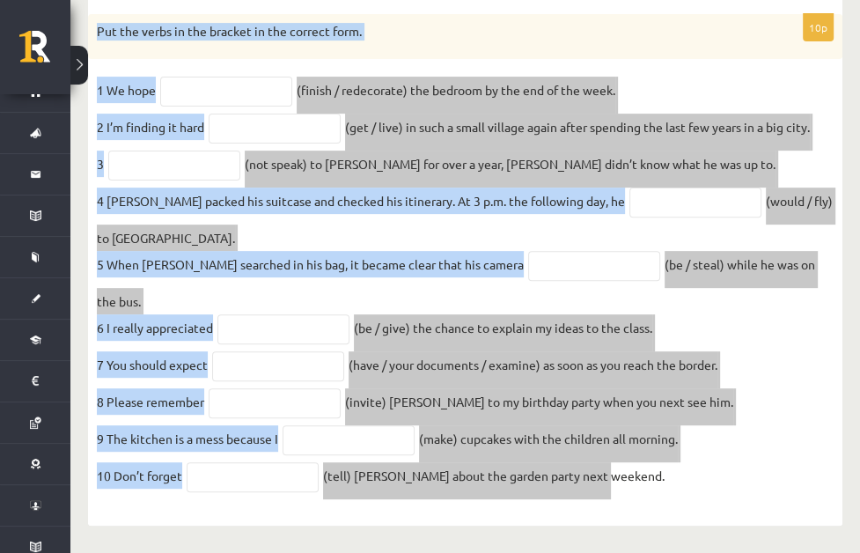
click at [597, 219] on fieldset "1 We hope (finish / redecorate) the bedroom by the end of the week. 2 I’m findi…" at bounding box center [465, 288] width 737 height 423
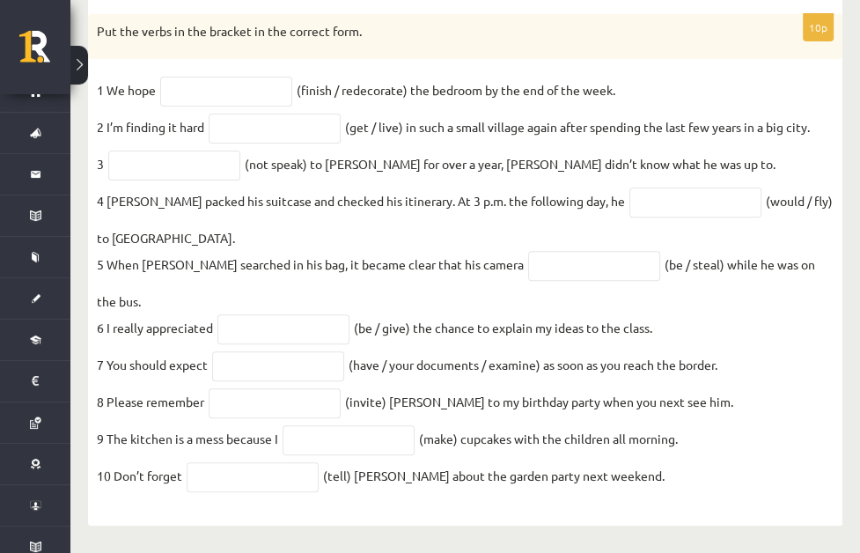
scroll to position [214, 0]
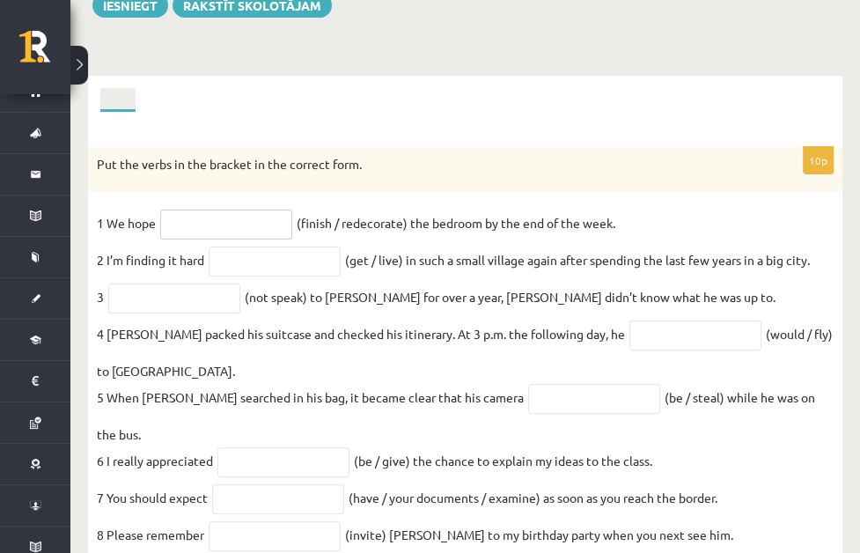
click at [292, 210] on input "text" at bounding box center [226, 225] width 132 height 30
type input "**********"
click at [341, 247] on input "text" at bounding box center [275, 262] width 132 height 30
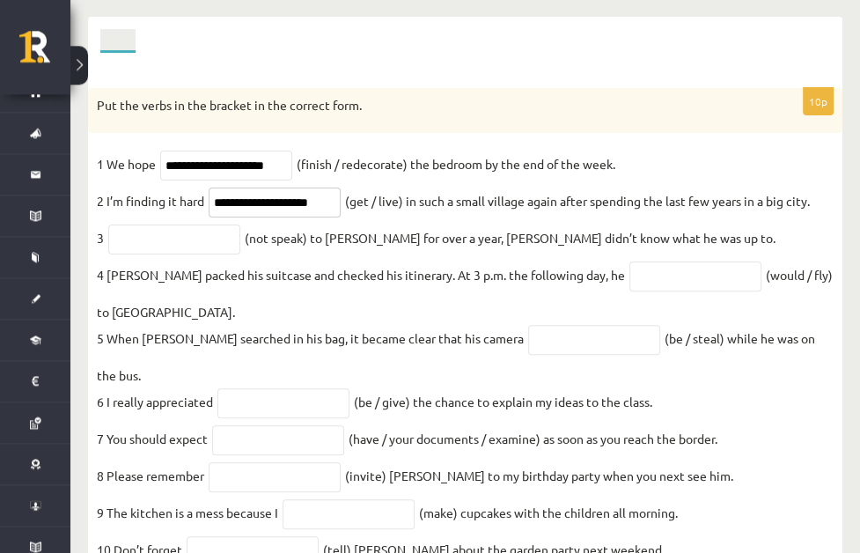
scroll to position [307, 0]
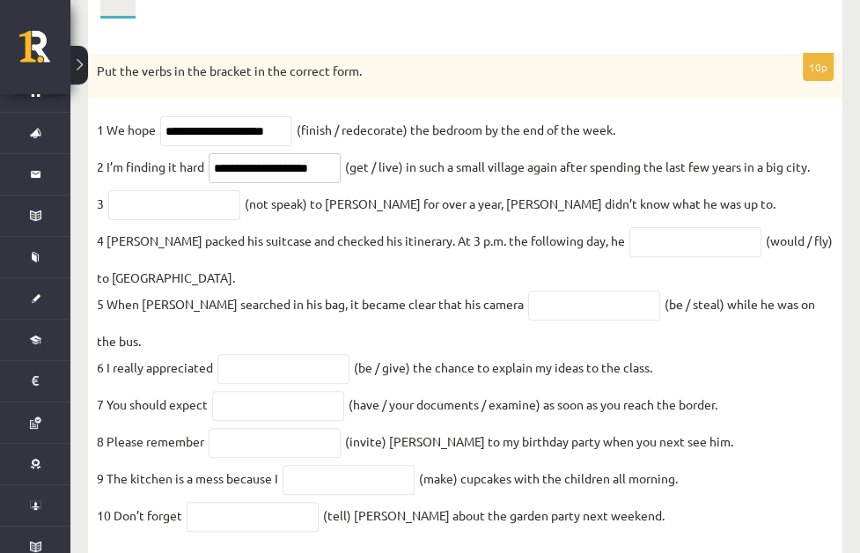
type input "**********"
click at [240, 207] on input "text" at bounding box center [174, 205] width 132 height 30
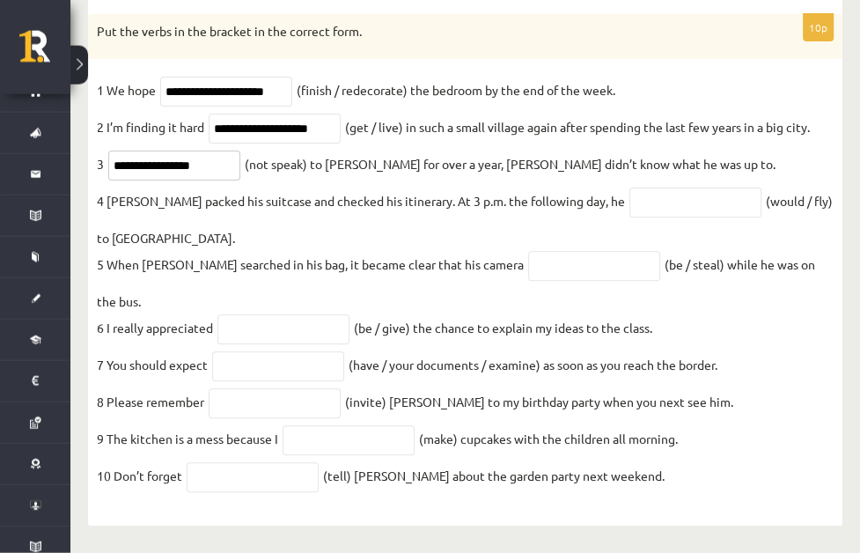
scroll to position [369, 0]
type input "**********"
click at [600, 253] on input "text" at bounding box center [594, 266] width 132 height 30
click at [700, 188] on input "text" at bounding box center [695, 203] width 132 height 30
type input "**********"
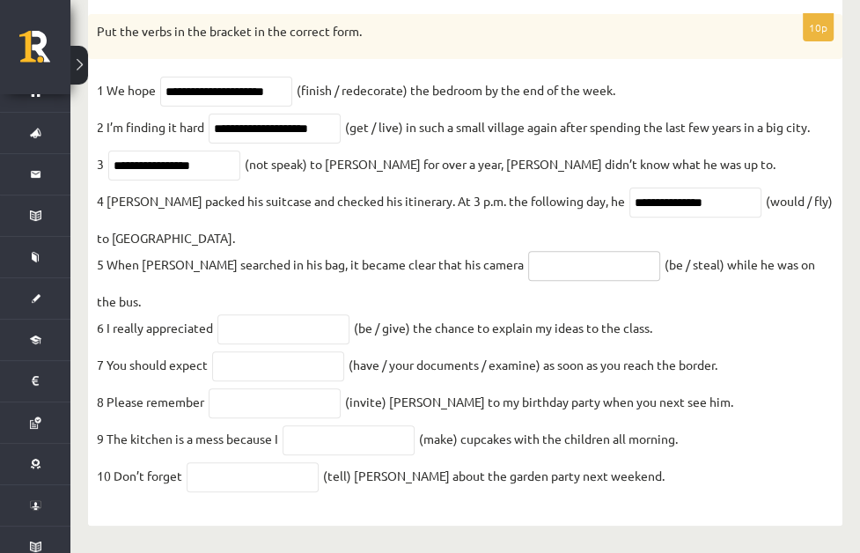
click at [660, 251] on input "text" at bounding box center [594, 266] width 132 height 30
type input "**********"
click at [350, 317] on input "text" at bounding box center [283, 329] width 132 height 30
type input "**********"
click at [344, 362] on input "text" at bounding box center [278, 366] width 132 height 30
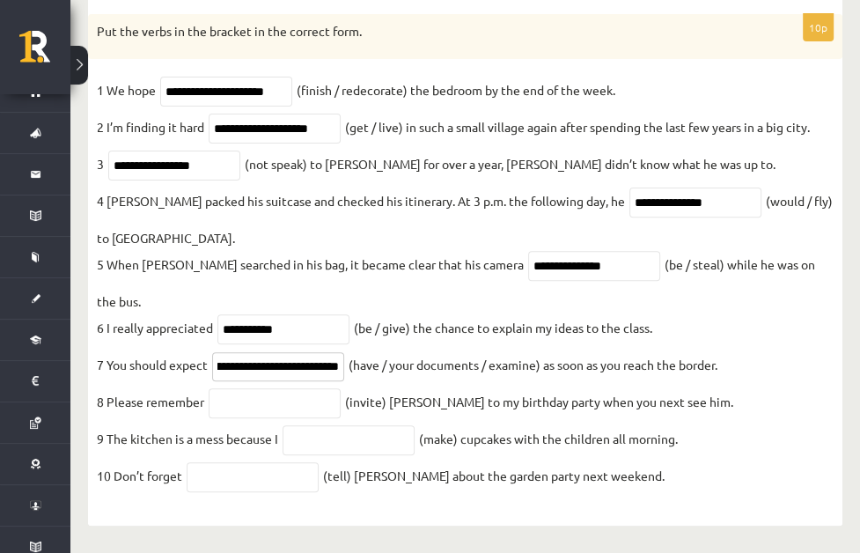
scroll to position [0, 70]
type input "**********"
click at [341, 394] on input "text" at bounding box center [275, 403] width 132 height 30
type input "*********"
click at [415, 437] on input "text" at bounding box center [349, 440] width 132 height 30
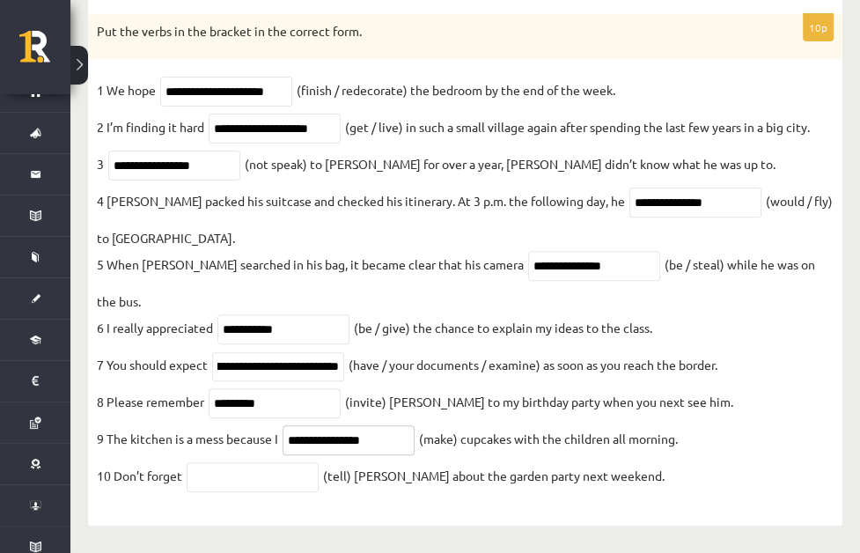
type input "**********"
click at [319, 475] on input "text" at bounding box center [253, 477] width 132 height 30
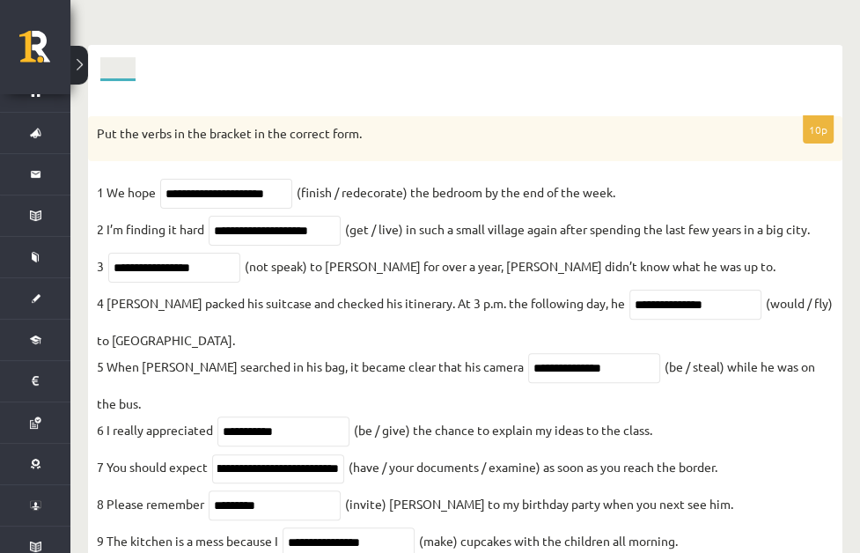
scroll to position [90, 0]
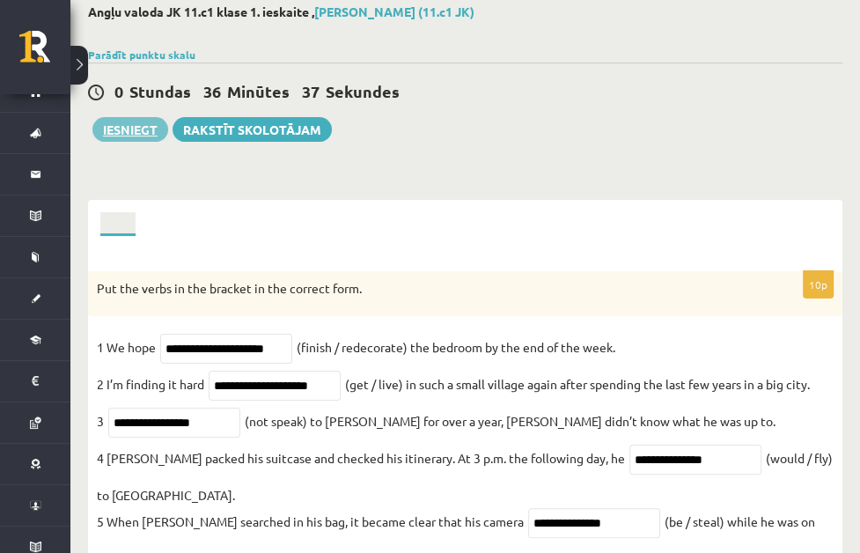
type input "*******"
click at [147, 136] on button "Iesniegt" at bounding box center [130, 129] width 76 height 25
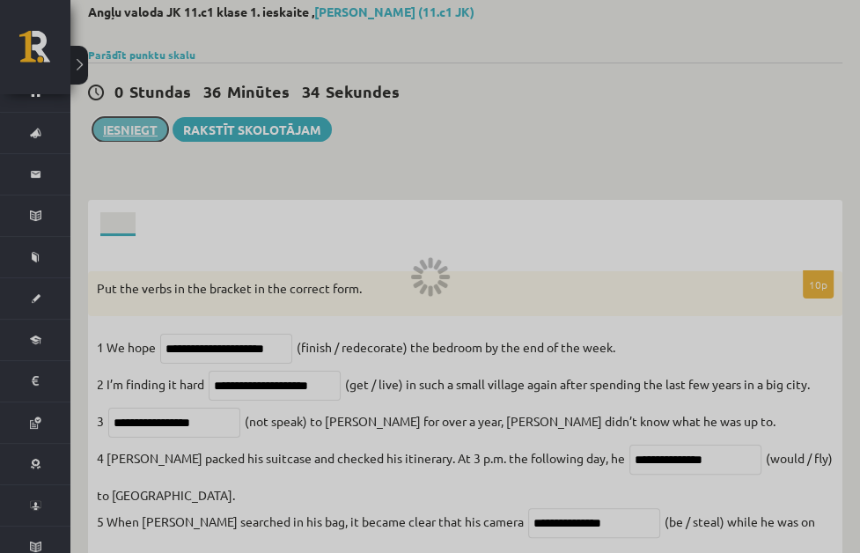
scroll to position [23, 0]
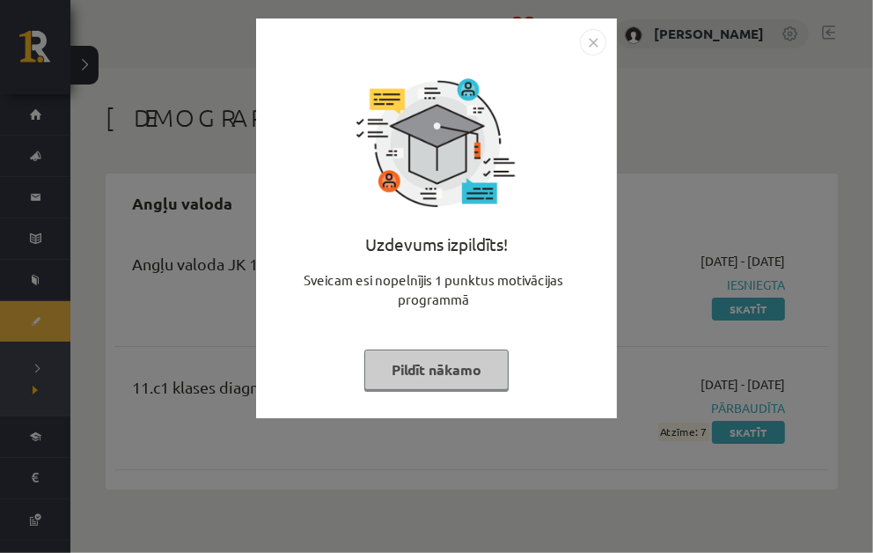
click at [592, 48] on img "Close" at bounding box center [593, 42] width 26 height 26
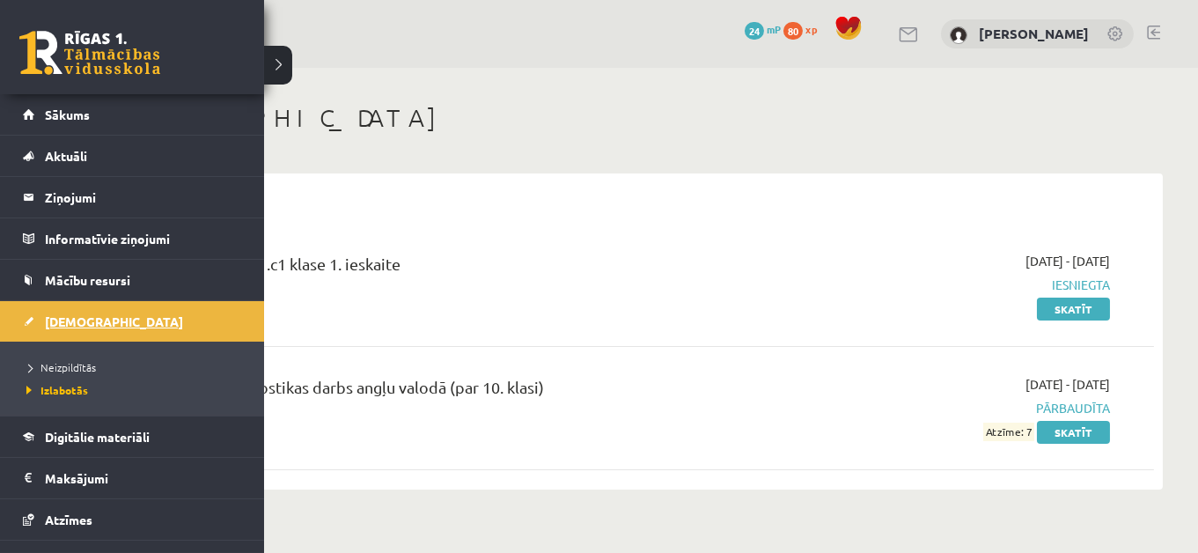
click at [113, 319] on link "[DEMOGRAPHIC_DATA]" at bounding box center [132, 321] width 219 height 40
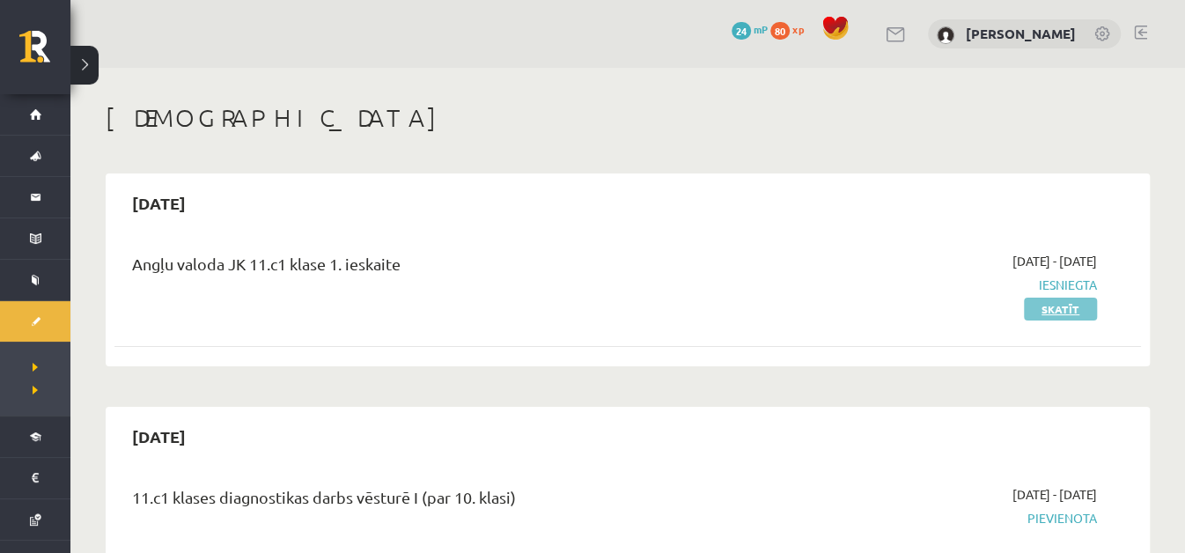
click at [872, 313] on link "Skatīt" at bounding box center [1060, 309] width 73 height 23
